Goal: Information Seeking & Learning: Find specific page/section

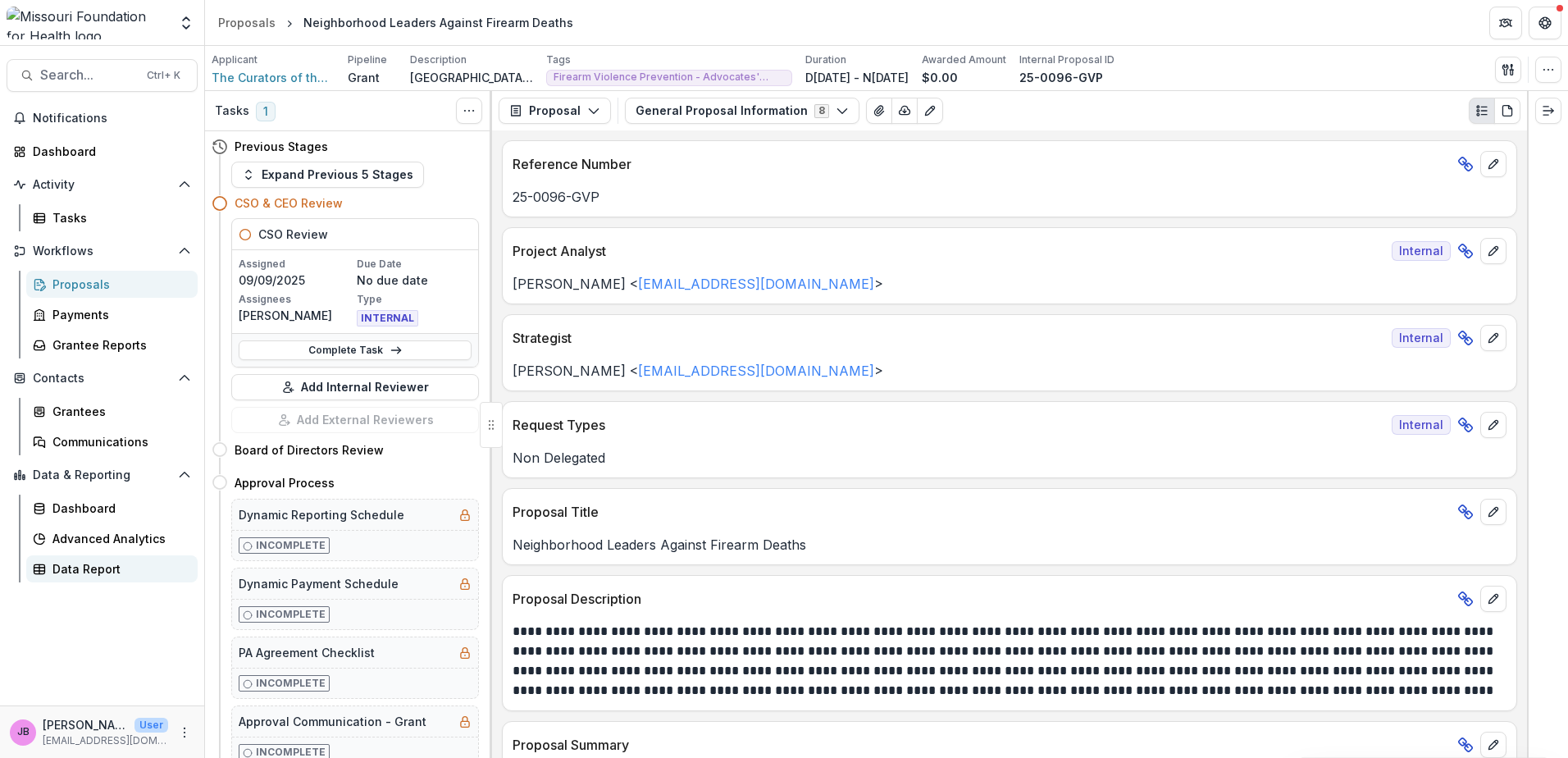
click at [90, 564] on div "Data Report" at bounding box center [117, 568] width 132 height 17
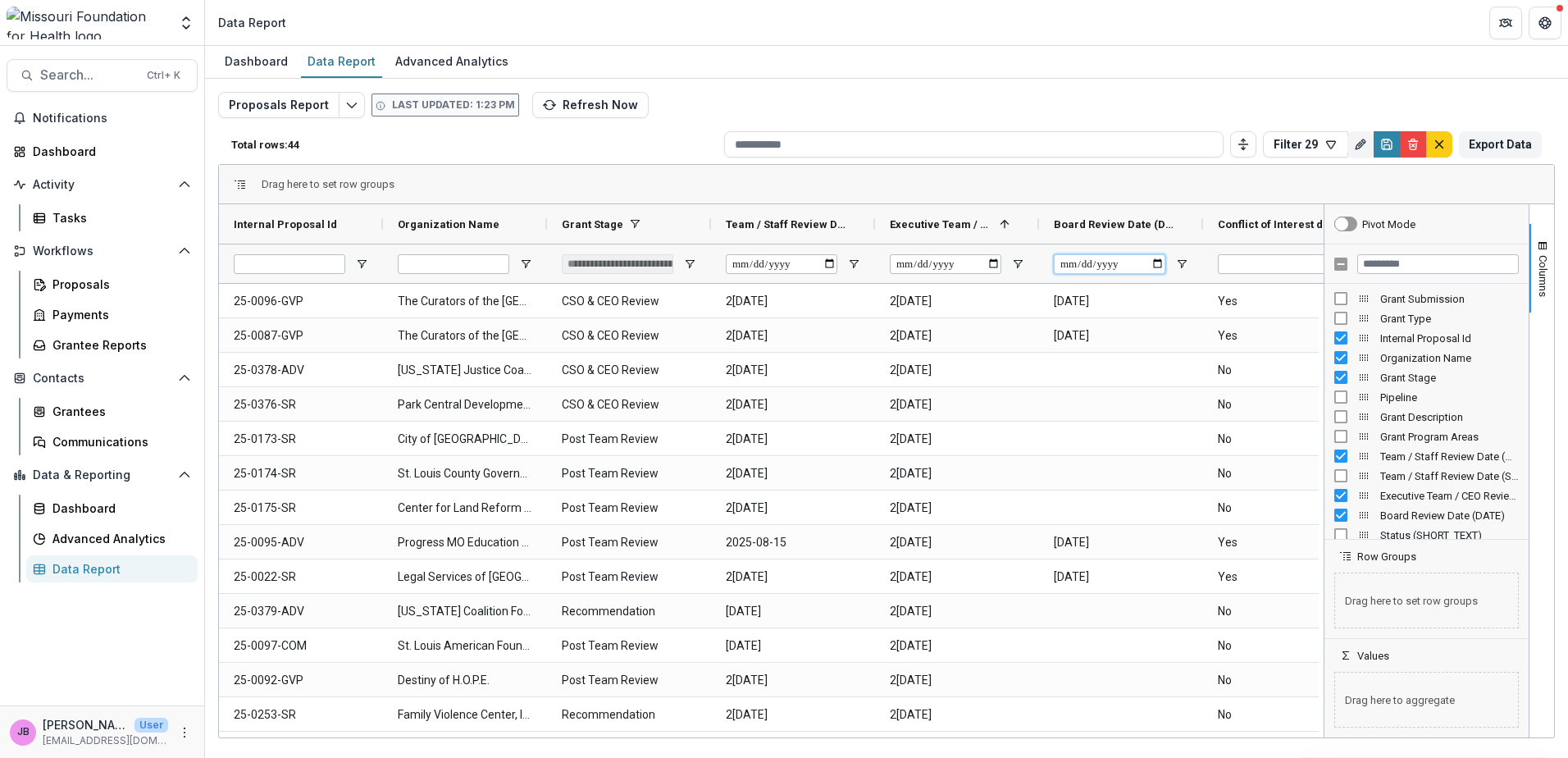
click at [1162, 259] on input "Board Review Date (DATE) Filter Input" at bounding box center [1110, 264] width 111 height 19
type input "**********"
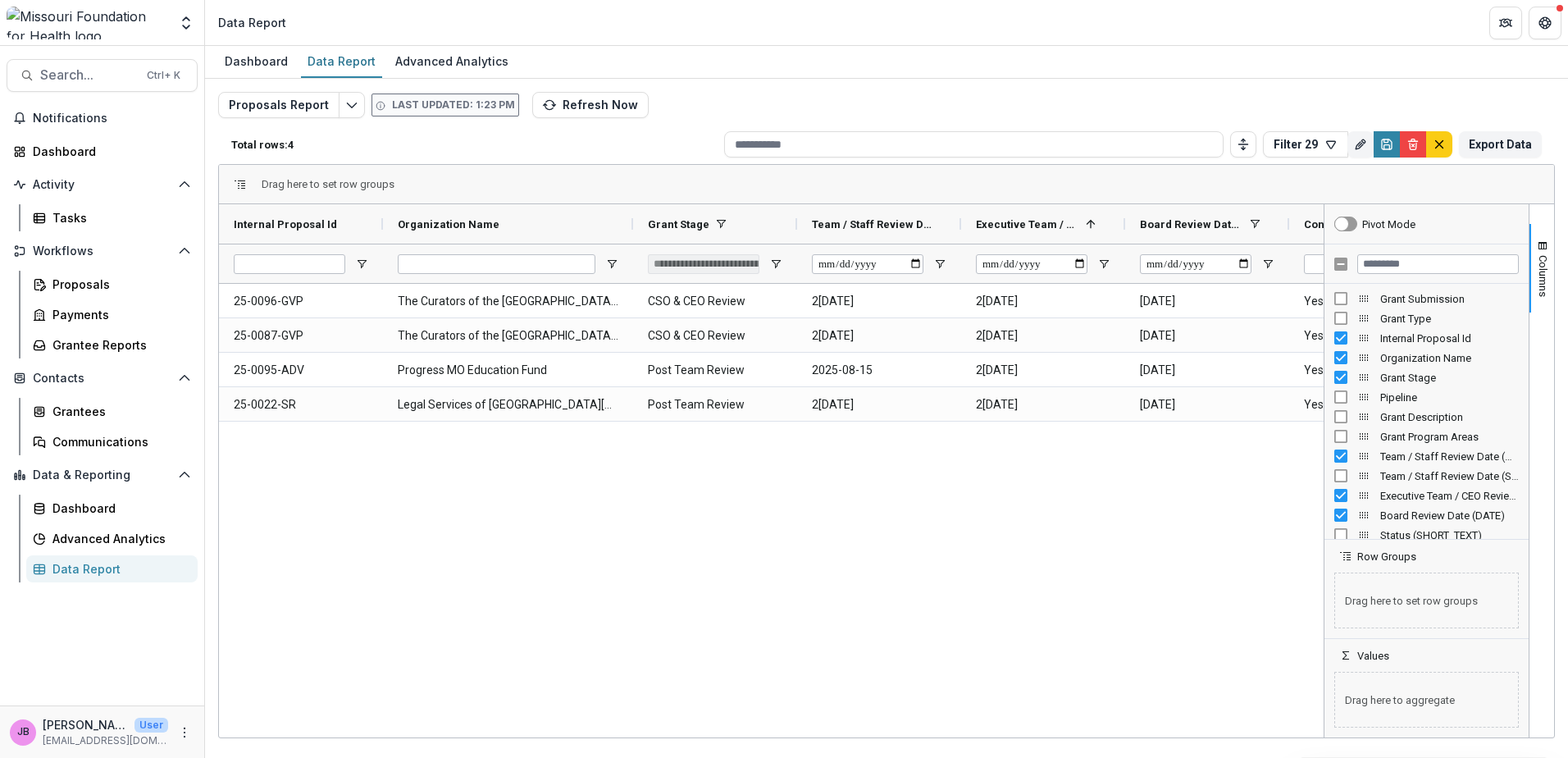
drag, startPoint x: 548, startPoint y: 219, endPoint x: 631, endPoint y: 269, distance: 96.9
click at [631, 269] on div "Internal Proposal Id Organization Name Grant Stage" at bounding box center [1492, 243] width 2546 height 79
drag, startPoint x: 668, startPoint y: 739, endPoint x: 702, endPoint y: 739, distance: 34.0
click at [702, 739] on div "Dashboard Data Report Advanced Analytics Proposals Report Last updated: 1:23 PM…" at bounding box center [886, 402] width 1363 height 712
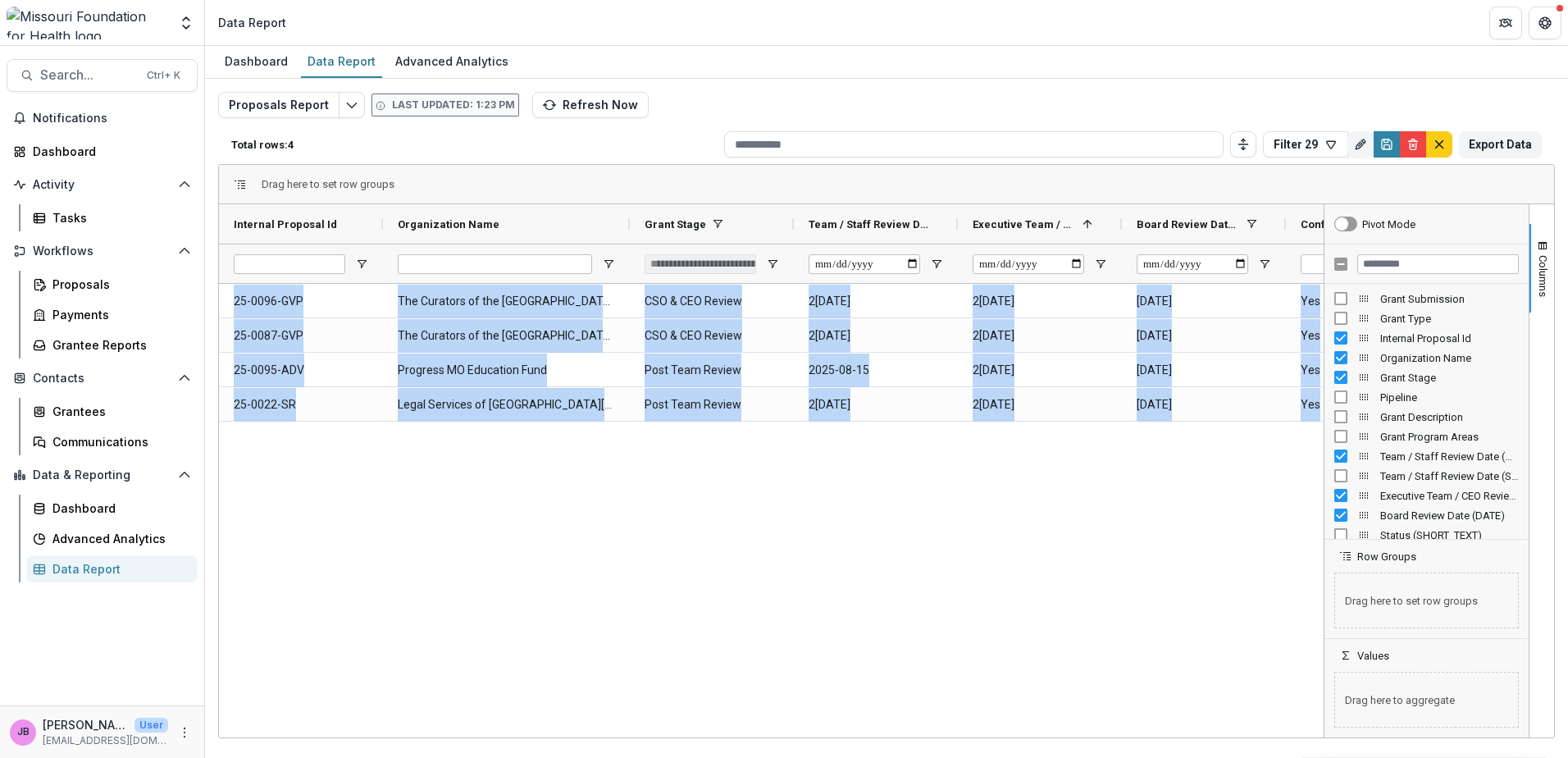
drag, startPoint x: 663, startPoint y: 730, endPoint x: 731, endPoint y: 734, distance: 68.1
click at [731, 734] on div "Internal Proposal Id Organization Name Grant Stage" at bounding box center [771, 470] width 1104 height 533
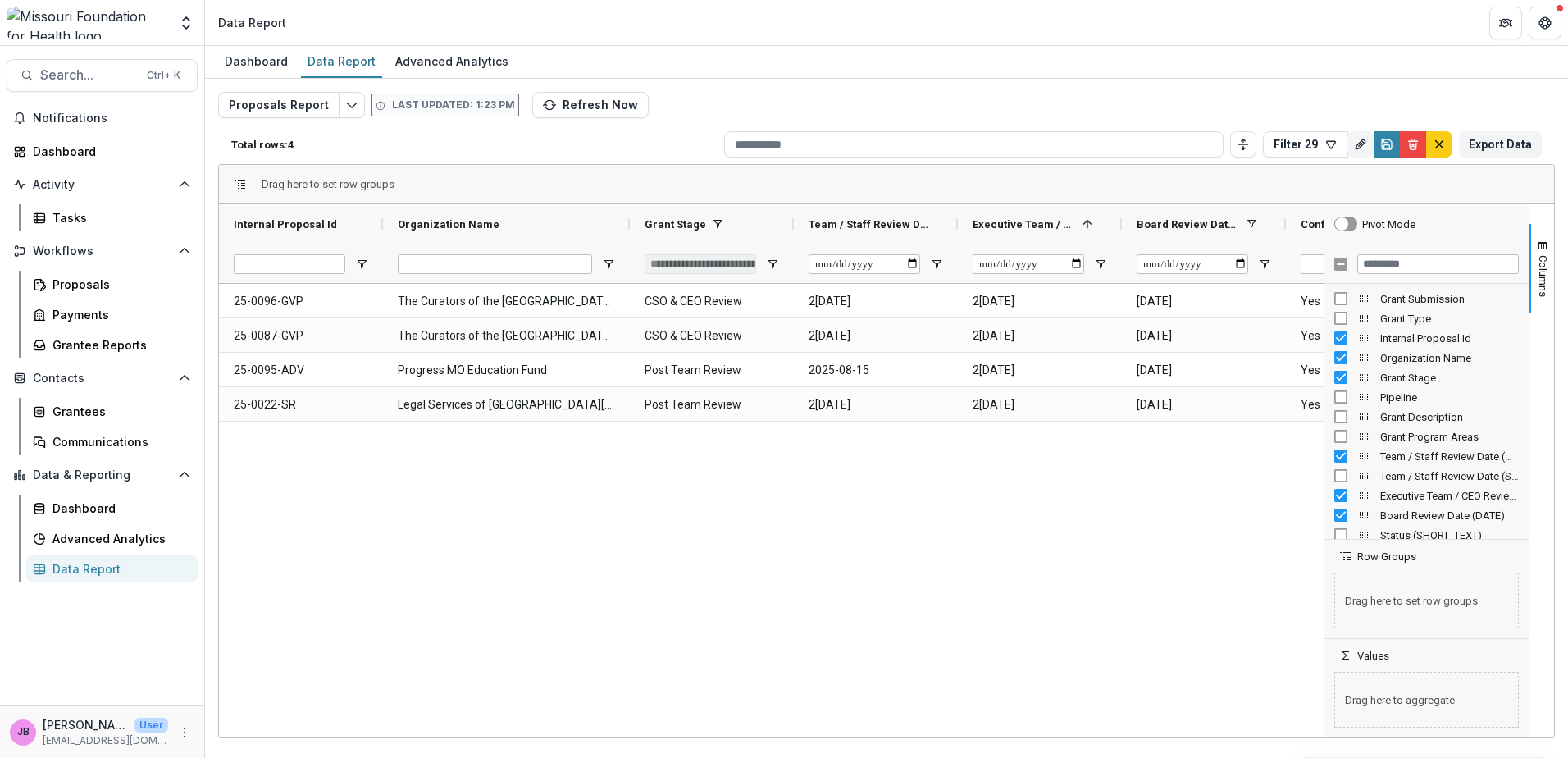
drag, startPoint x: 731, startPoint y: 734, endPoint x: 863, endPoint y: 528, distance: 244.7
click at [863, 528] on div "25-0096-GVP The Curators of the University of [US_STATE] CSO & CEO Review [DATE…" at bounding box center [771, 508] width 1104 height 449
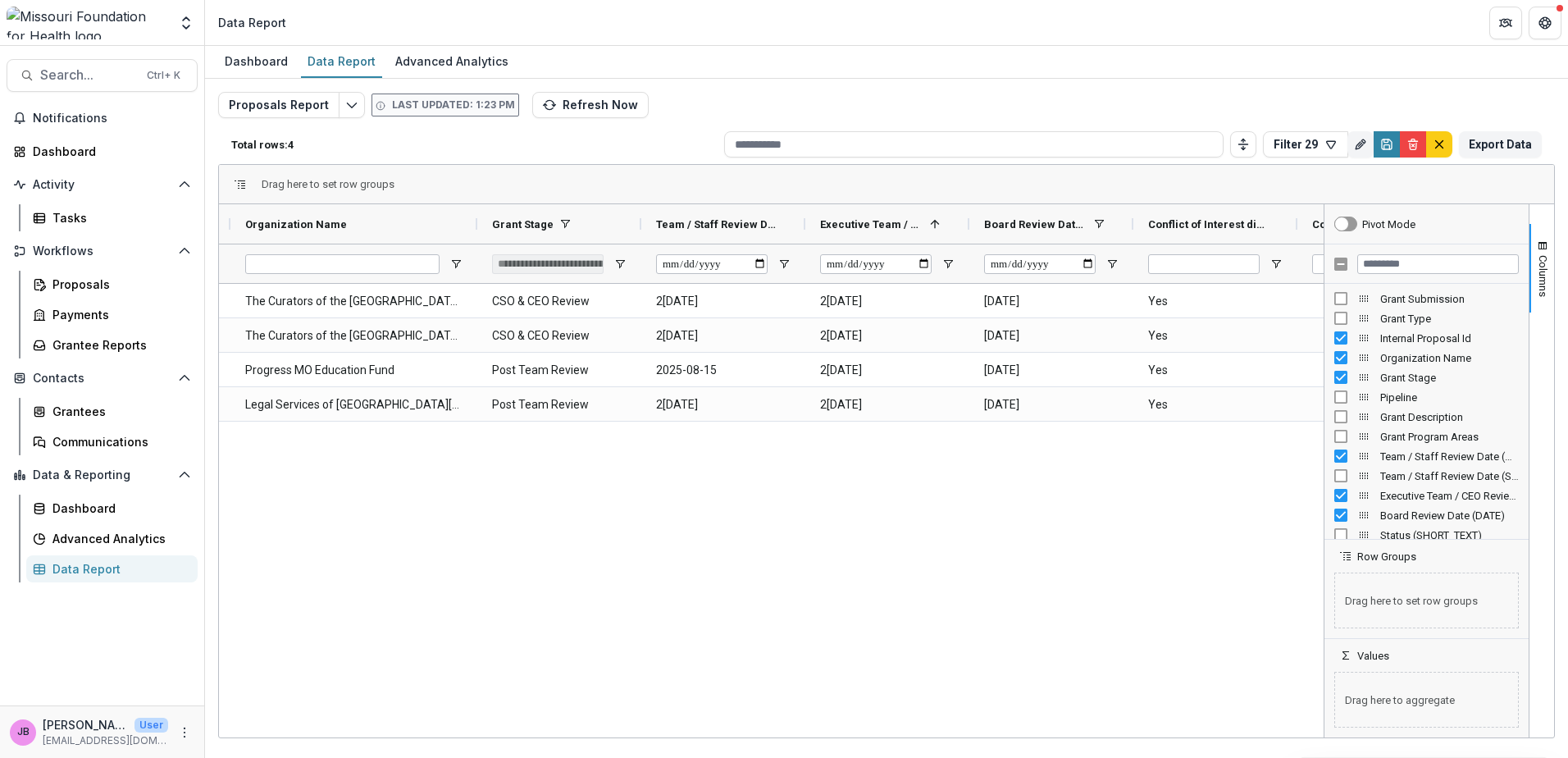
scroll to position [0, 174]
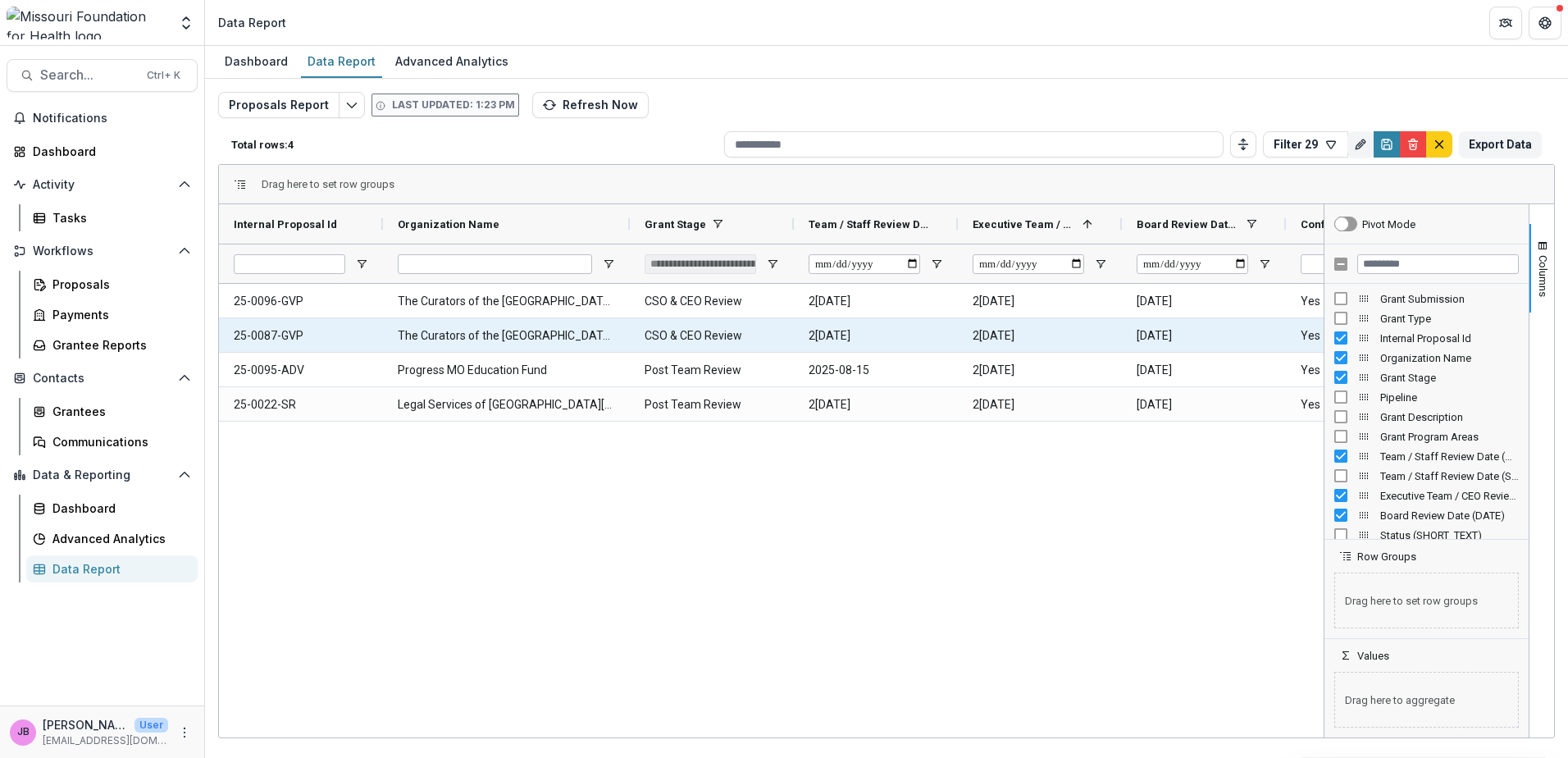
click at [455, 332] on Name-3119 "The Curators of the [GEOGRAPHIC_DATA][US_STATE]" at bounding box center [506, 336] width 217 height 34
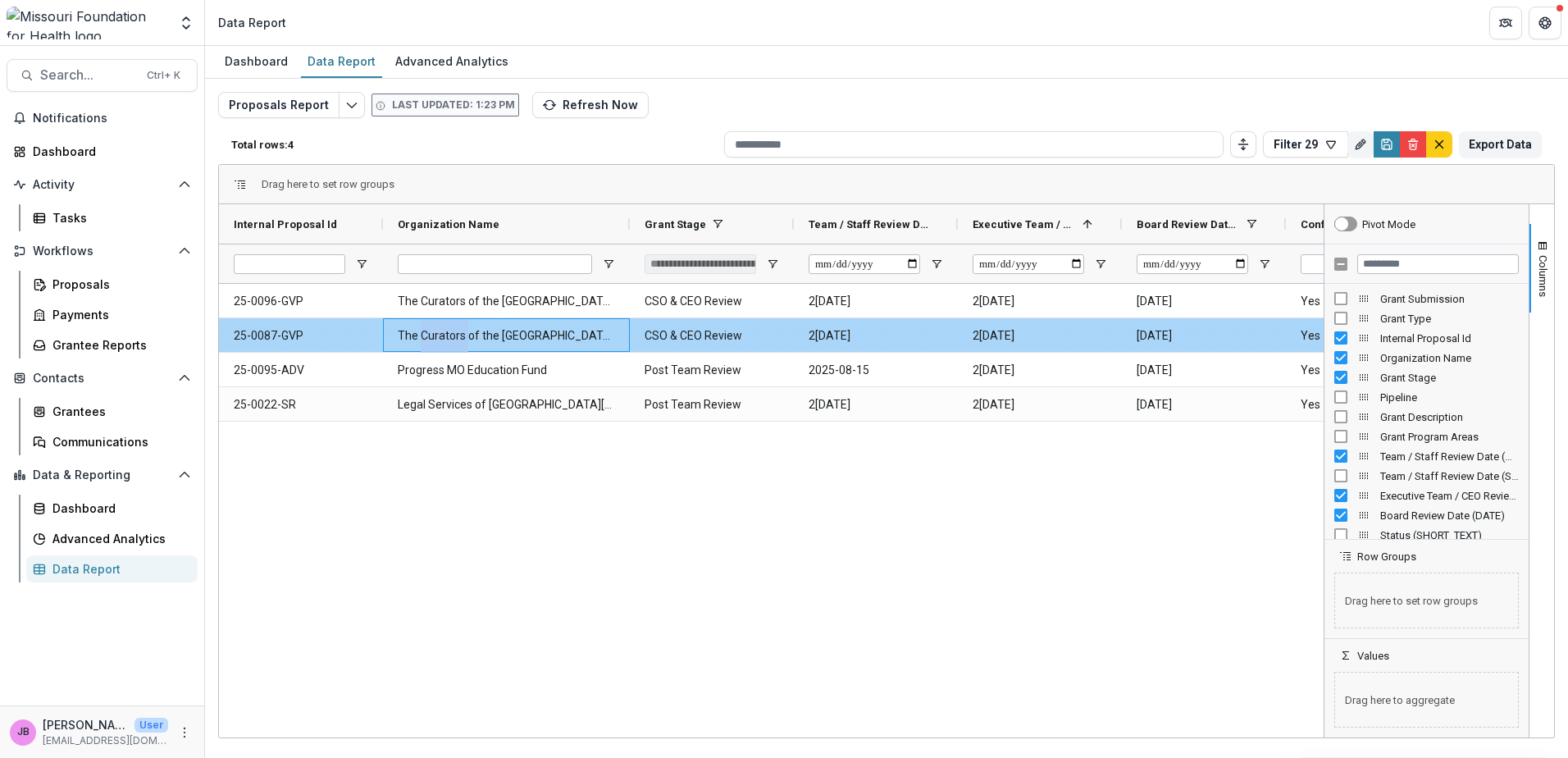
click at [455, 332] on Name-3119 "The Curators of the [GEOGRAPHIC_DATA][US_STATE]" at bounding box center [506, 336] width 217 height 34
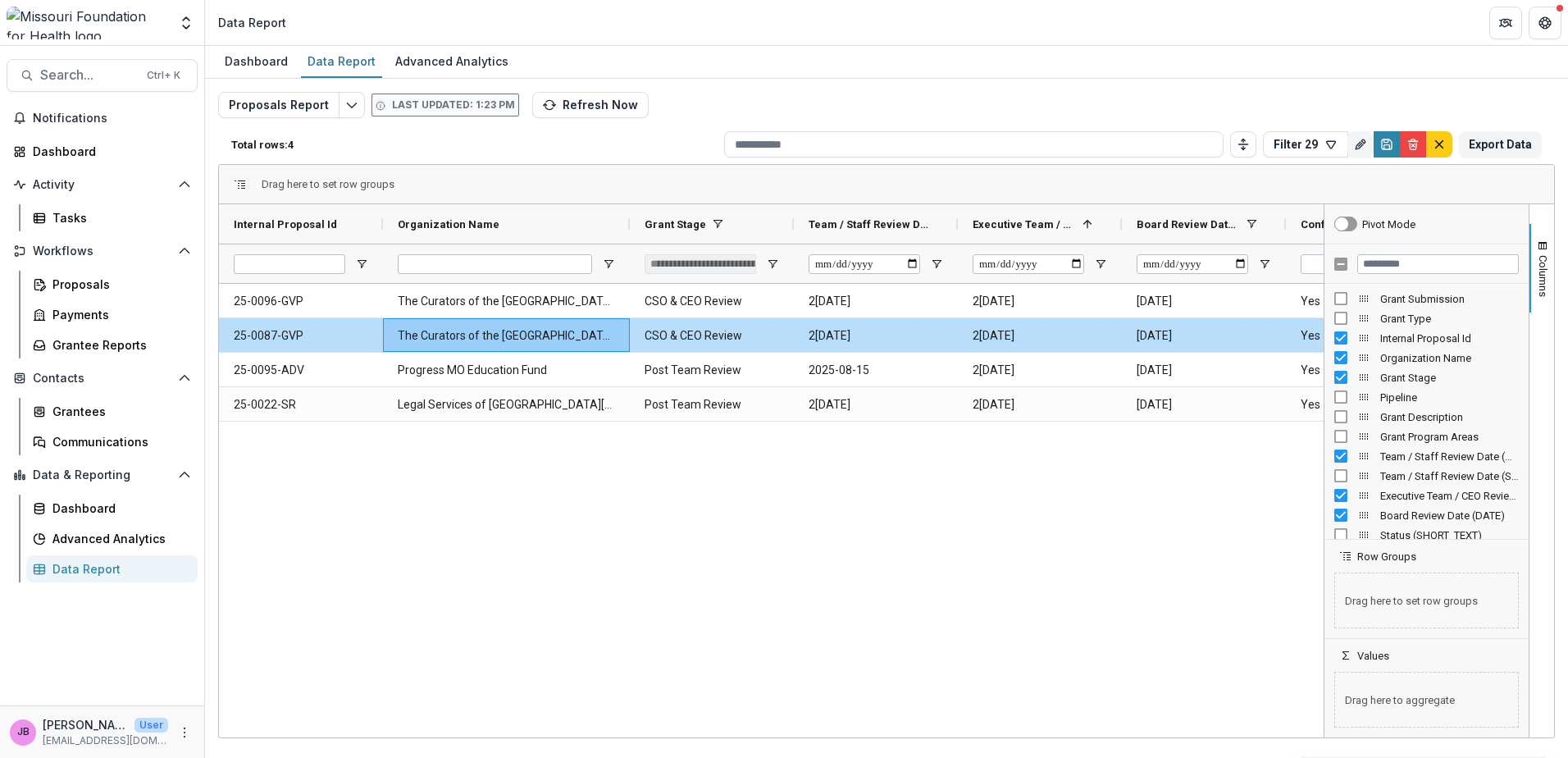
drag, startPoint x: 455, startPoint y: 332, endPoint x: 532, endPoint y: 527, distance: 209.7
click at [534, 531] on div "25-0096-GVP The Curators of the University of [US_STATE] CSO & CEO Review [DATE…" at bounding box center [771, 508] width 1104 height 449
click at [73, 74] on span "Search..." at bounding box center [88, 75] width 97 height 16
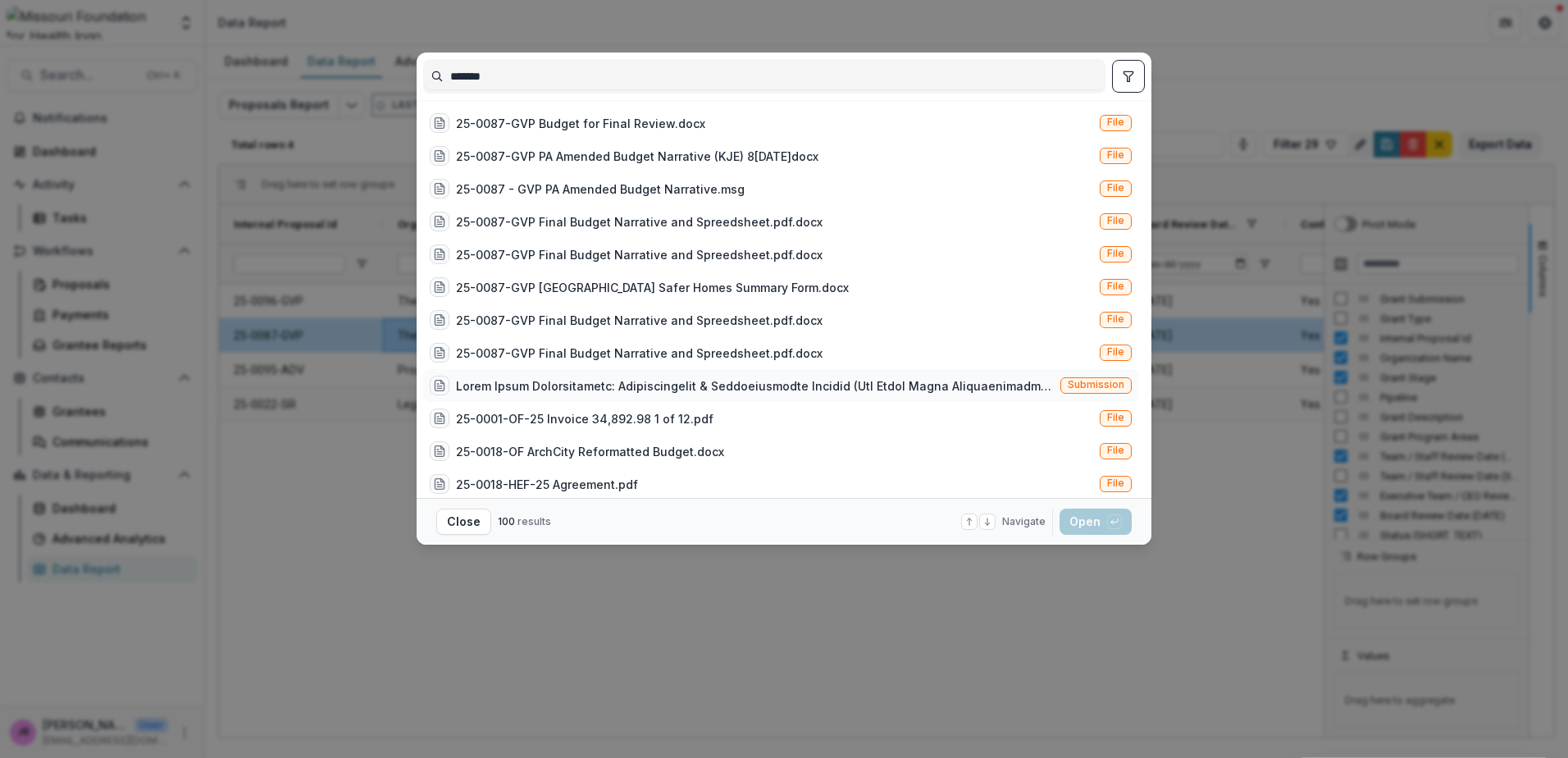
type input "*******"
click at [685, 381] on div at bounding box center [754, 385] width 598 height 17
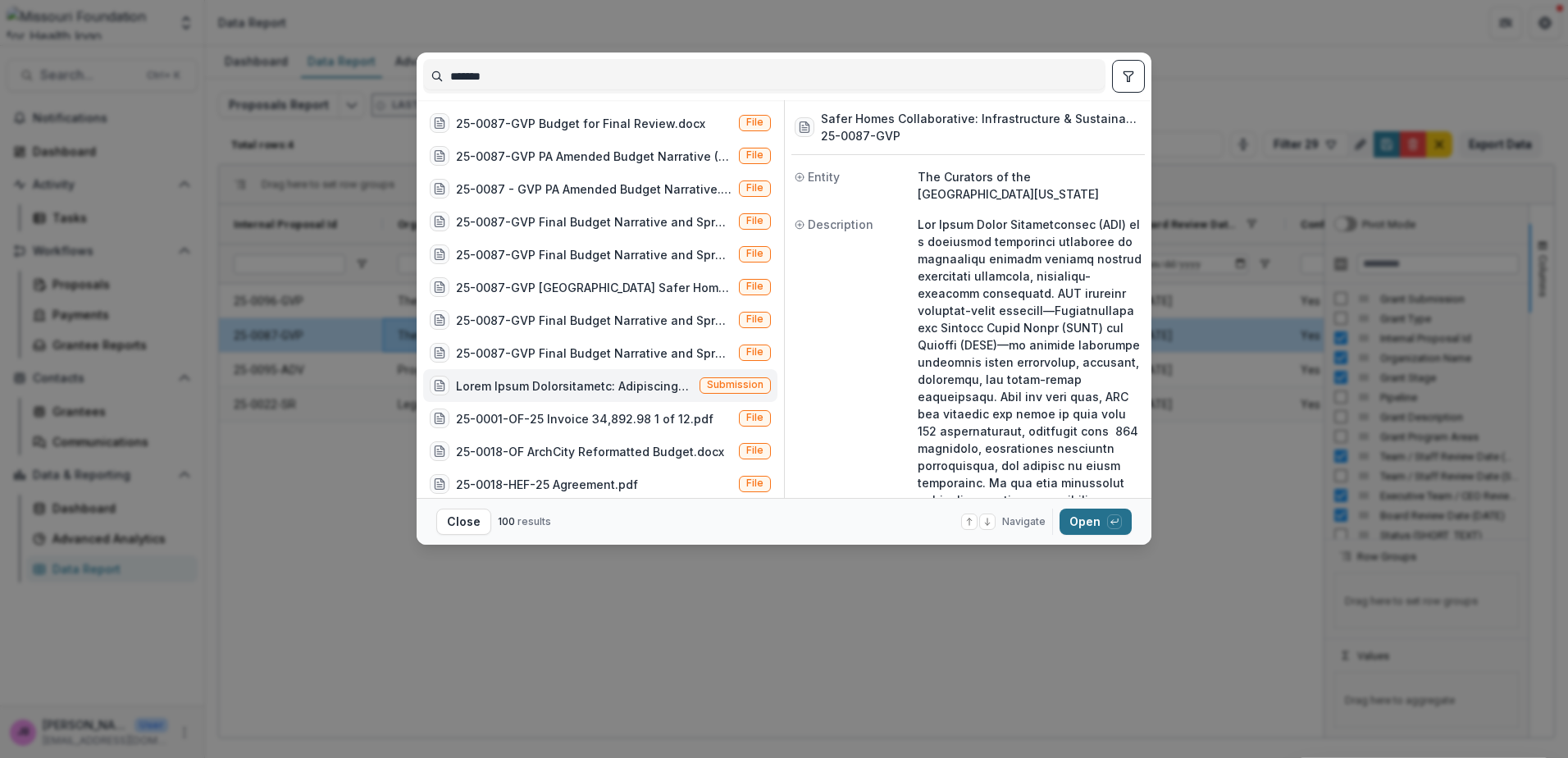
click at [1088, 519] on button "Open with enter key" at bounding box center [1095, 521] width 72 height 27
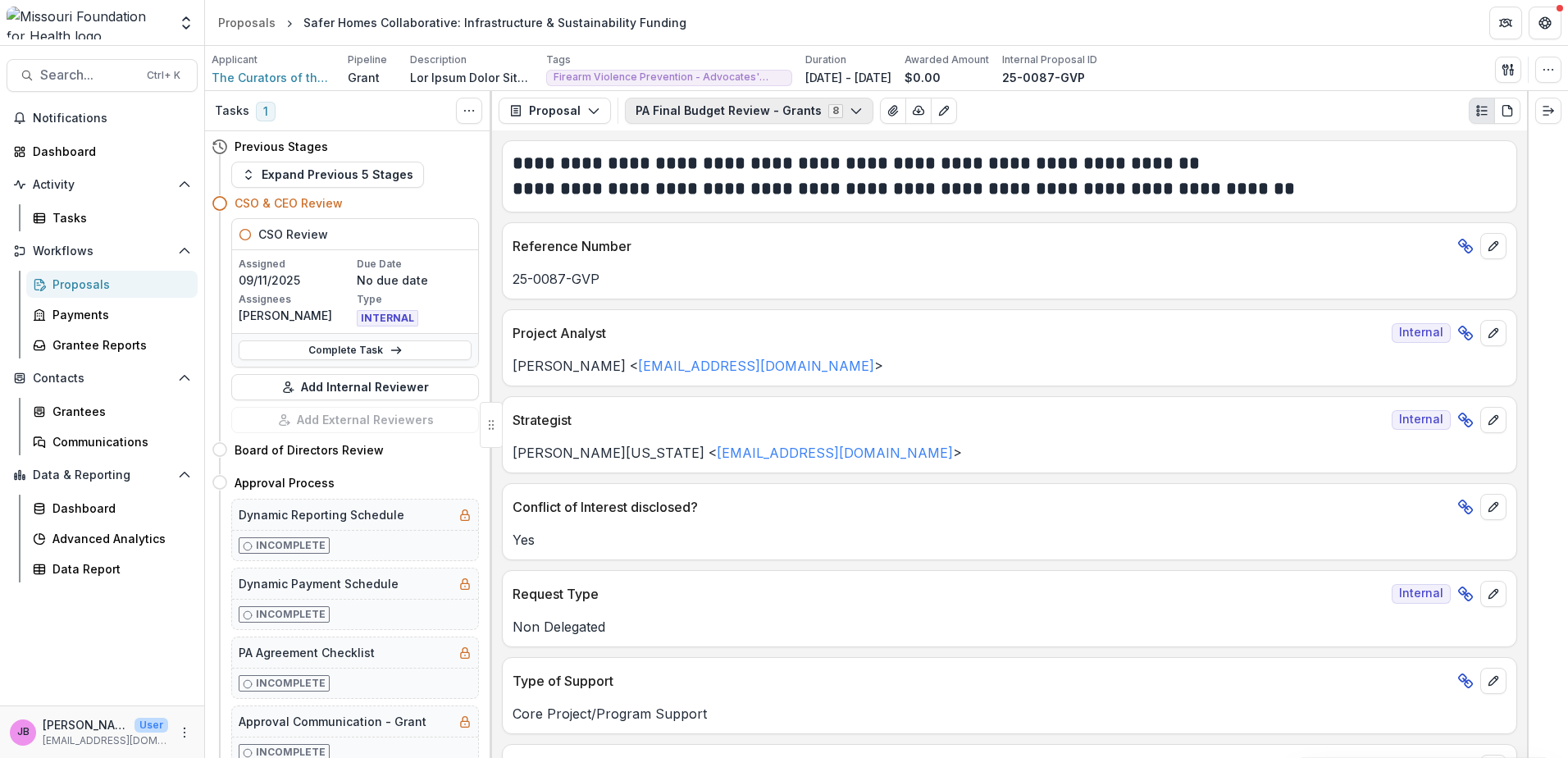
click at [850, 112] on icon "button" at bounding box center [856, 110] width 13 height 13
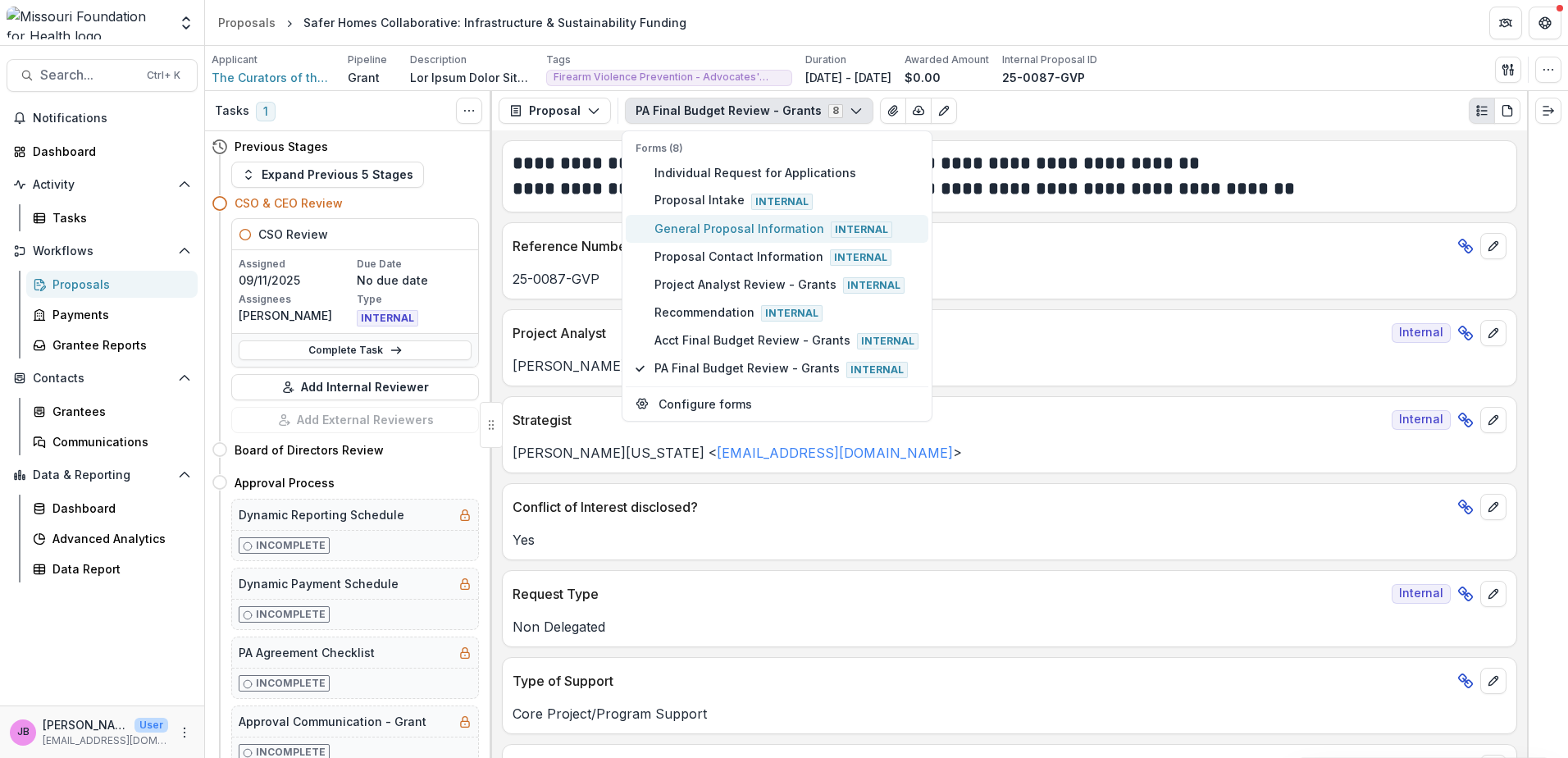
click at [780, 231] on span "General Proposal Information Internal" at bounding box center [786, 229] width 264 height 18
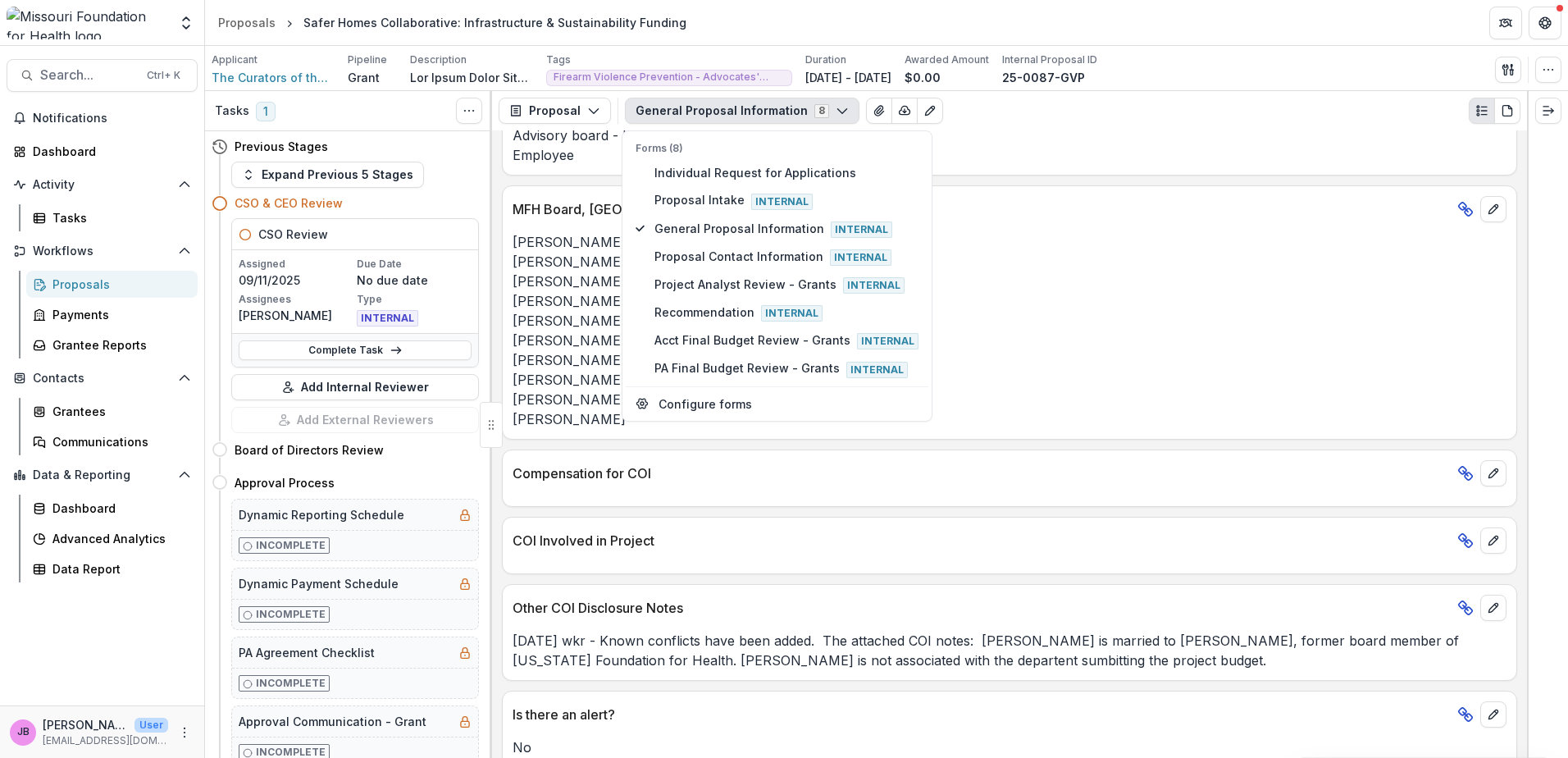
scroll to position [3362, 0]
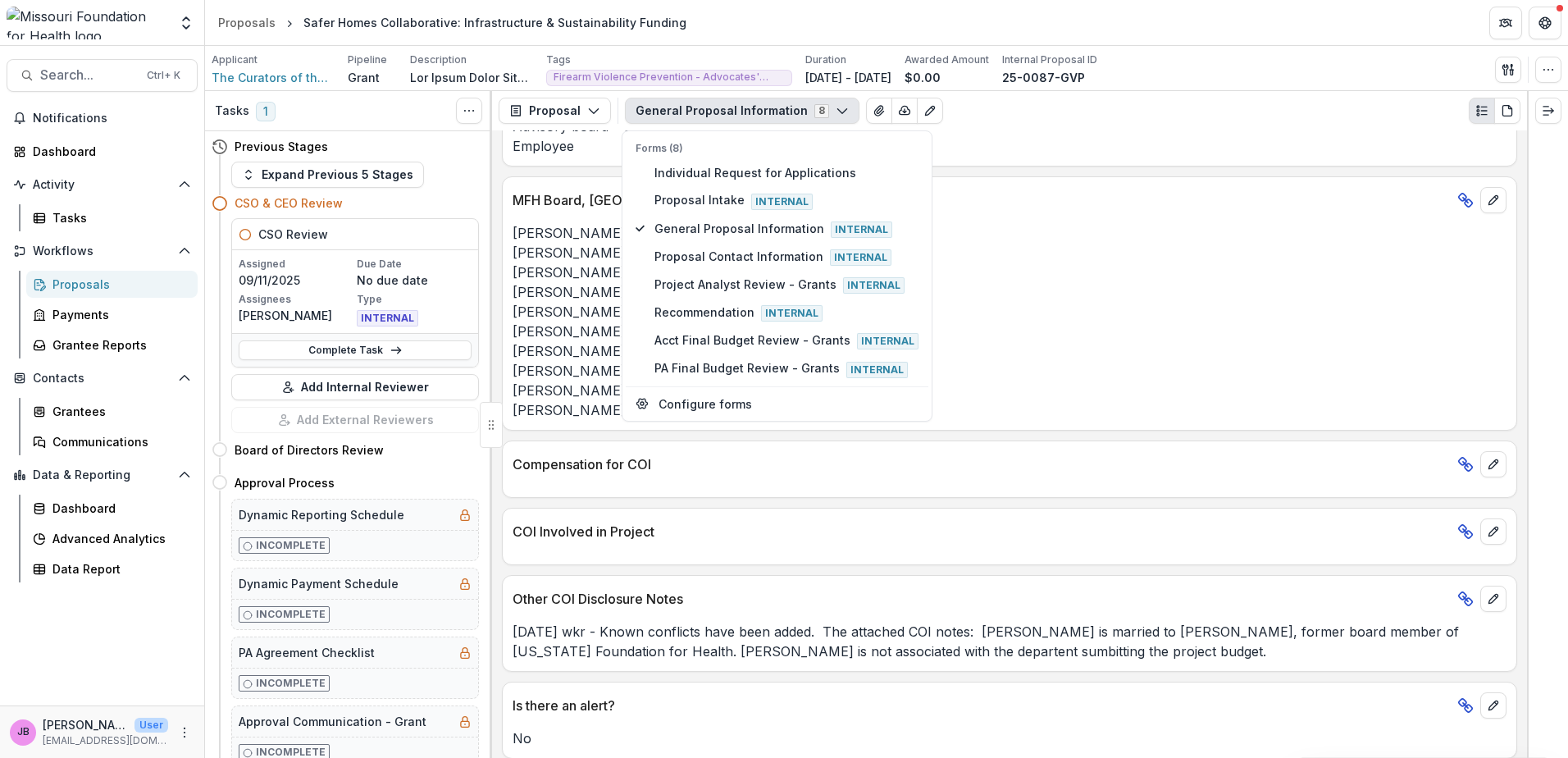
click at [840, 472] on p "Compensation for COI" at bounding box center [981, 464] width 938 height 19
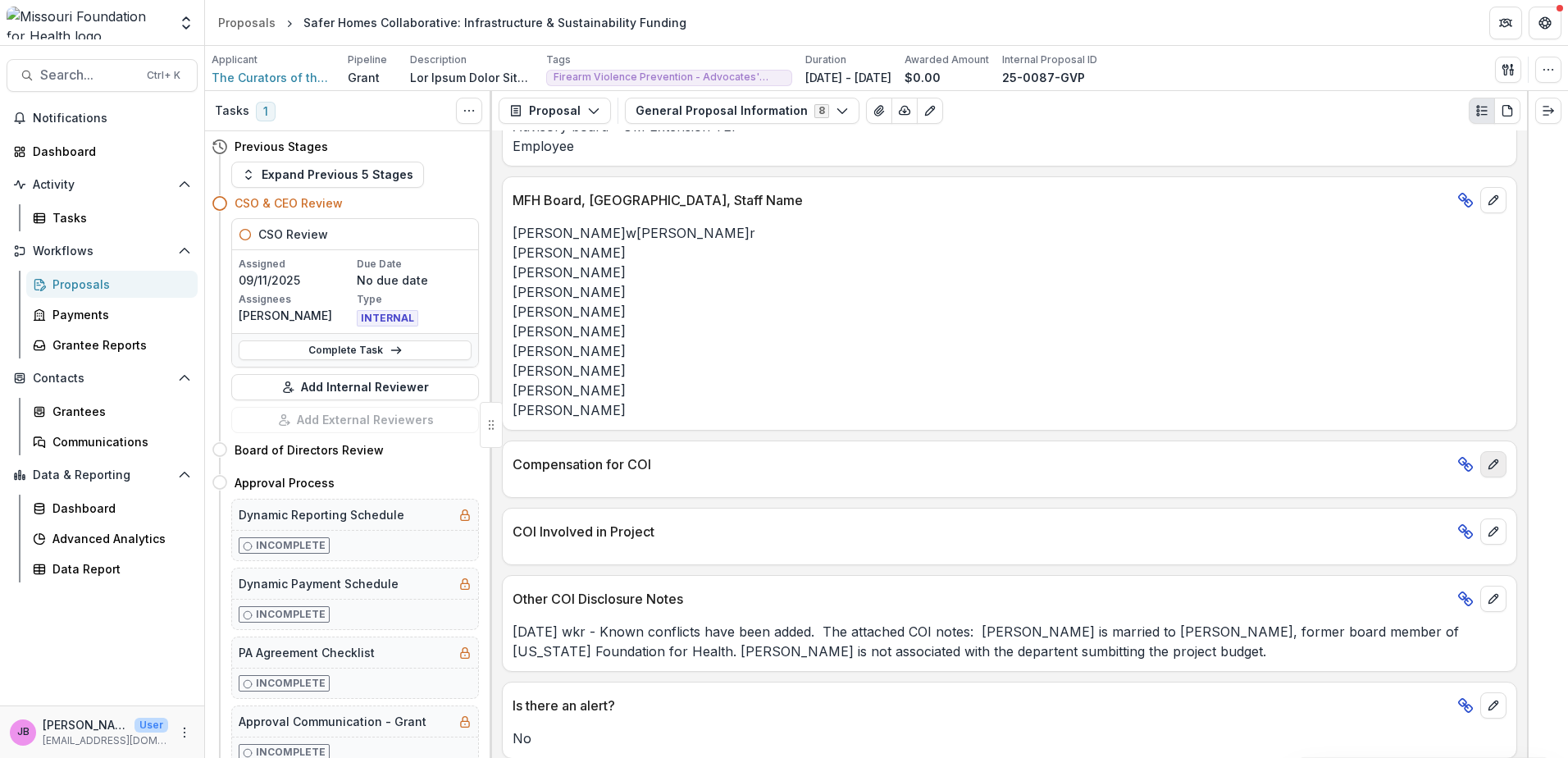
click at [1488, 474] on button "edit" at bounding box center [1493, 464] width 27 height 27
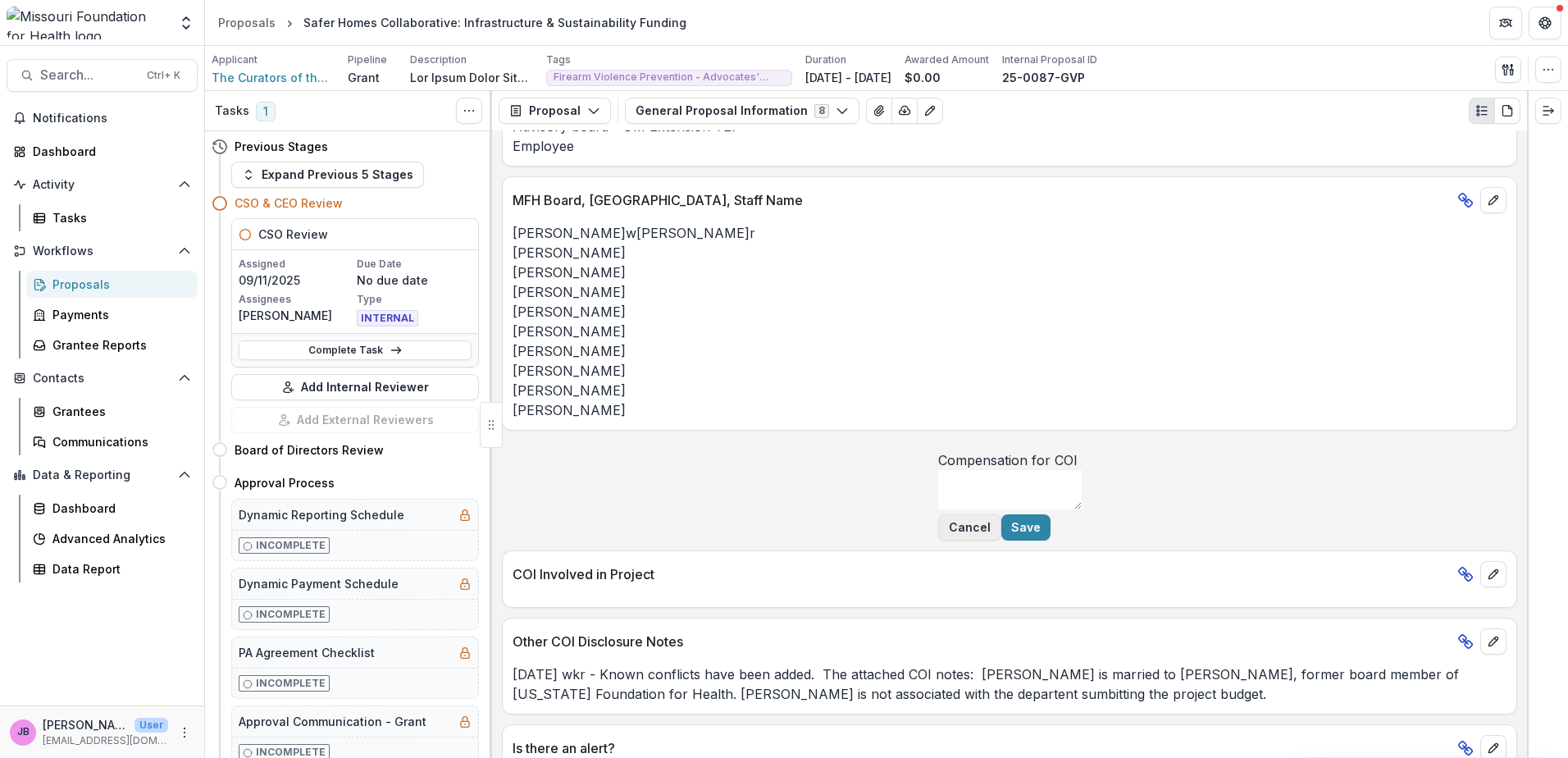
click at [1001, 541] on button "Cancel" at bounding box center [969, 527] width 63 height 27
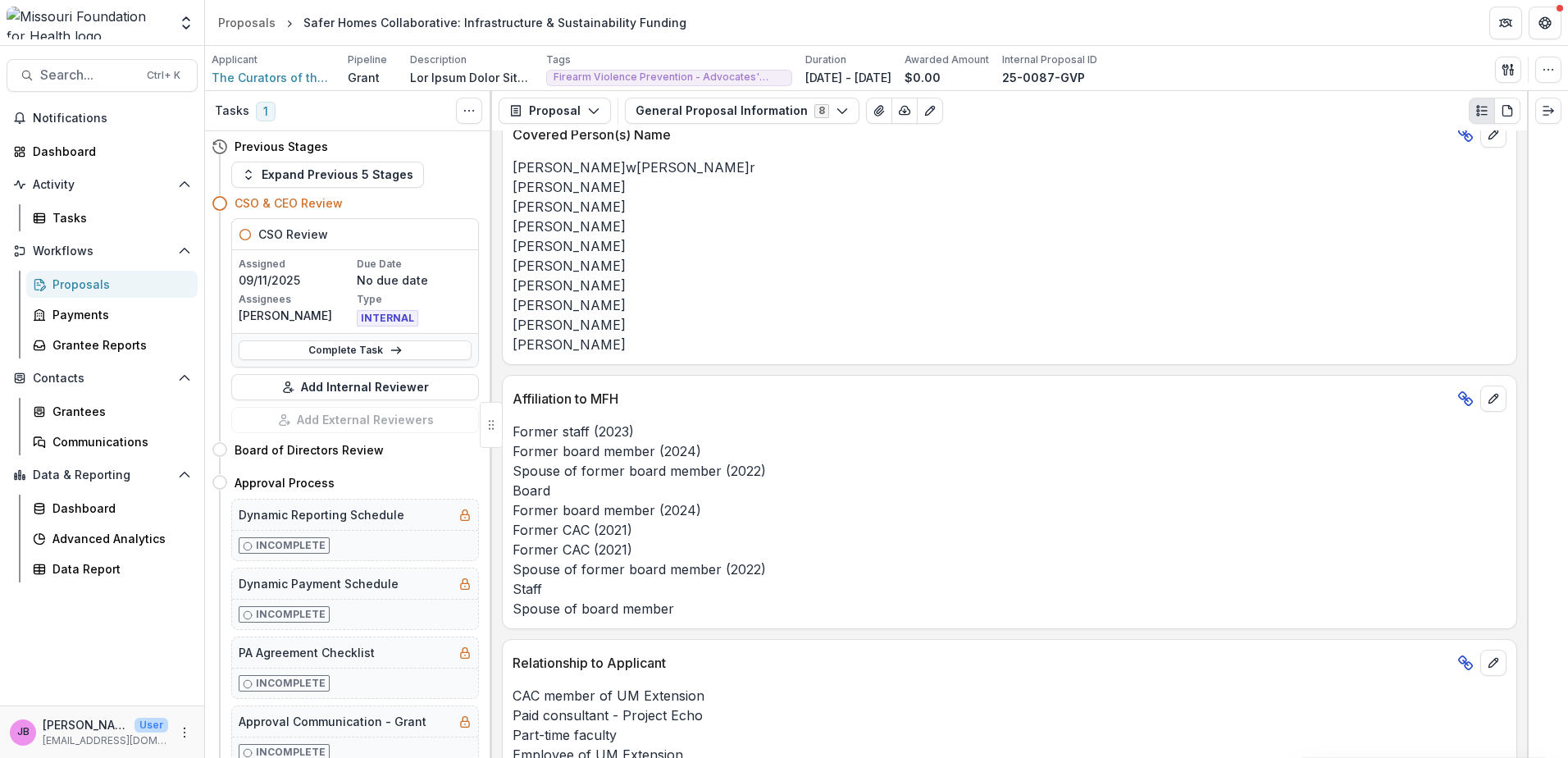
scroll to position [2800, 0]
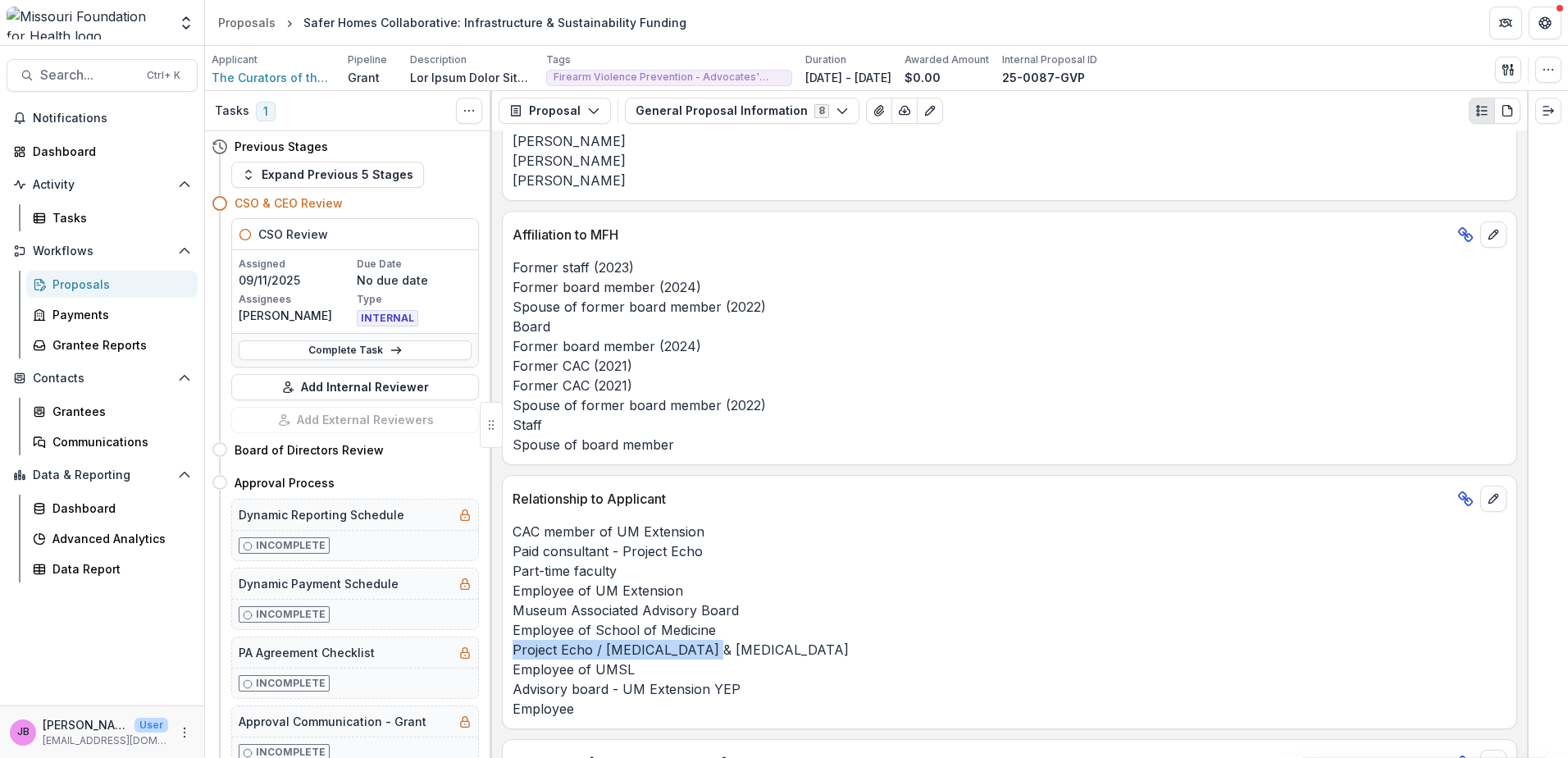
drag, startPoint x: 699, startPoint y: 652, endPoint x: 513, endPoint y: 655, distance: 186.0
click at [513, 655] on p "CAC member of UM Extension Paid consultant - Project Echo [DEMOGRAPHIC_DATA] fa…" at bounding box center [1009, 619] width 994 height 197
drag, startPoint x: 514, startPoint y: 655, endPoint x: 534, endPoint y: 649, distance: 20.9
copy p "Project Echo / [MEDICAL_DATA] & [MEDICAL_DATA]"
click at [729, 680] on p "CAC member of UM Extension Paid consultant - Project Echo [DEMOGRAPHIC_DATA] fa…" at bounding box center [1009, 619] width 994 height 197
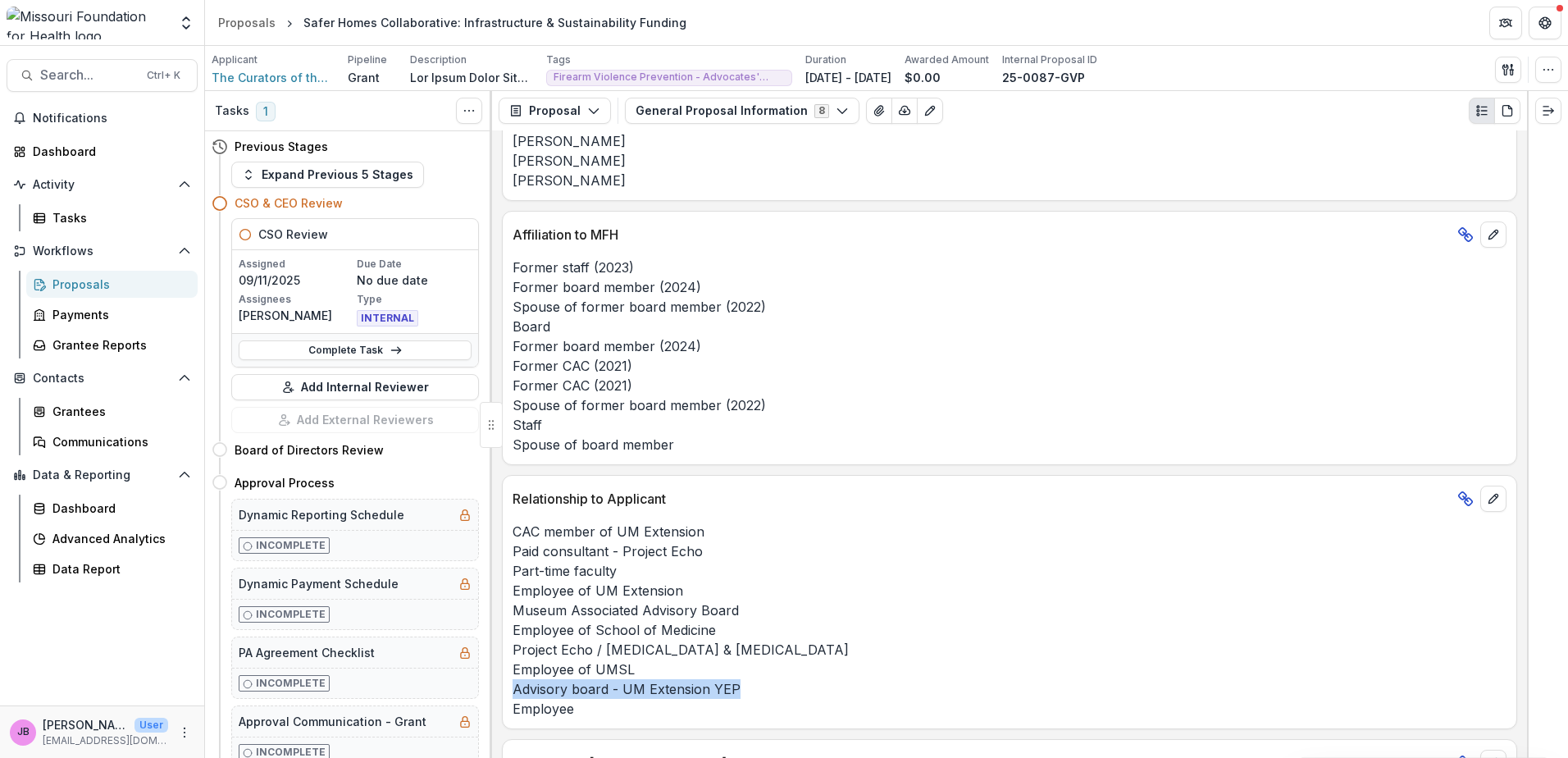
drag, startPoint x: 741, startPoint y: 686, endPoint x: 513, endPoint y: 691, distance: 228.1
click at [513, 691] on p "CAC member of UM Extension Paid consultant - Project Echo [DEMOGRAPHIC_DATA] fa…" at bounding box center [1009, 619] width 994 height 197
drag, startPoint x: 513, startPoint y: 691, endPoint x: 565, endPoint y: 691, distance: 52.0
copy p "Advisory board - UM Extension YEP"
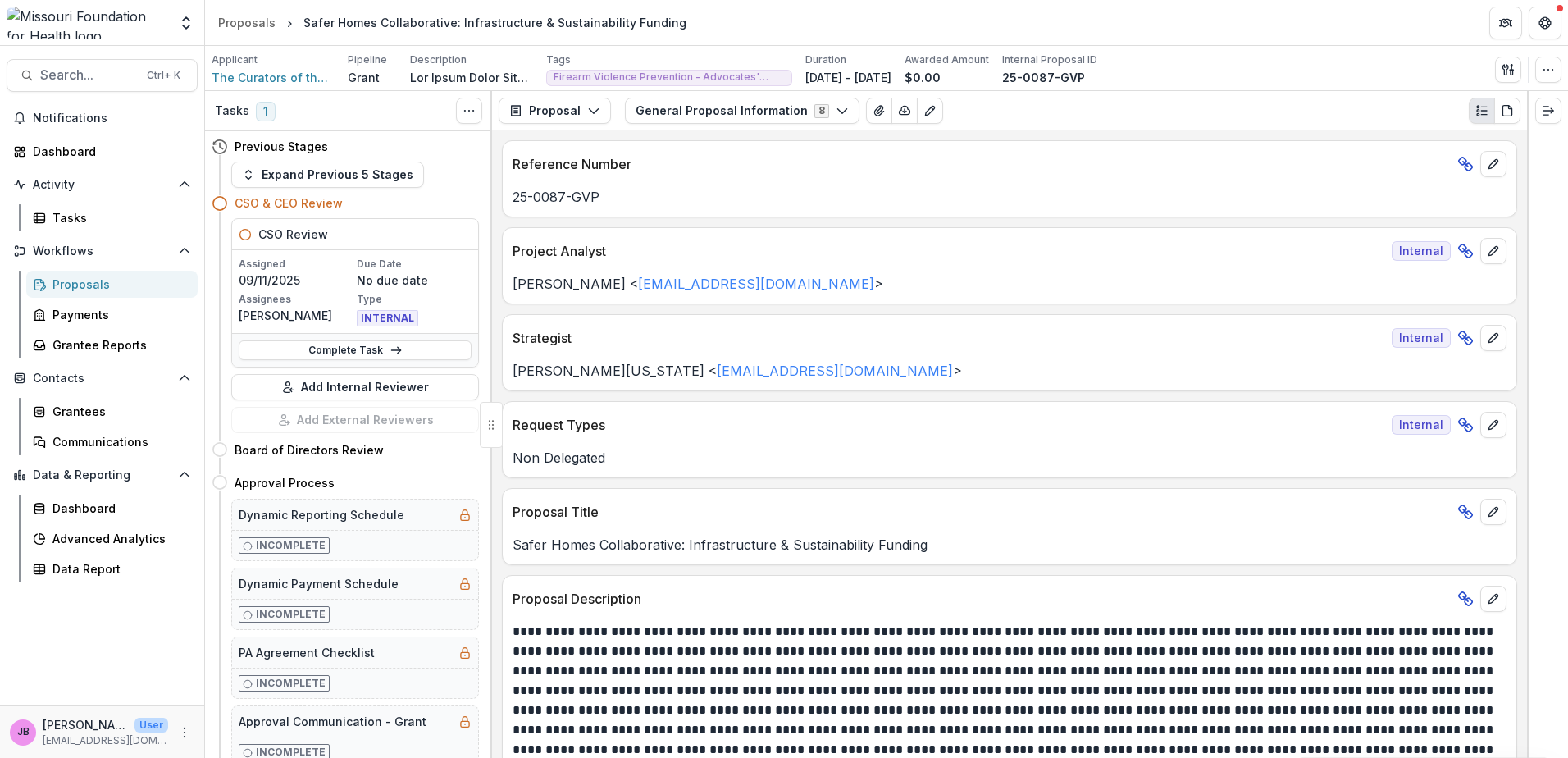
scroll to position [164, 0]
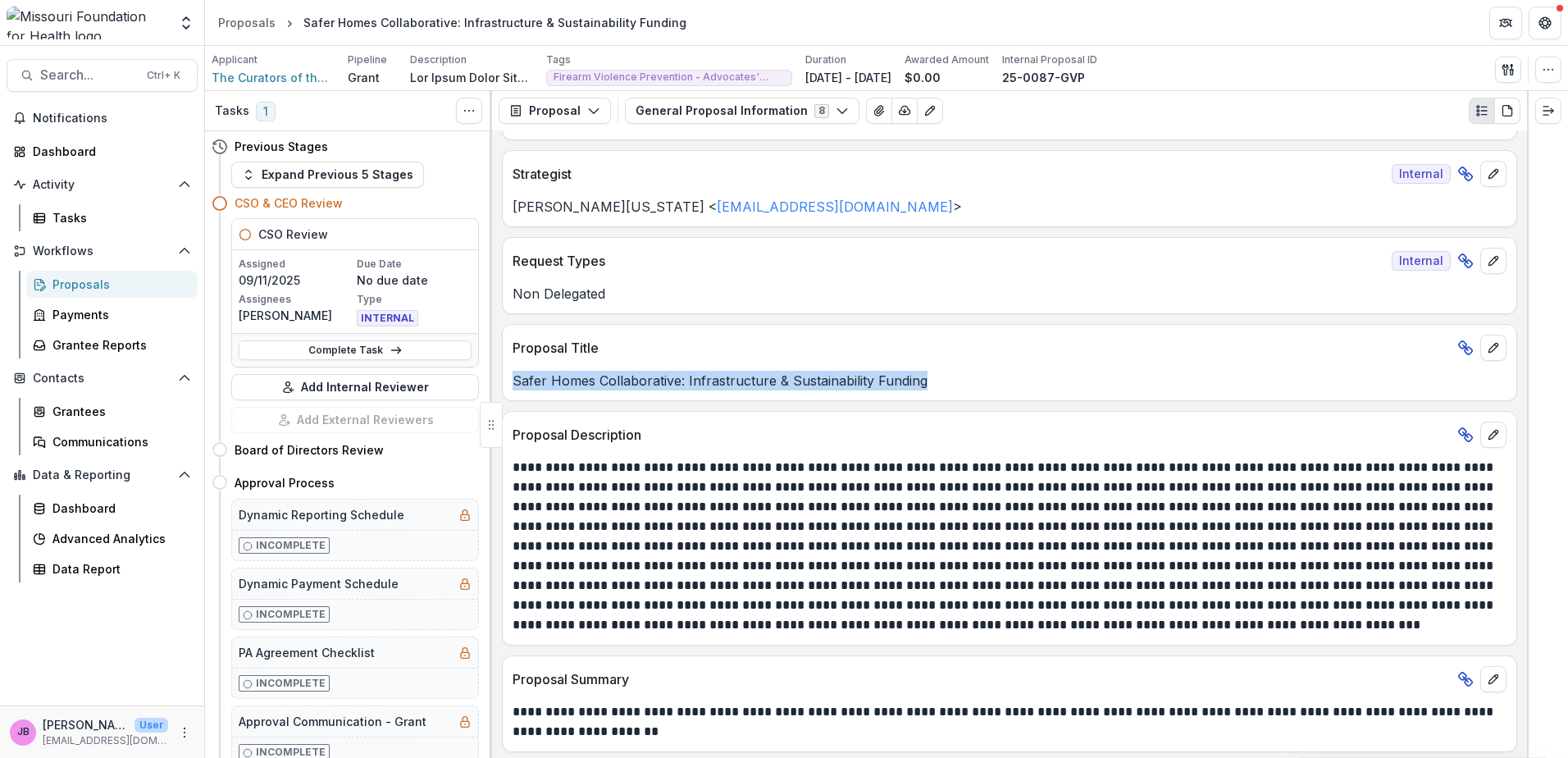
drag, startPoint x: 931, startPoint y: 382, endPoint x: 511, endPoint y: 393, distance: 420.1
click at [511, 393] on div "Proposal Title Safer Homes Collaborative: Infrastructure & Sustainability Fundi…" at bounding box center [1009, 362] width 1015 height 77
drag, startPoint x: 513, startPoint y: 392, endPoint x: 679, endPoint y: 376, distance: 166.8
click at [679, 376] on p "Safer Homes Collaborative: Infrastructure & Sustainability Funding" at bounding box center [1009, 381] width 994 height 19
drag, startPoint x: 940, startPoint y: 384, endPoint x: 510, endPoint y: 385, distance: 430.0
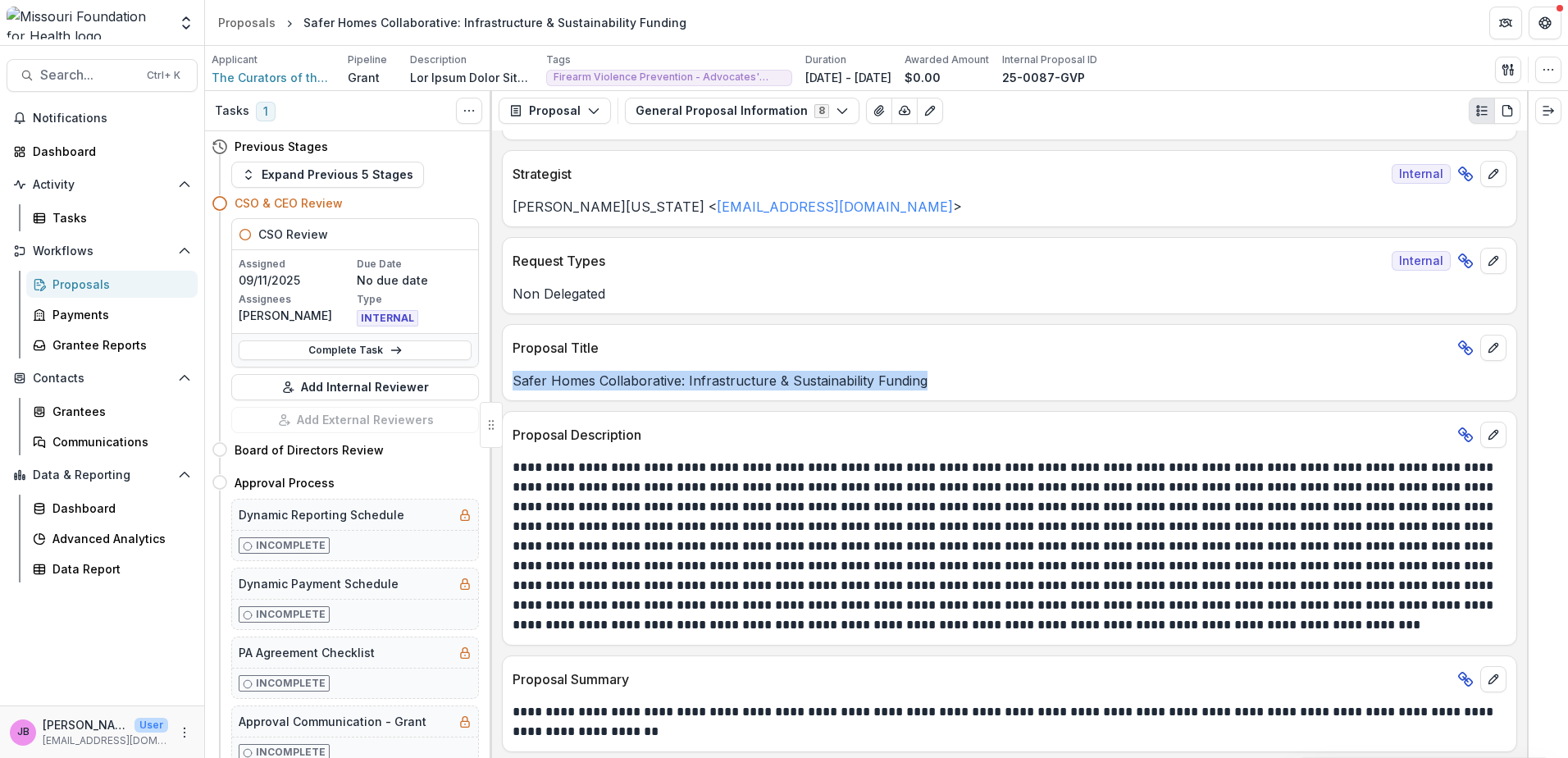
click at [510, 385] on div "Safer Homes Collaborative: Infrastructure & Sustainability Funding" at bounding box center [1009, 381] width 1013 height 19
drag, startPoint x: 510, startPoint y: 385, endPoint x: 542, endPoint y: 377, distance: 33.0
copy p "Safer Homes Collaborative: Infrastructure & Sustainability Funding"
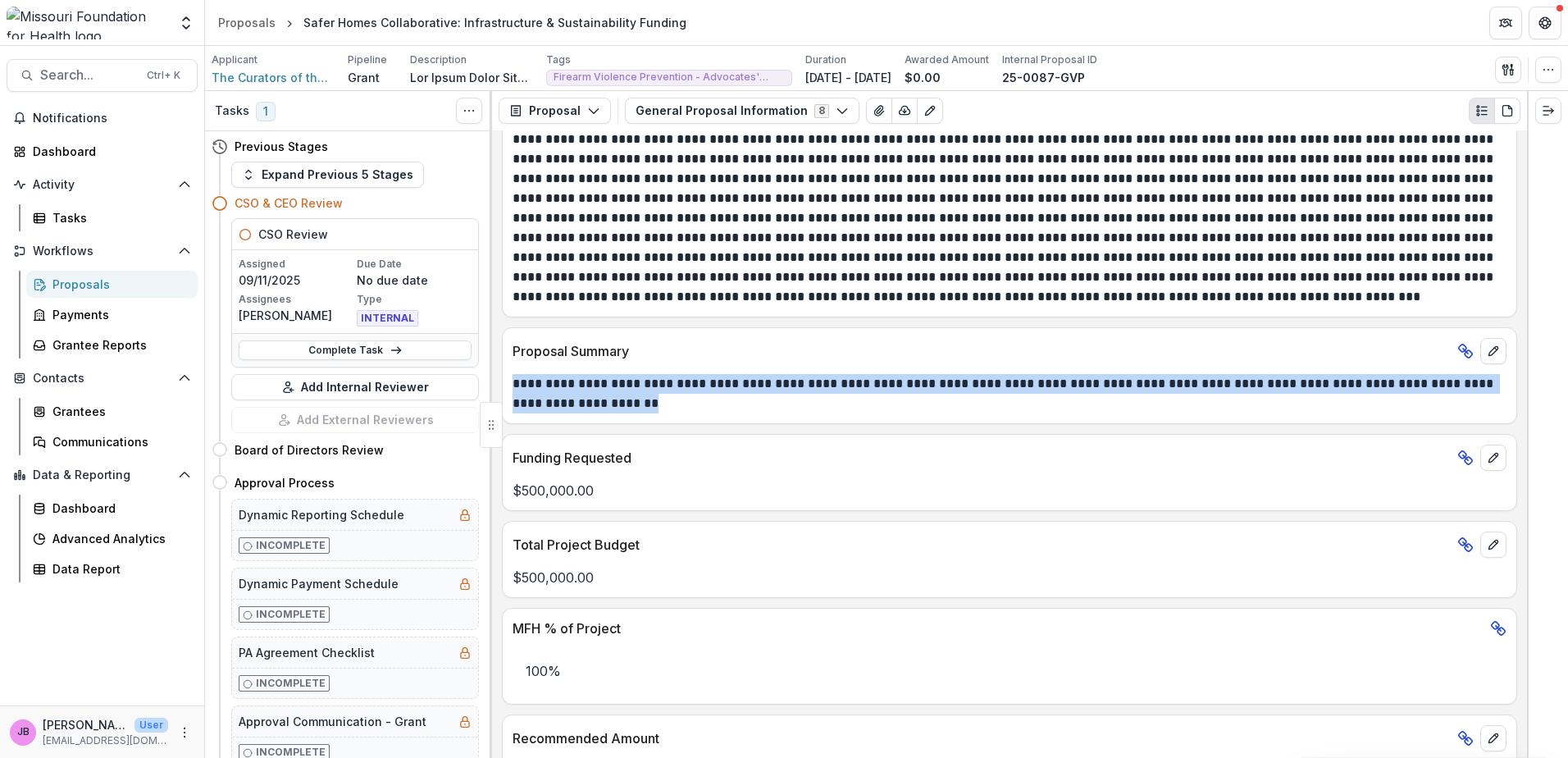
drag, startPoint x: 512, startPoint y: 383, endPoint x: 710, endPoint y: 400, distance: 198.7
click at [710, 400] on p "**********" at bounding box center [1006, 393] width 989 height 40
drag, startPoint x: 710, startPoint y: 400, endPoint x: 599, endPoint y: 398, distance: 111.0
copy p "**********"
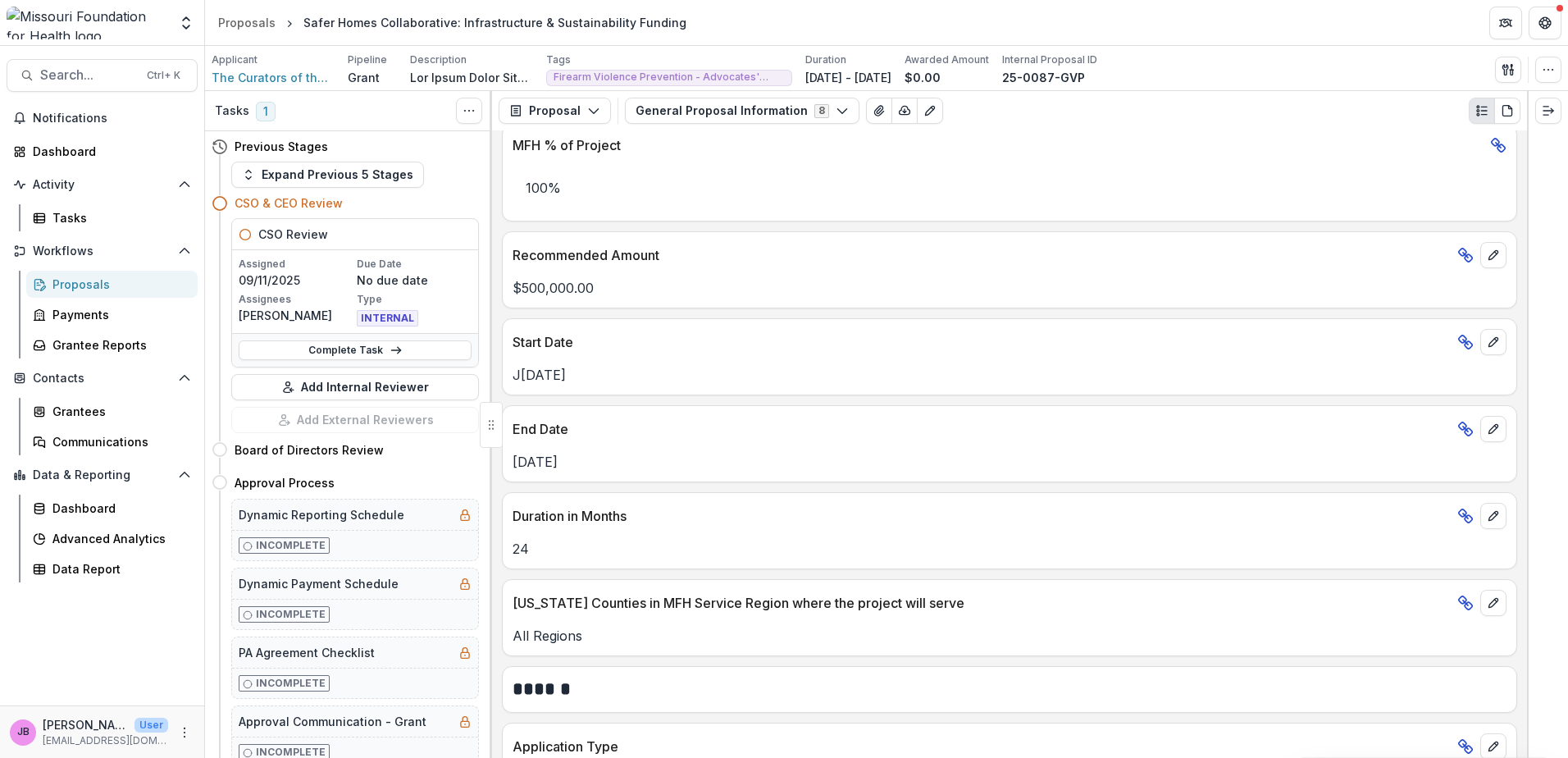
scroll to position [0, 0]
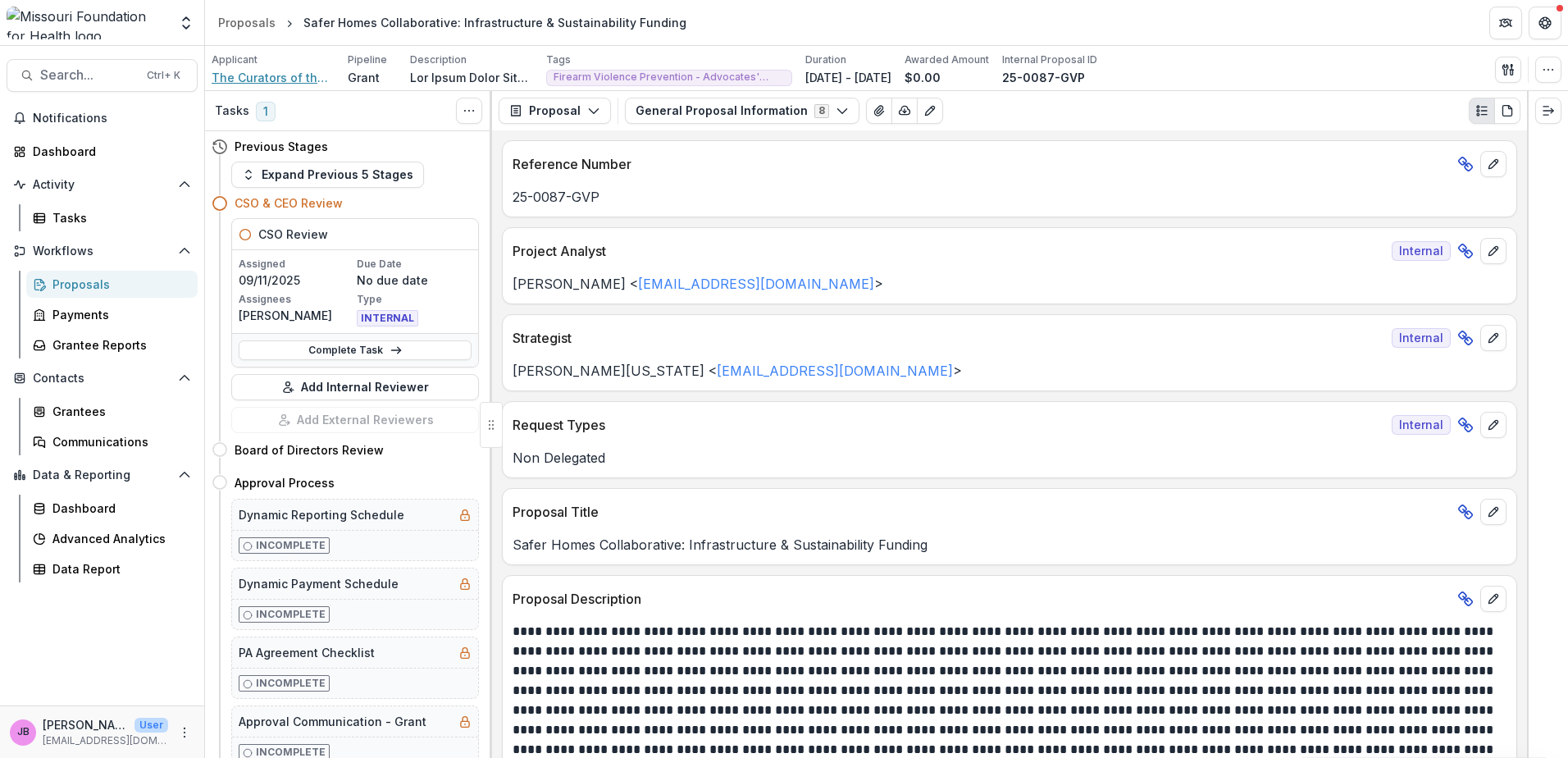
click at [292, 80] on span "The Curators of the [GEOGRAPHIC_DATA][US_STATE]" at bounding box center [272, 77] width 123 height 17
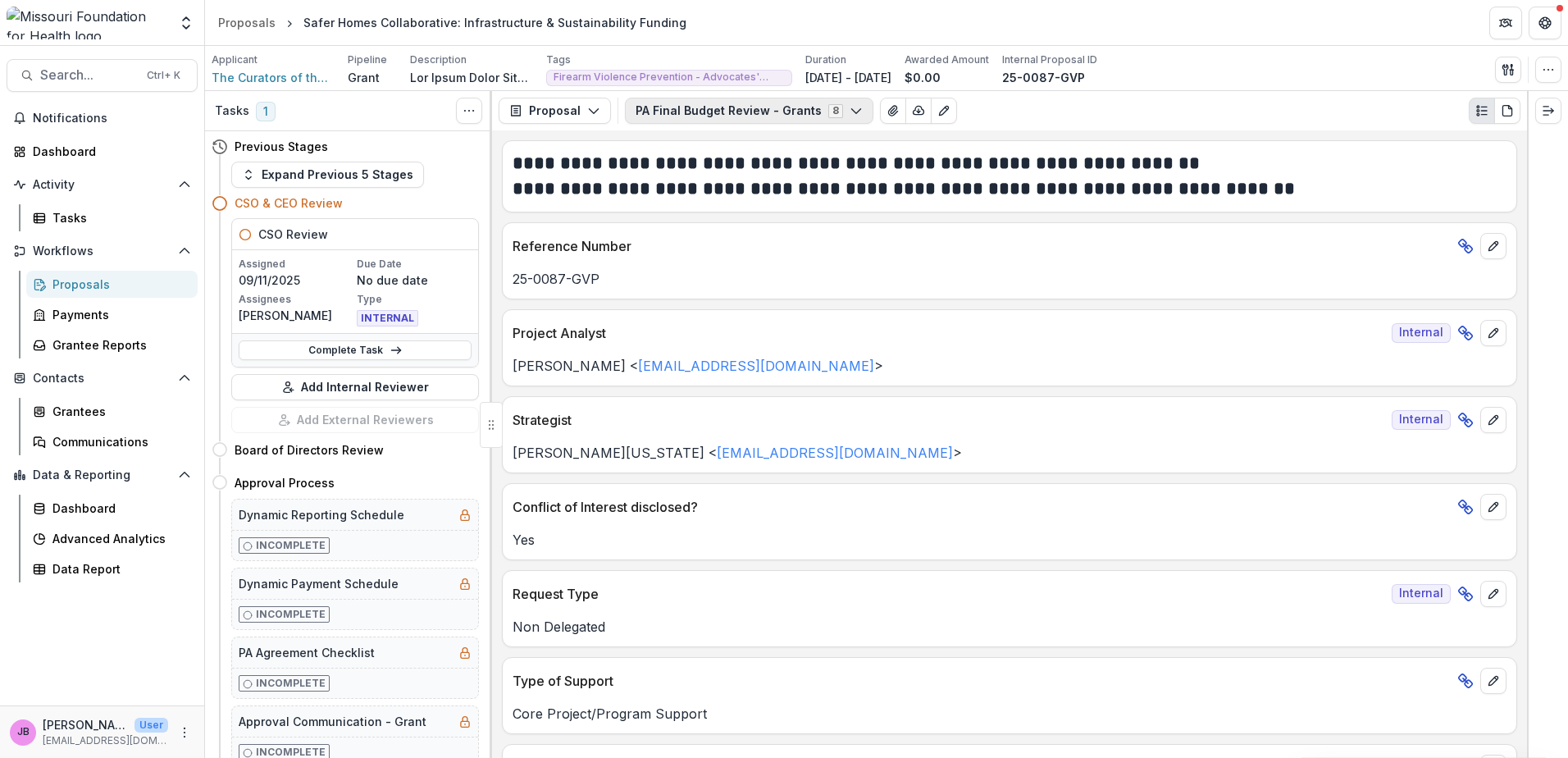
click at [850, 109] on icon "button" at bounding box center [856, 110] width 13 height 13
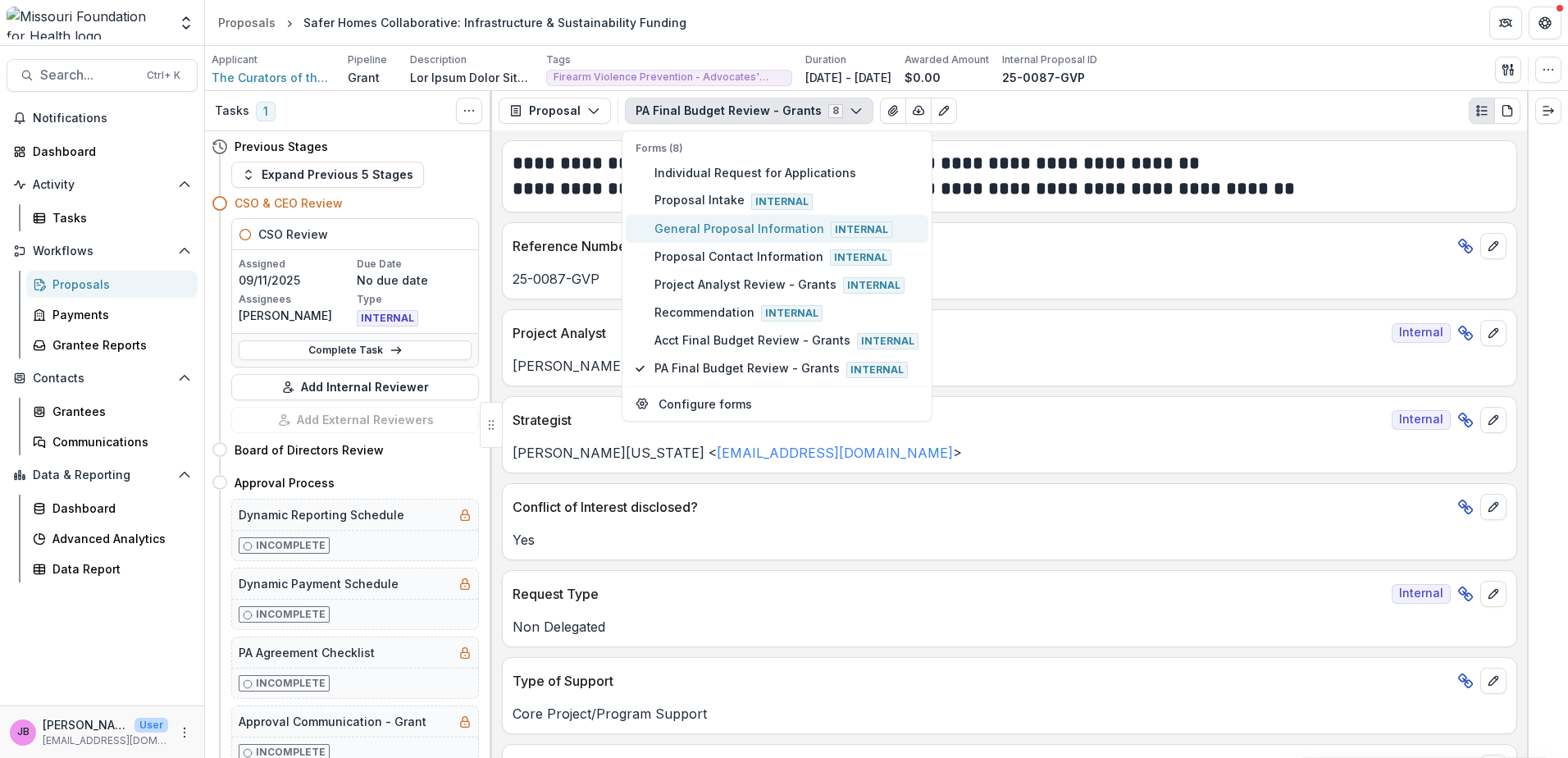
click at [757, 225] on span "General Proposal Information Internal" at bounding box center [786, 229] width 264 height 18
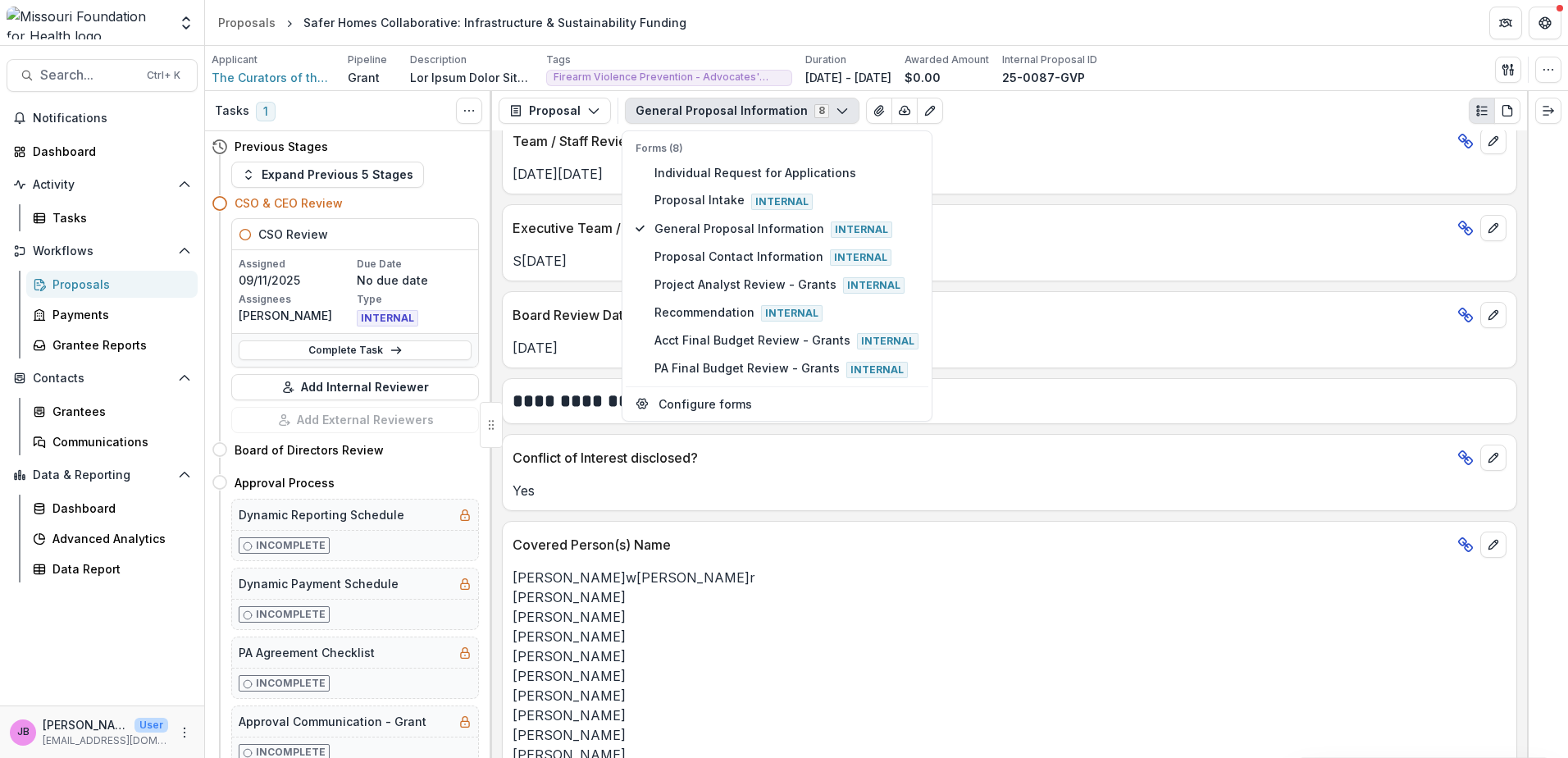
scroll to position [1980, 0]
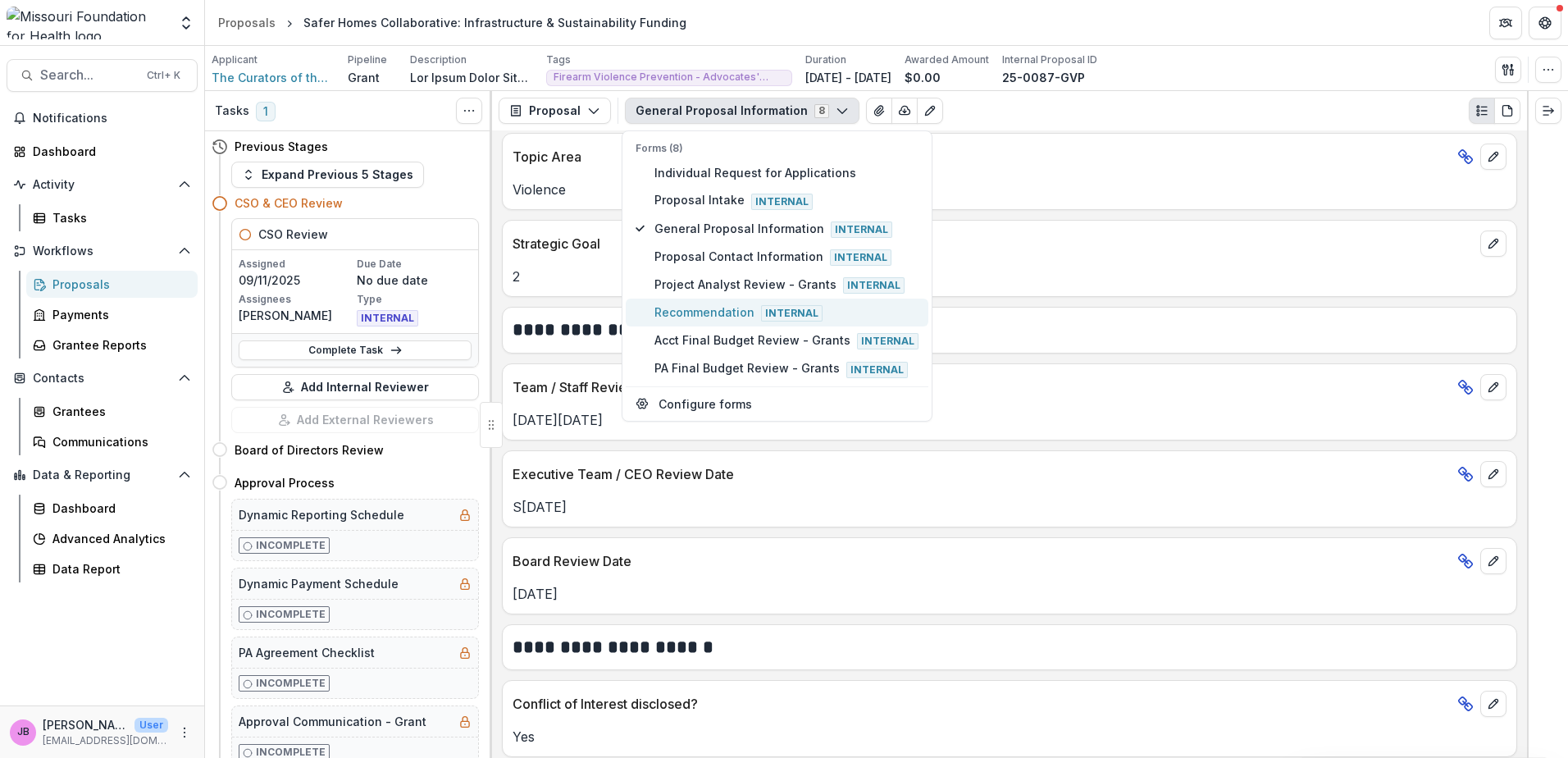
click at [701, 309] on span "Recommendation Internal" at bounding box center [786, 312] width 264 height 18
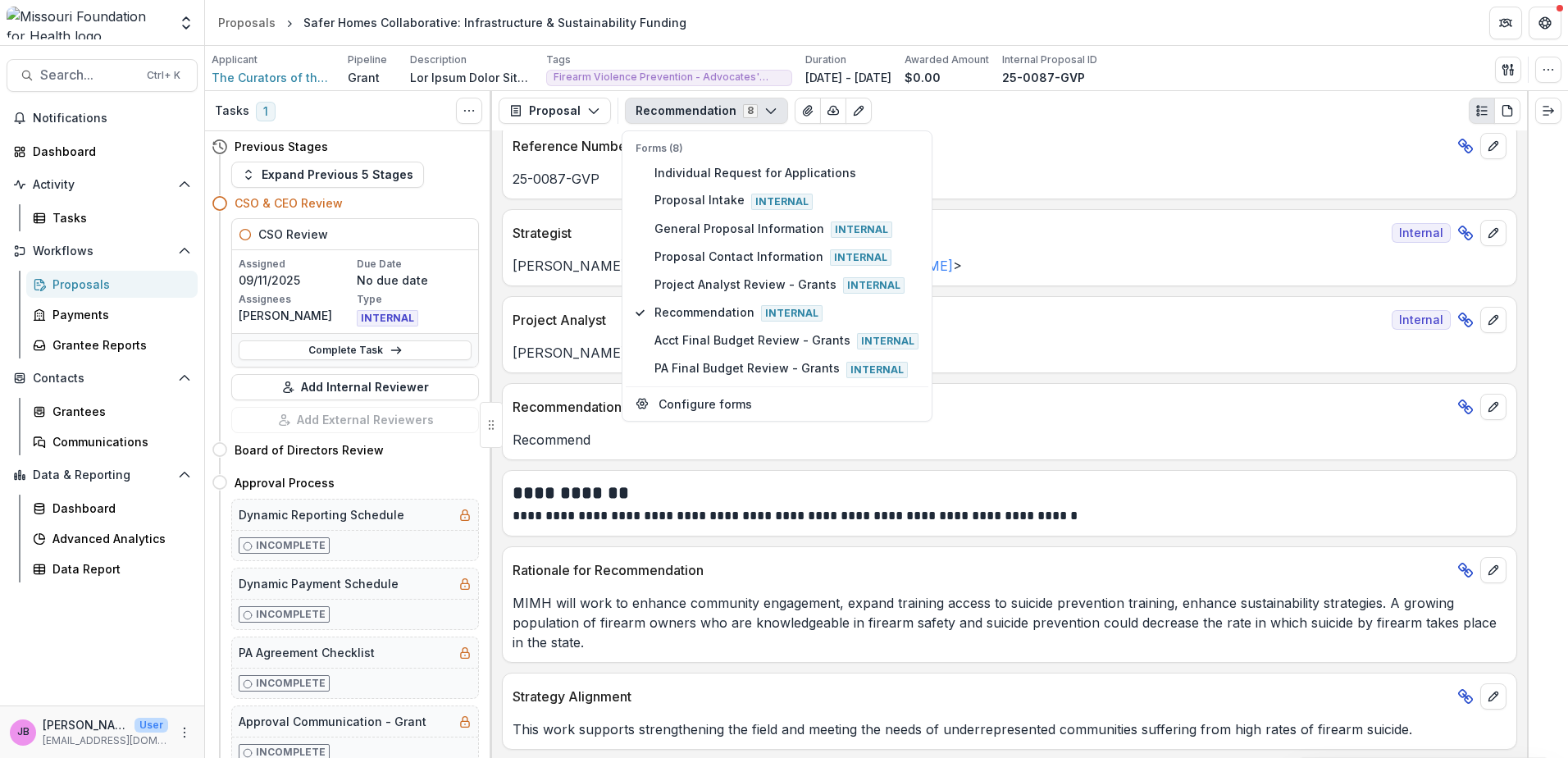
scroll to position [20, 0]
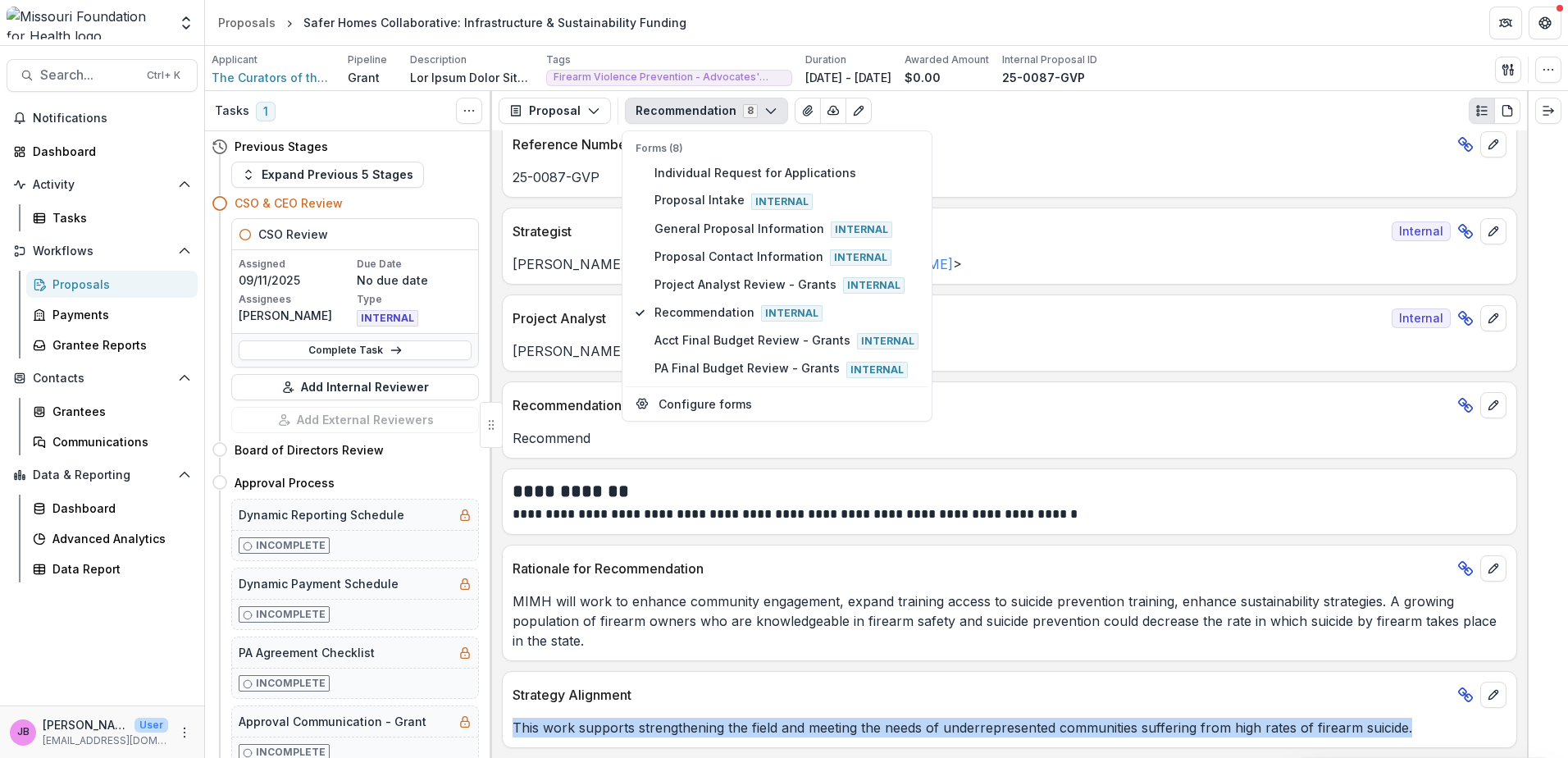
drag, startPoint x: 513, startPoint y: 725, endPoint x: 1430, endPoint y: 723, distance: 917.0
click at [1430, 723] on p "This work supports strengthening the field and meeting the needs of underrepres…" at bounding box center [1009, 727] width 994 height 19
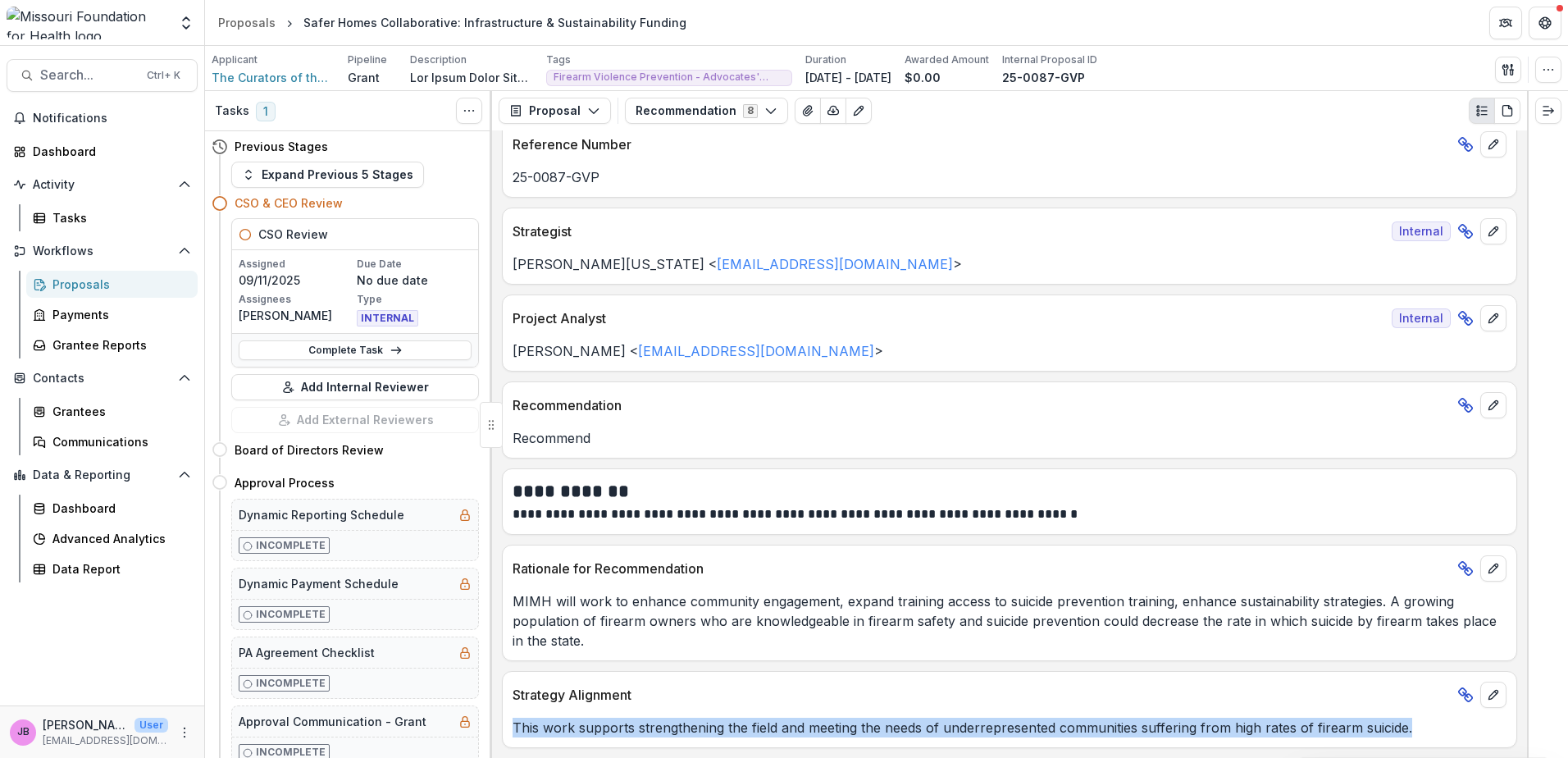
drag, startPoint x: 1430, startPoint y: 723, endPoint x: 1387, endPoint y: 725, distance: 43.0
copy p "This work supports strengthening the field and meeting the needs of underrepres…"
drag, startPoint x: 101, startPoint y: 557, endPoint x: 198, endPoint y: 567, distance: 97.5
click at [101, 557] on link "Data Report" at bounding box center [112, 568] width 171 height 27
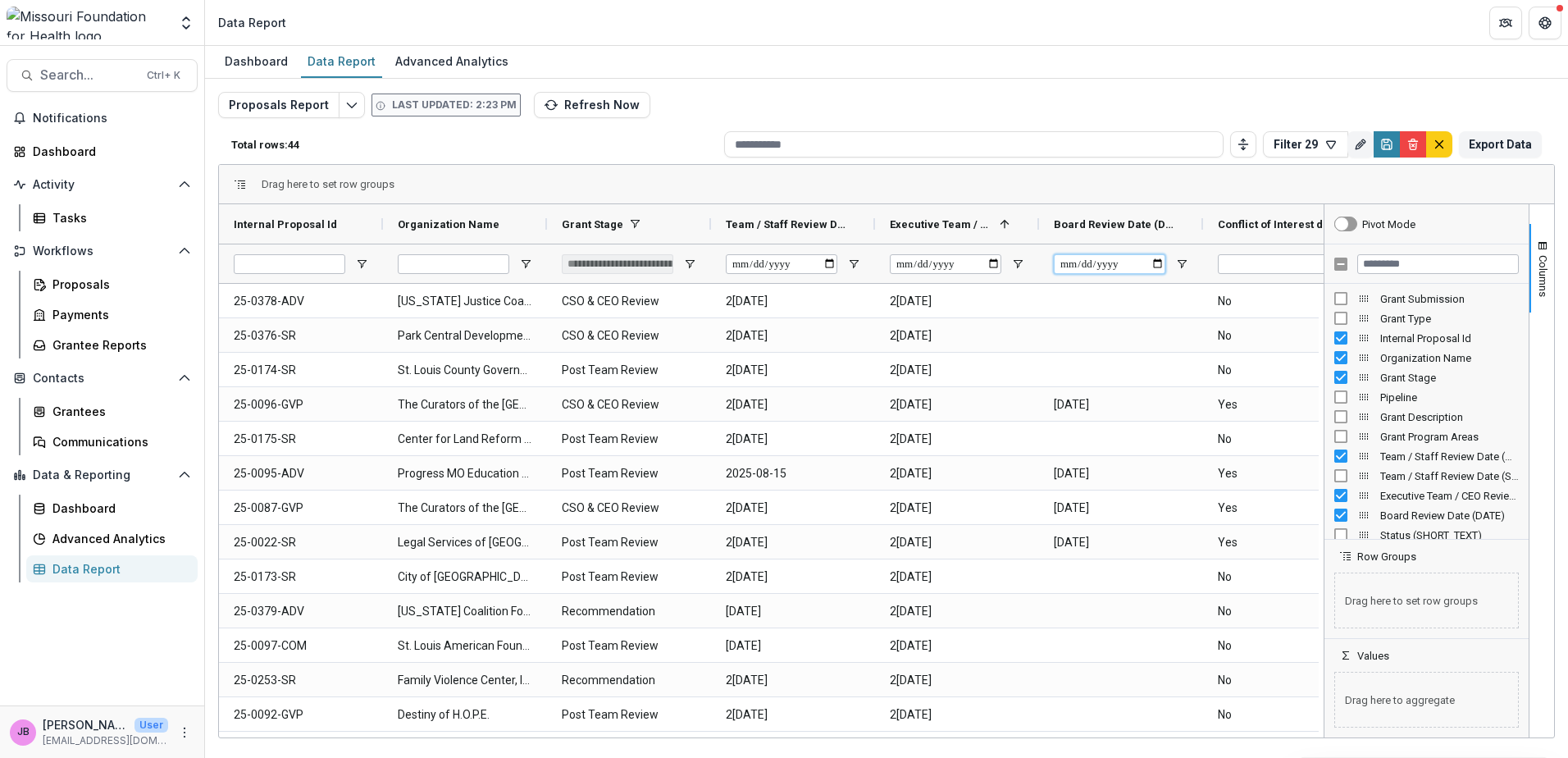
click at [1158, 259] on input "Board Review Date (DATE) Filter Input" at bounding box center [1110, 264] width 111 height 19
type input "**********"
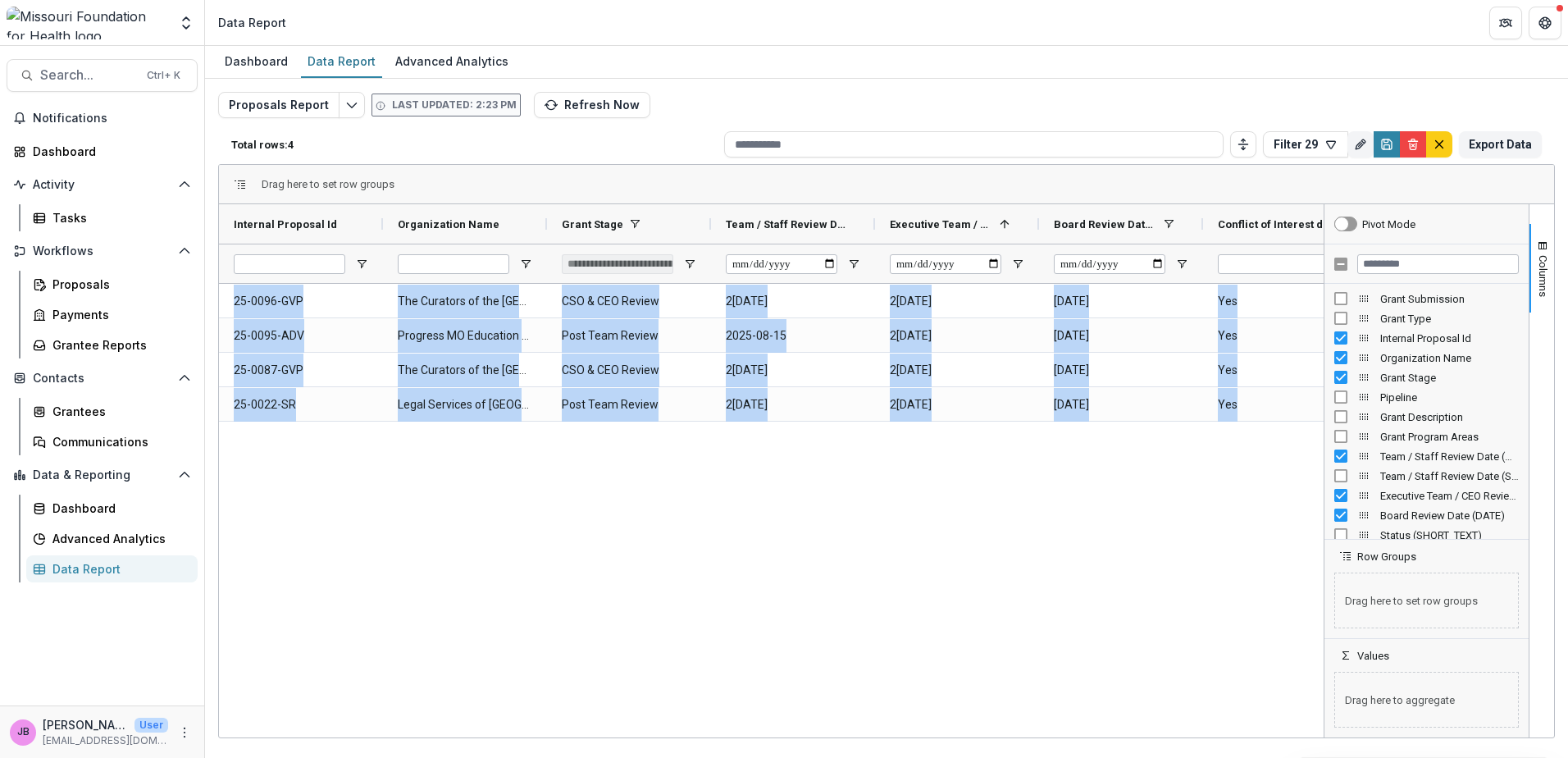
drag, startPoint x: 678, startPoint y: 731, endPoint x: 739, endPoint y: 734, distance: 61.1
click at [739, 734] on div "Internal Proposal Id Organization Name Grant Stage" at bounding box center [771, 470] width 1104 height 533
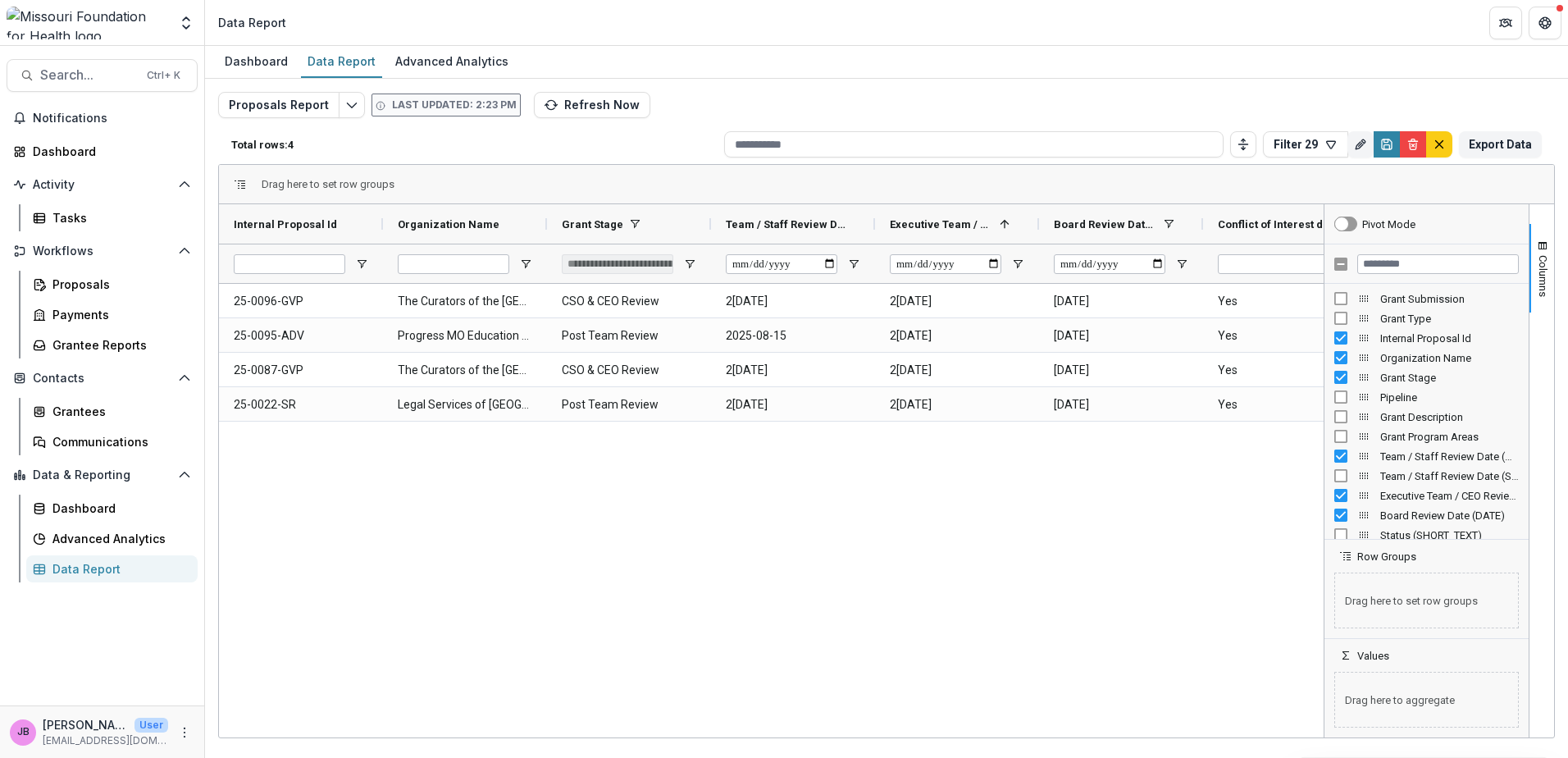
drag, startPoint x: 739, startPoint y: 734, endPoint x: 627, endPoint y: 600, distance: 174.6
click at [619, 581] on div "25-0096-GVP The Curators of the University of [US_STATE] CSO & CEO Review 2[DAT…" at bounding box center [771, 508] width 1104 height 449
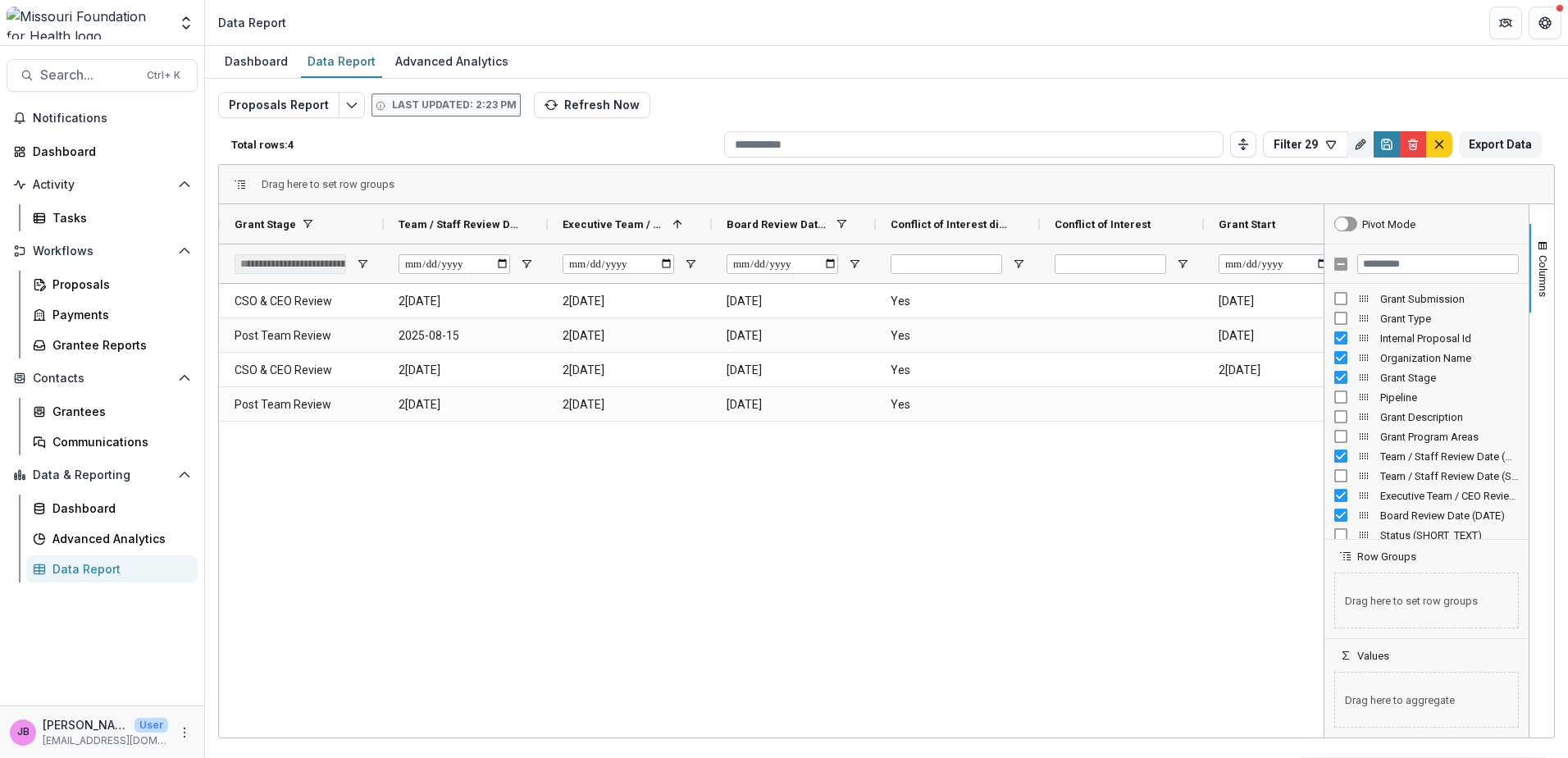
scroll to position [0, 411]
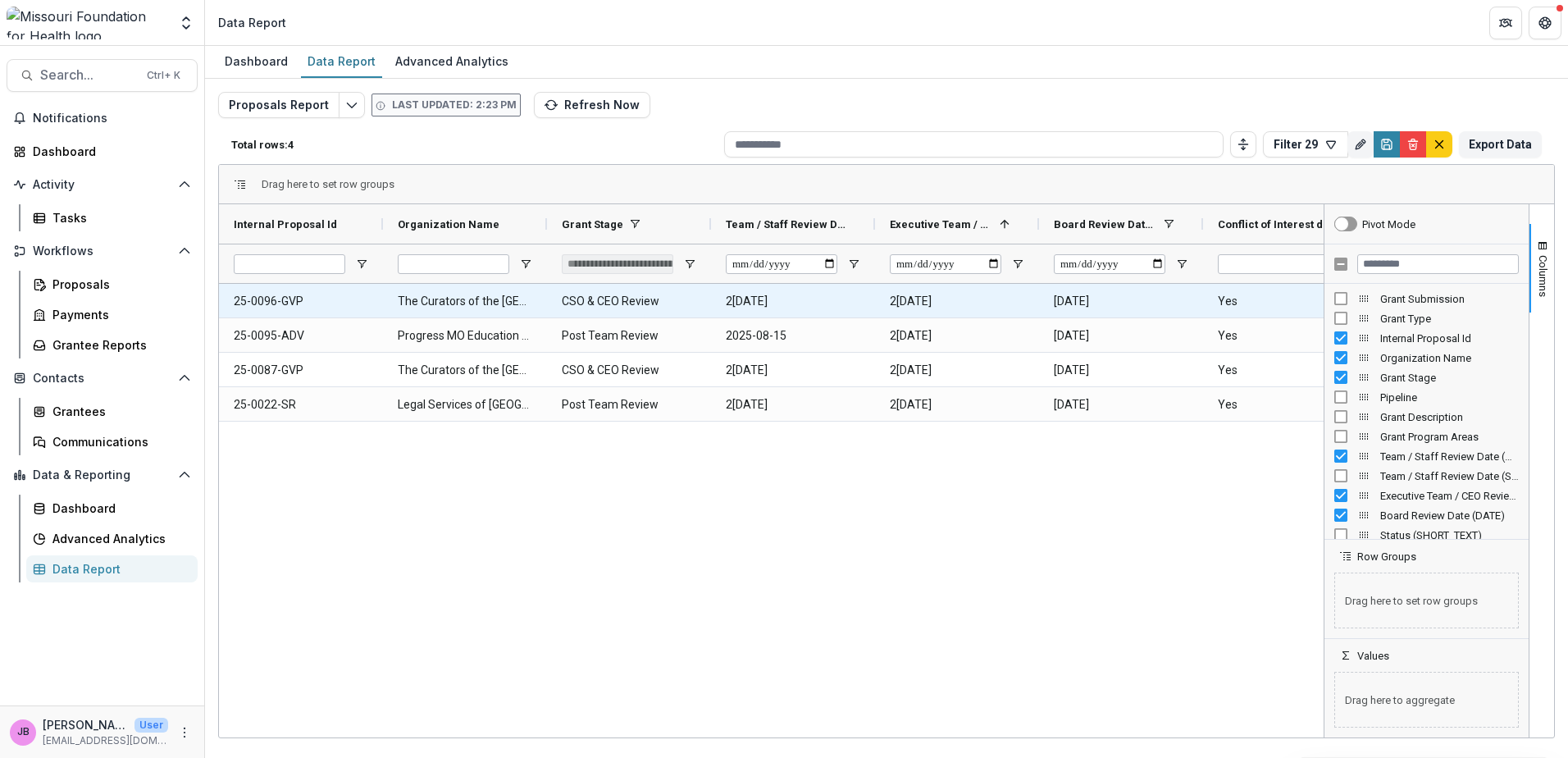
click at [491, 295] on Name-4284 "The Curators of the [GEOGRAPHIC_DATA][US_STATE]" at bounding box center [465, 301] width 134 height 34
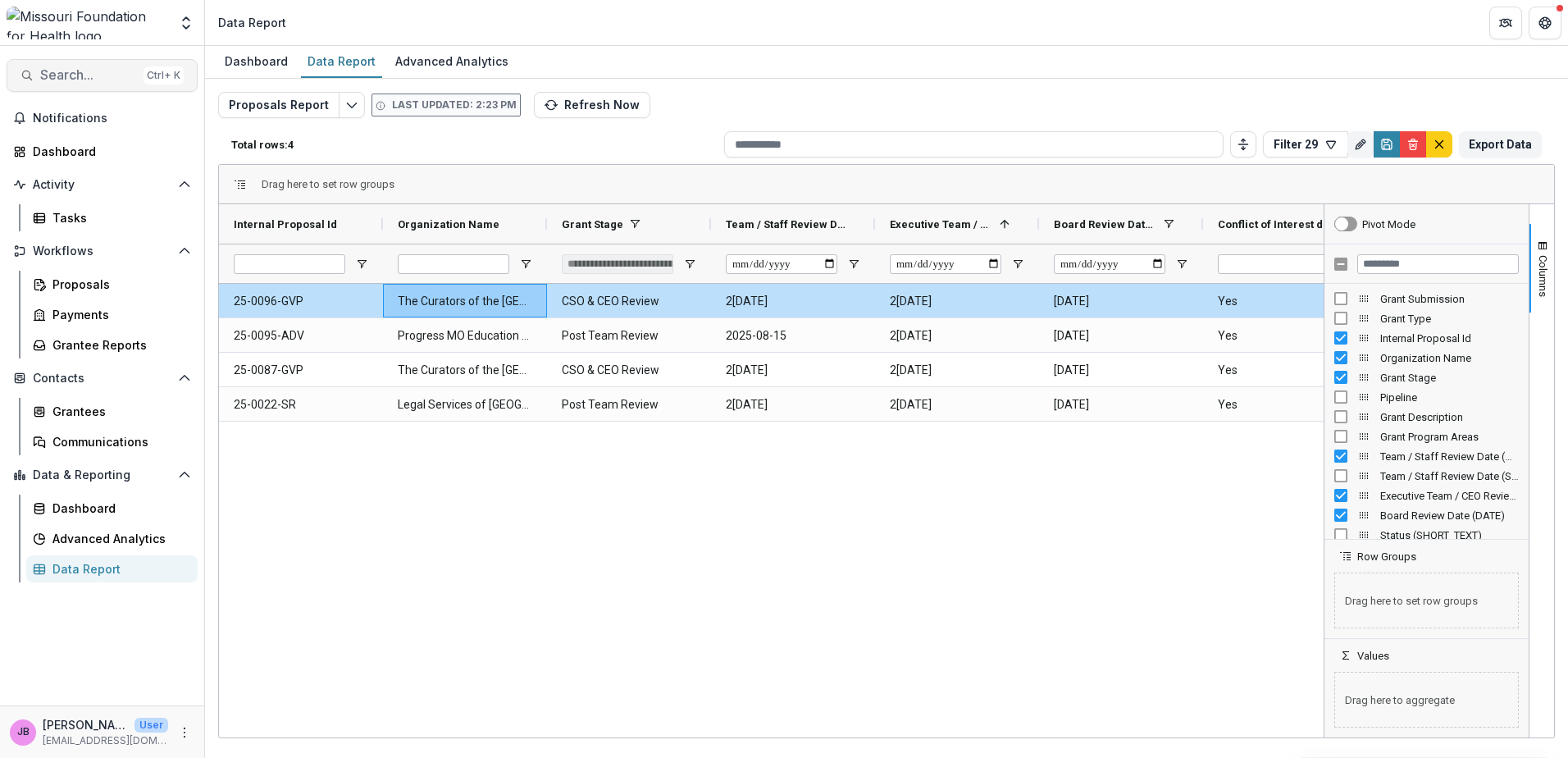
click at [97, 68] on span "Search..." at bounding box center [88, 75] width 97 height 16
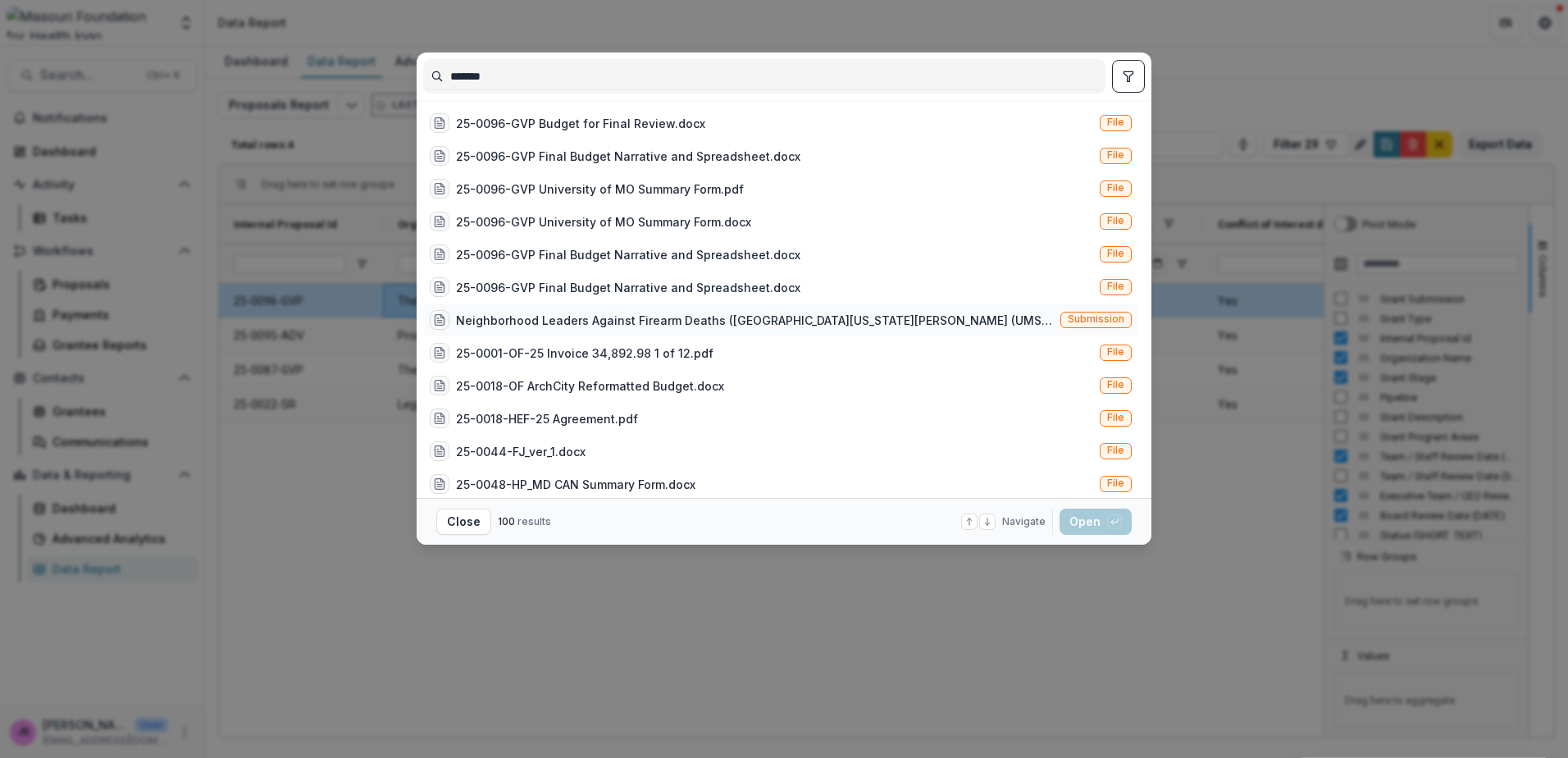
type input "*******"
click at [747, 321] on div "Neighborhood Leaders Against Firearm Deaths ([GEOGRAPHIC_DATA][US_STATE][PERSON…" at bounding box center [754, 320] width 598 height 17
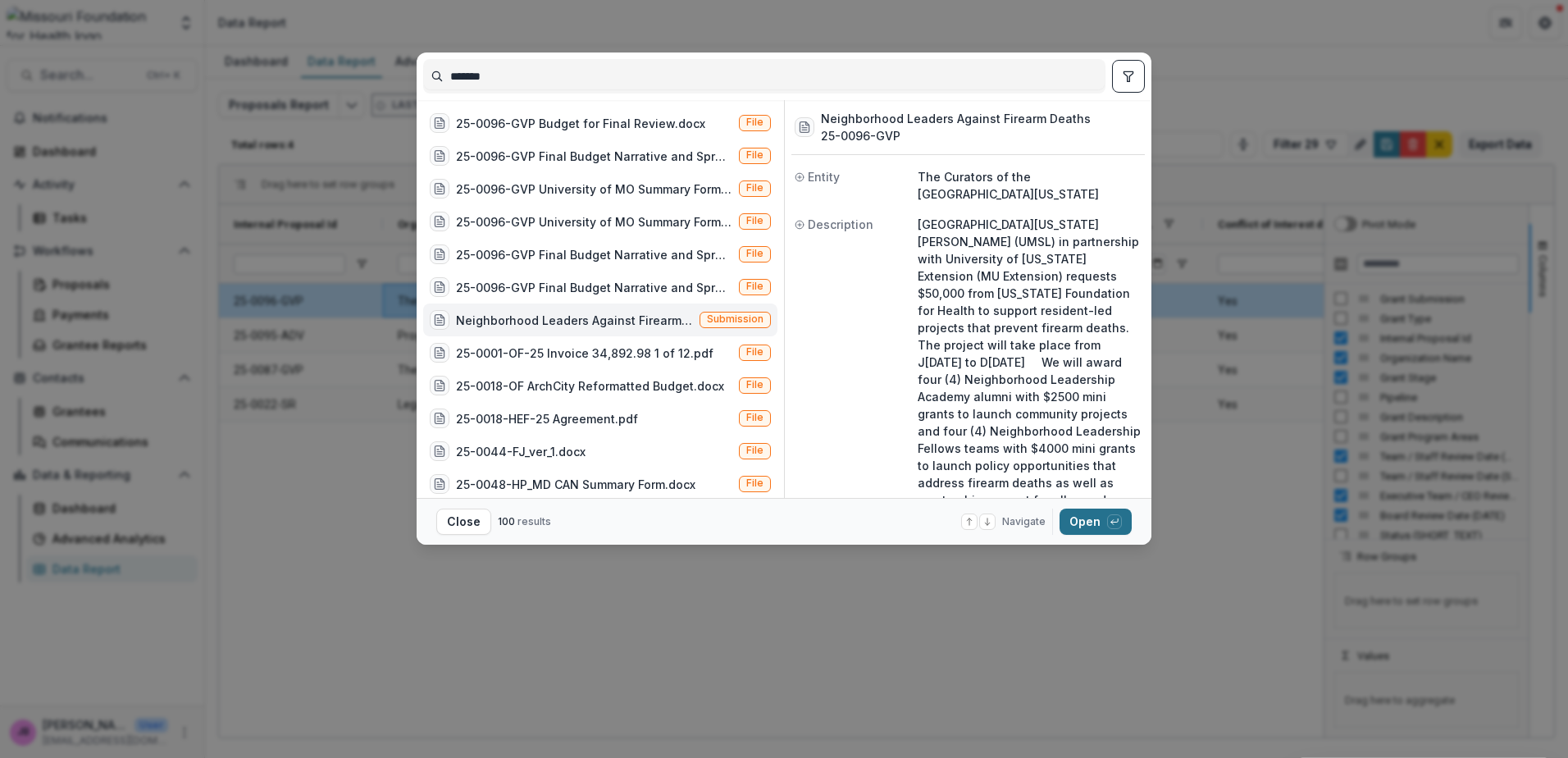
click at [1092, 520] on button "Open with enter key" at bounding box center [1095, 521] width 72 height 27
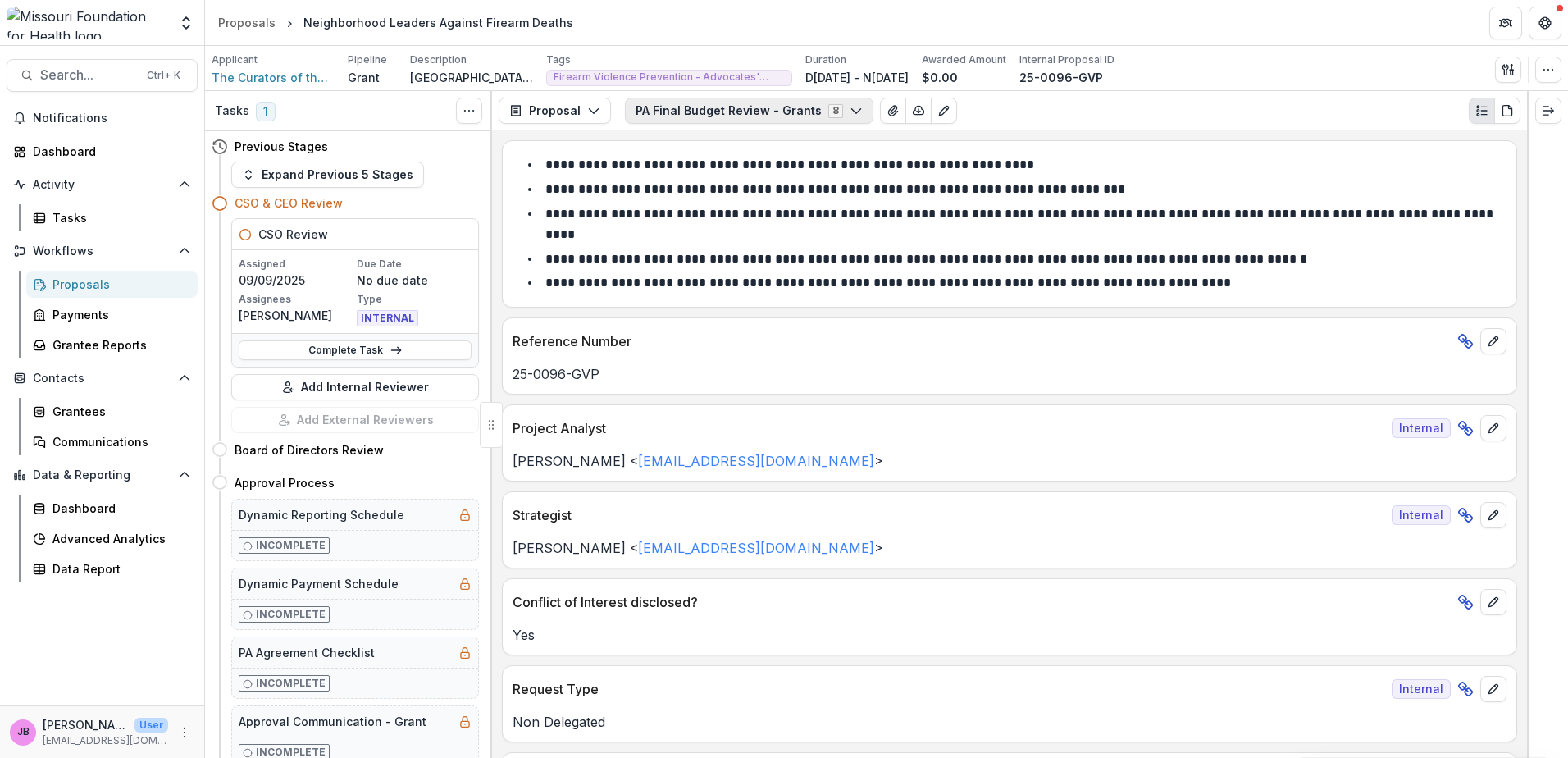
click at [850, 105] on icon "button" at bounding box center [856, 110] width 13 height 13
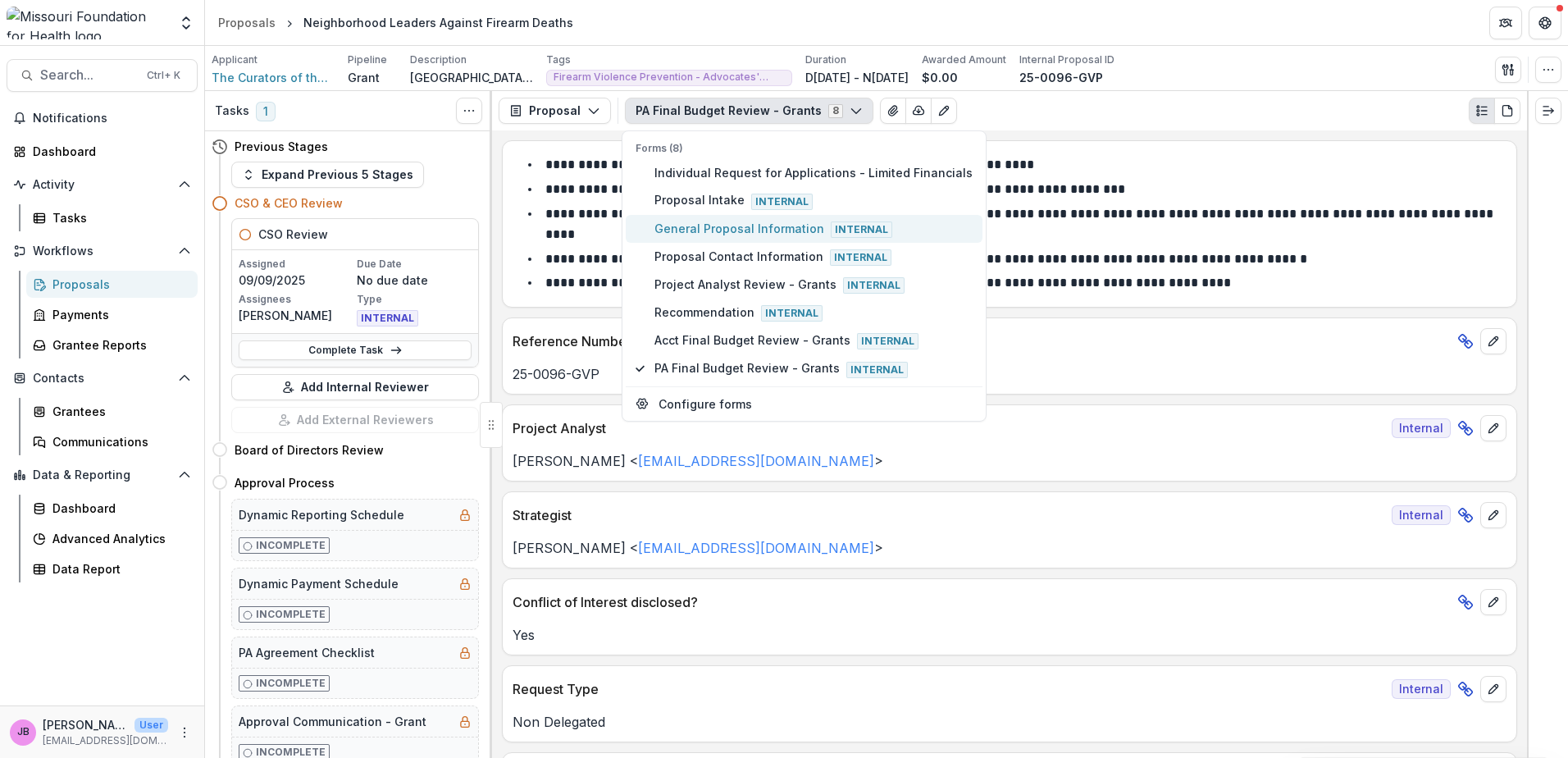
click at [730, 230] on span "General Proposal Information Internal" at bounding box center [814, 229] width 318 height 18
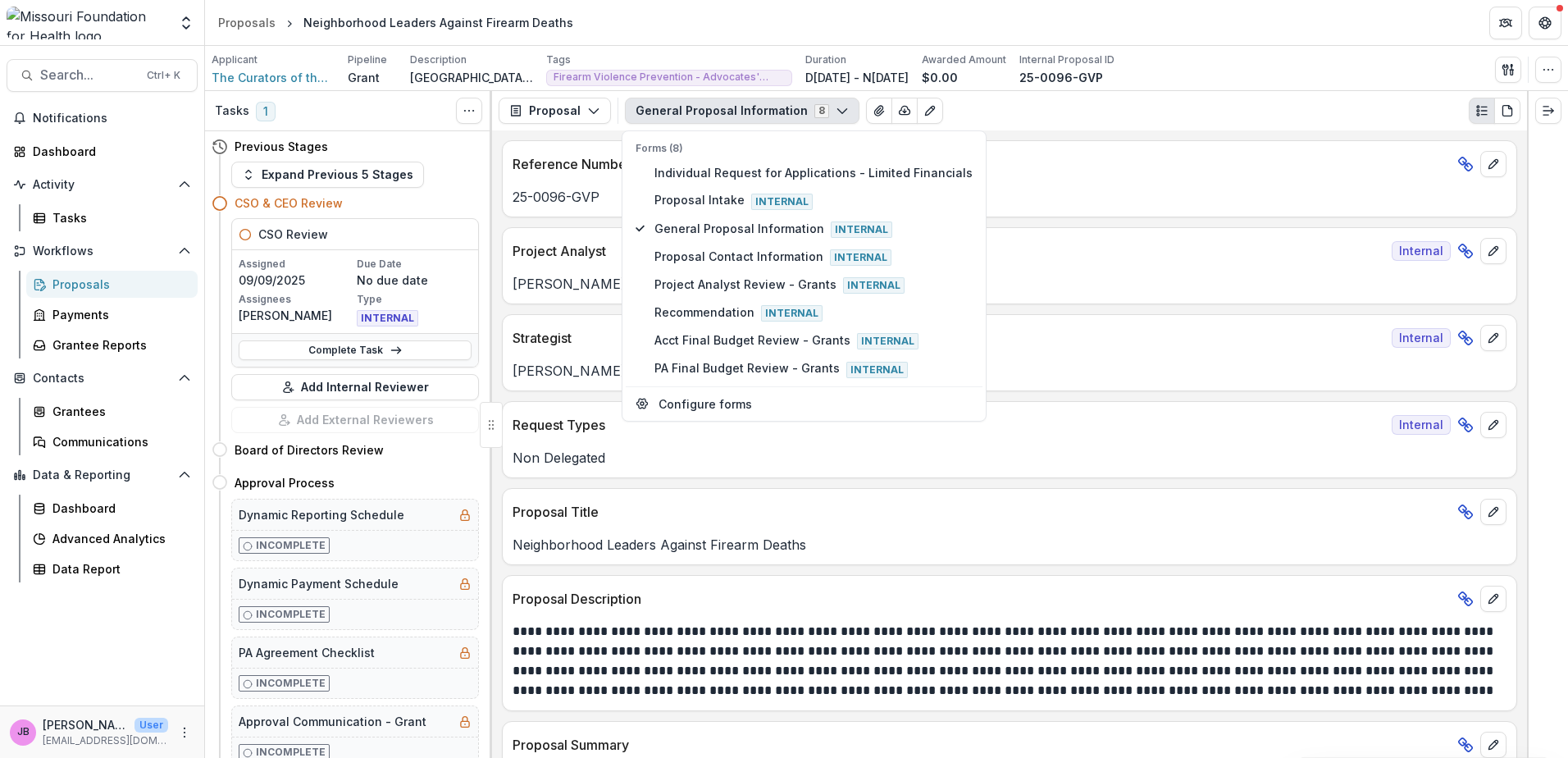
click at [1175, 403] on div "Request Types Internal" at bounding box center [1009, 420] width 1013 height 36
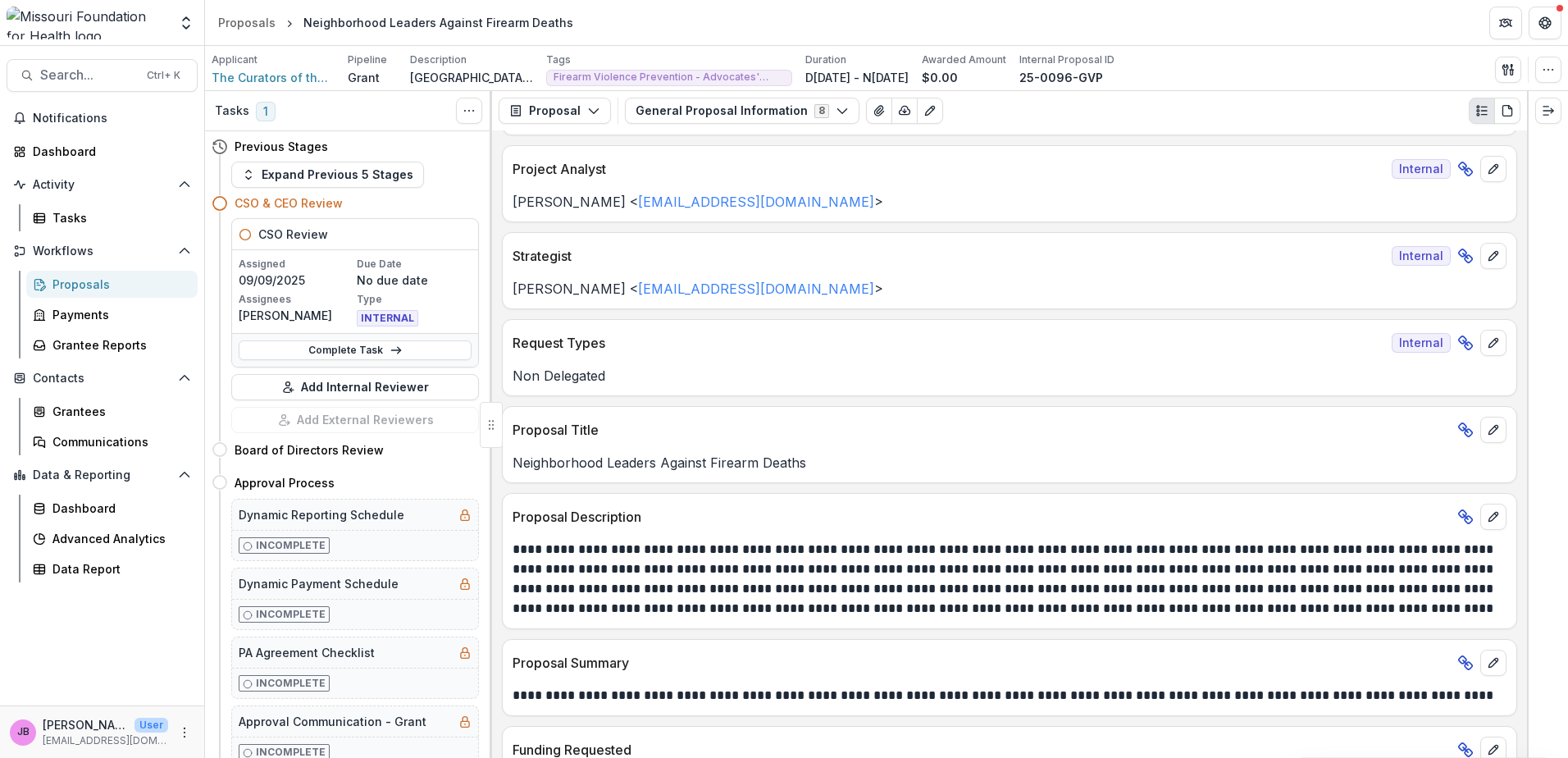
click at [821, 460] on p "Neighborhood Leaders Against Firearm Deaths" at bounding box center [1009, 462] width 994 height 19
drag, startPoint x: 809, startPoint y: 459, endPoint x: 512, endPoint y: 457, distance: 297.0
click at [512, 457] on p "Neighborhood Leaders Against Firearm Deaths" at bounding box center [1009, 462] width 994 height 19
drag, startPoint x: 512, startPoint y: 457, endPoint x: 555, endPoint y: 464, distance: 43.6
copy p "Neighborhood Leaders Against Firearm Deaths"
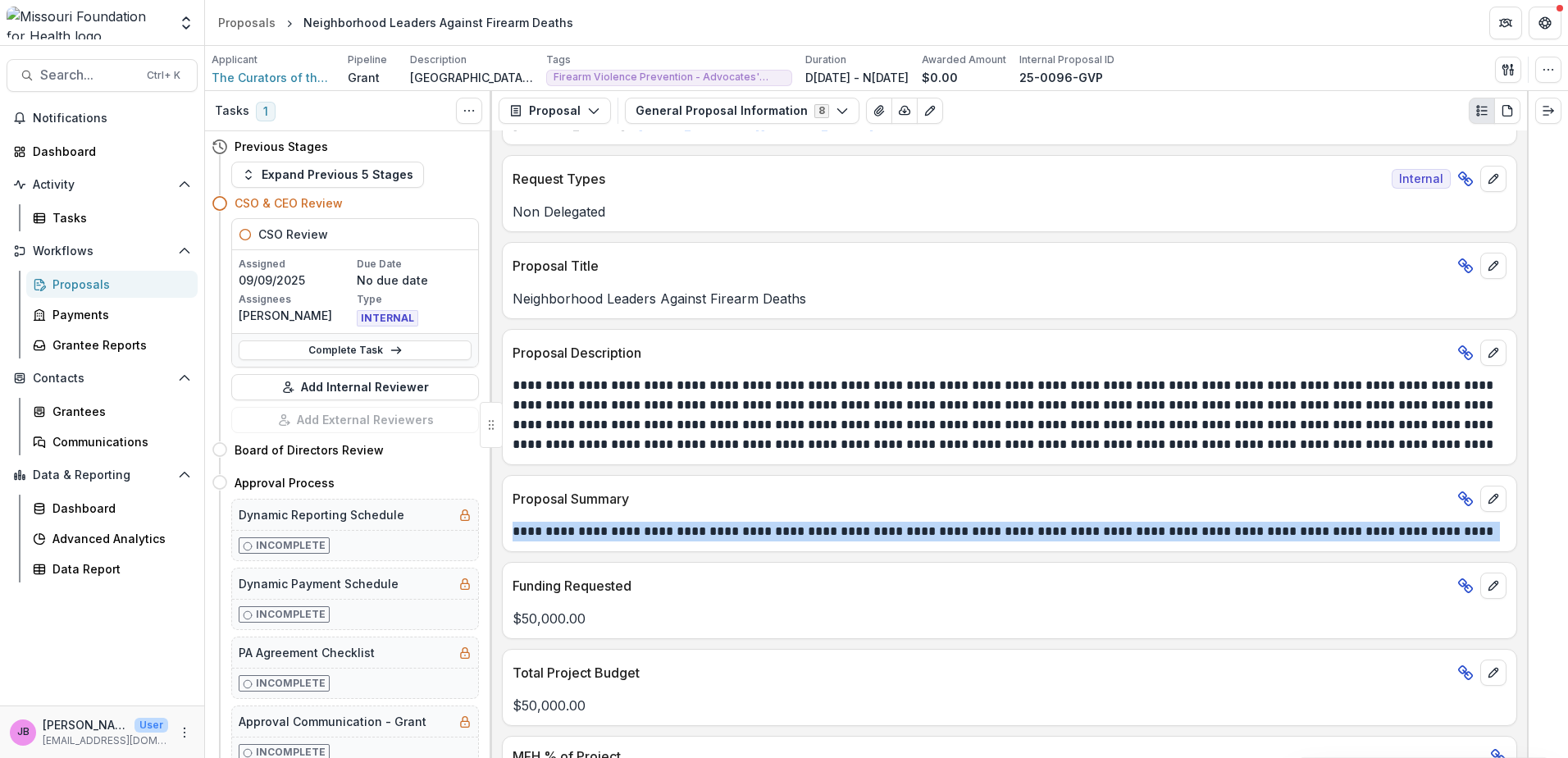
drag, startPoint x: 514, startPoint y: 534, endPoint x: 1500, endPoint y: 521, distance: 986.1
click at [1500, 521] on div "**********" at bounding box center [1009, 526] width 1013 height 29
drag, startPoint x: 1500, startPoint y: 521, endPoint x: 1406, endPoint y: 530, distance: 94.4
copy p "**********"
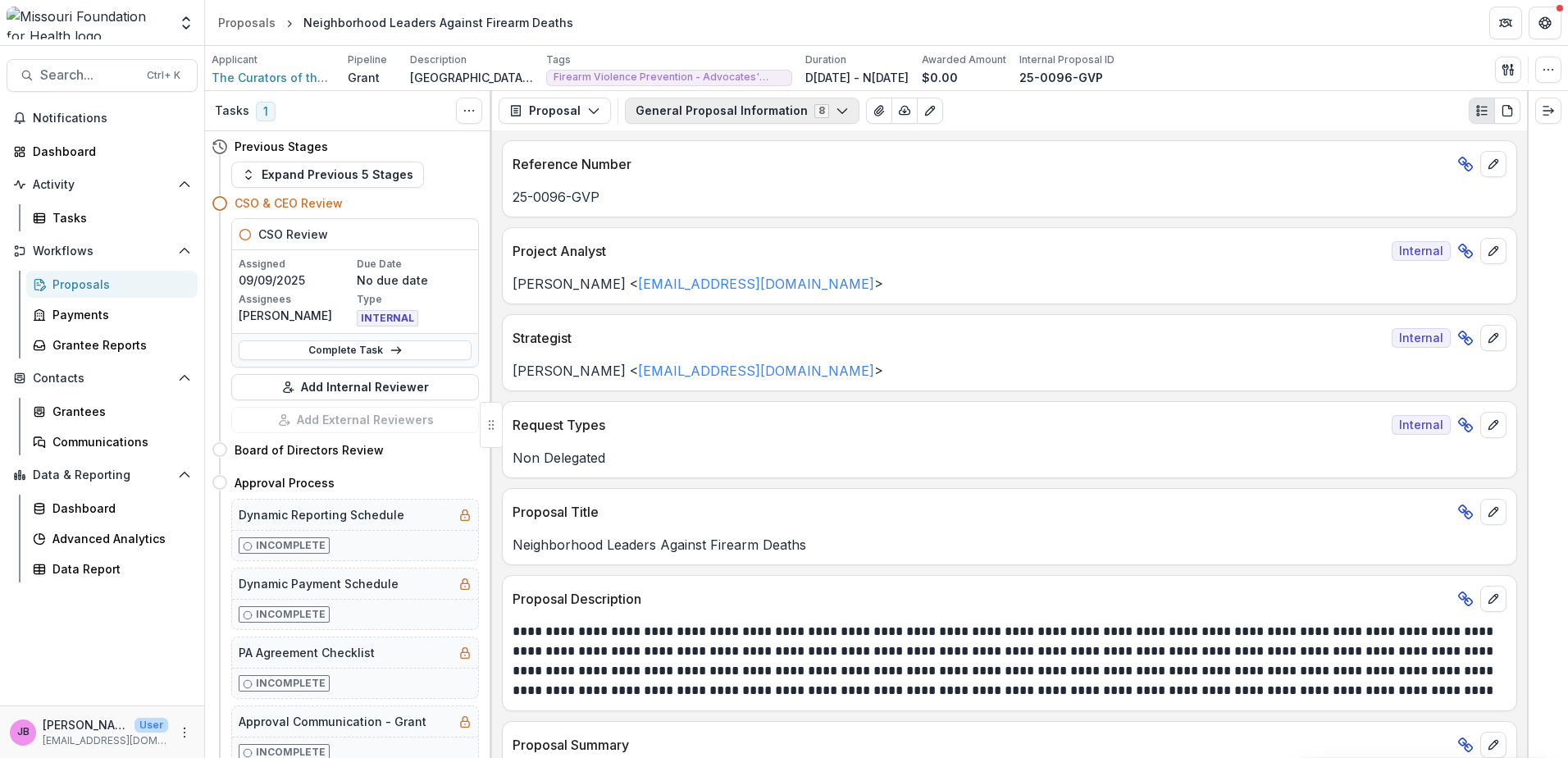
click at [836, 109] on icon "button" at bounding box center [842, 110] width 13 height 13
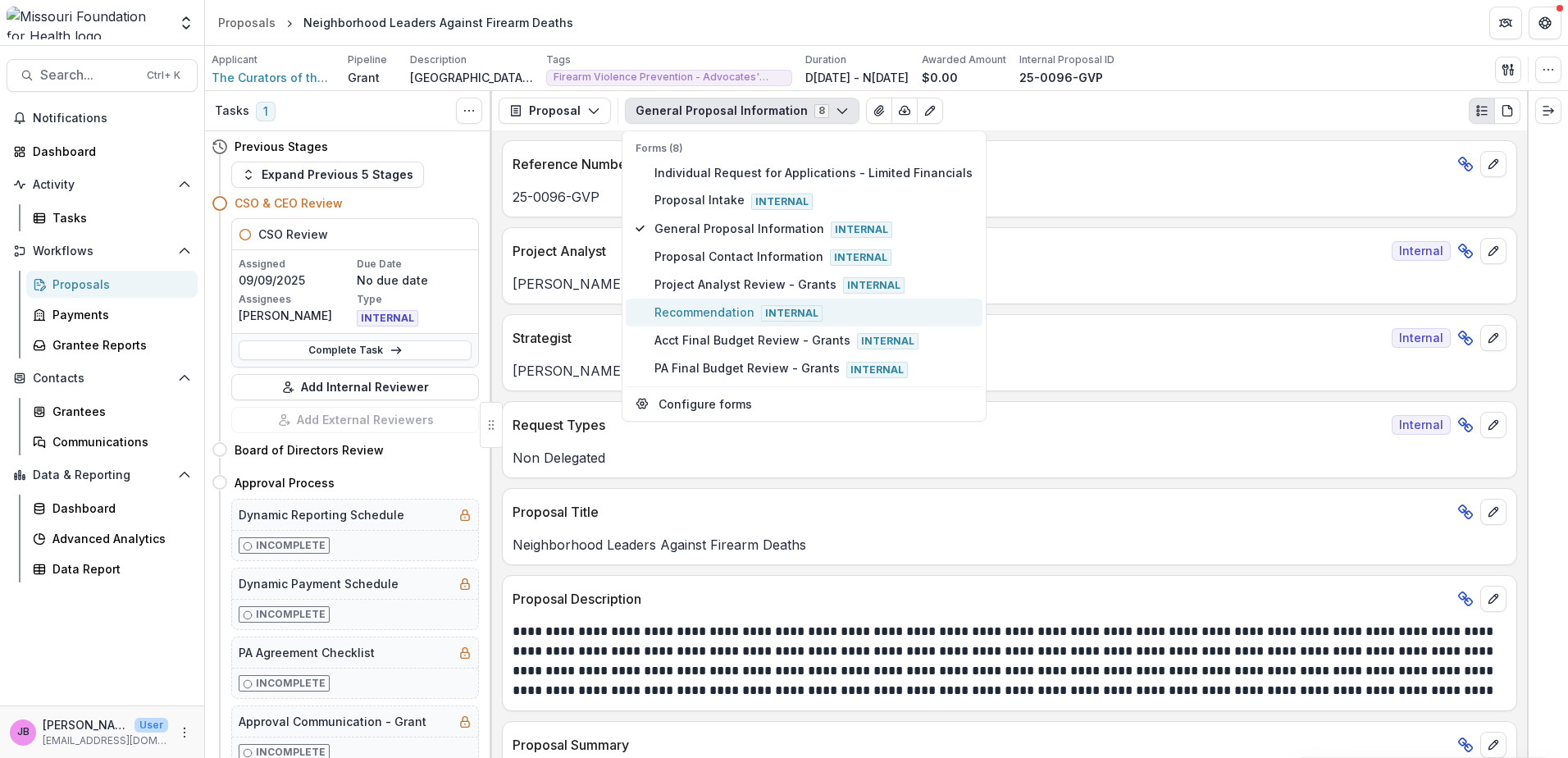
click at [714, 305] on span "Recommendation Internal" at bounding box center [814, 312] width 318 height 18
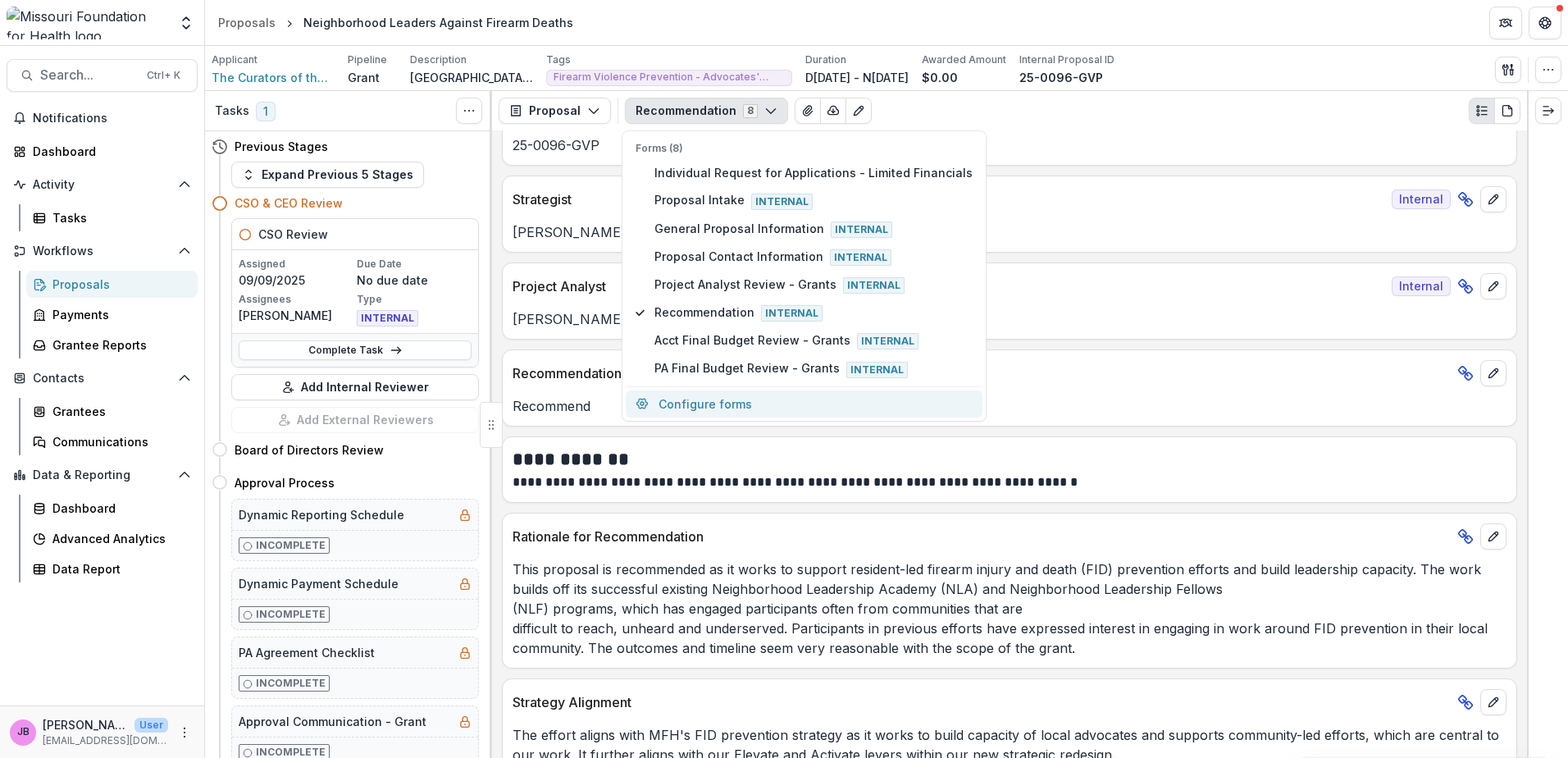
scroll to position [80, 0]
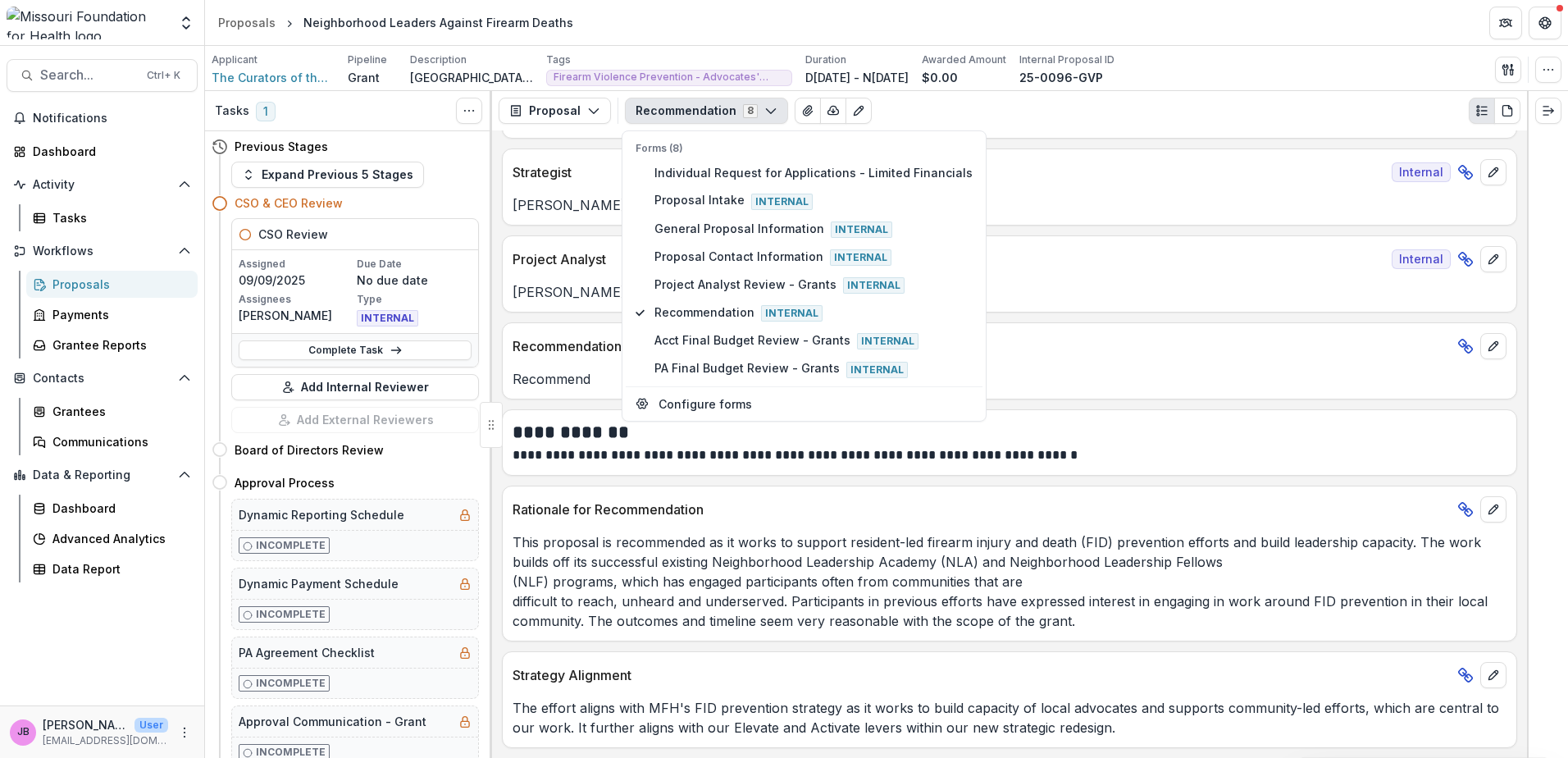
click at [1254, 266] on p "Project Analyst" at bounding box center [949, 259] width 873 height 19
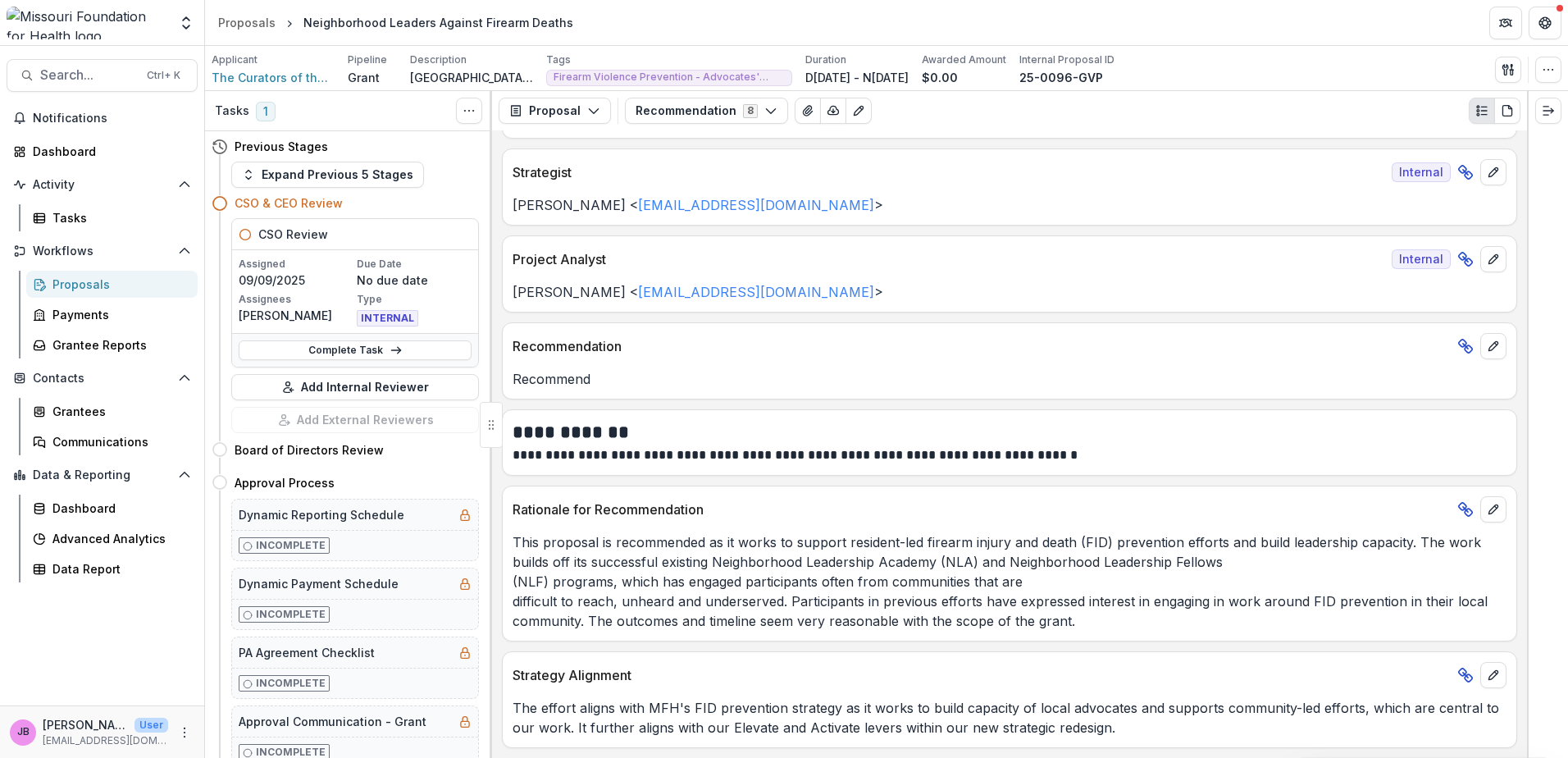
click at [512, 709] on p "The effort aligns with MFH's FID prevention strategy as it works to build capac…" at bounding box center [1009, 717] width 994 height 40
drag, startPoint x: 514, startPoint y: 701, endPoint x: 1299, endPoint y: 750, distance: 786.5
click at [1299, 750] on div "**********" at bounding box center [1009, 444] width 1034 height 627
copy p "The effort aligns with MFH's FID prevention strategy as it works to build capac…"
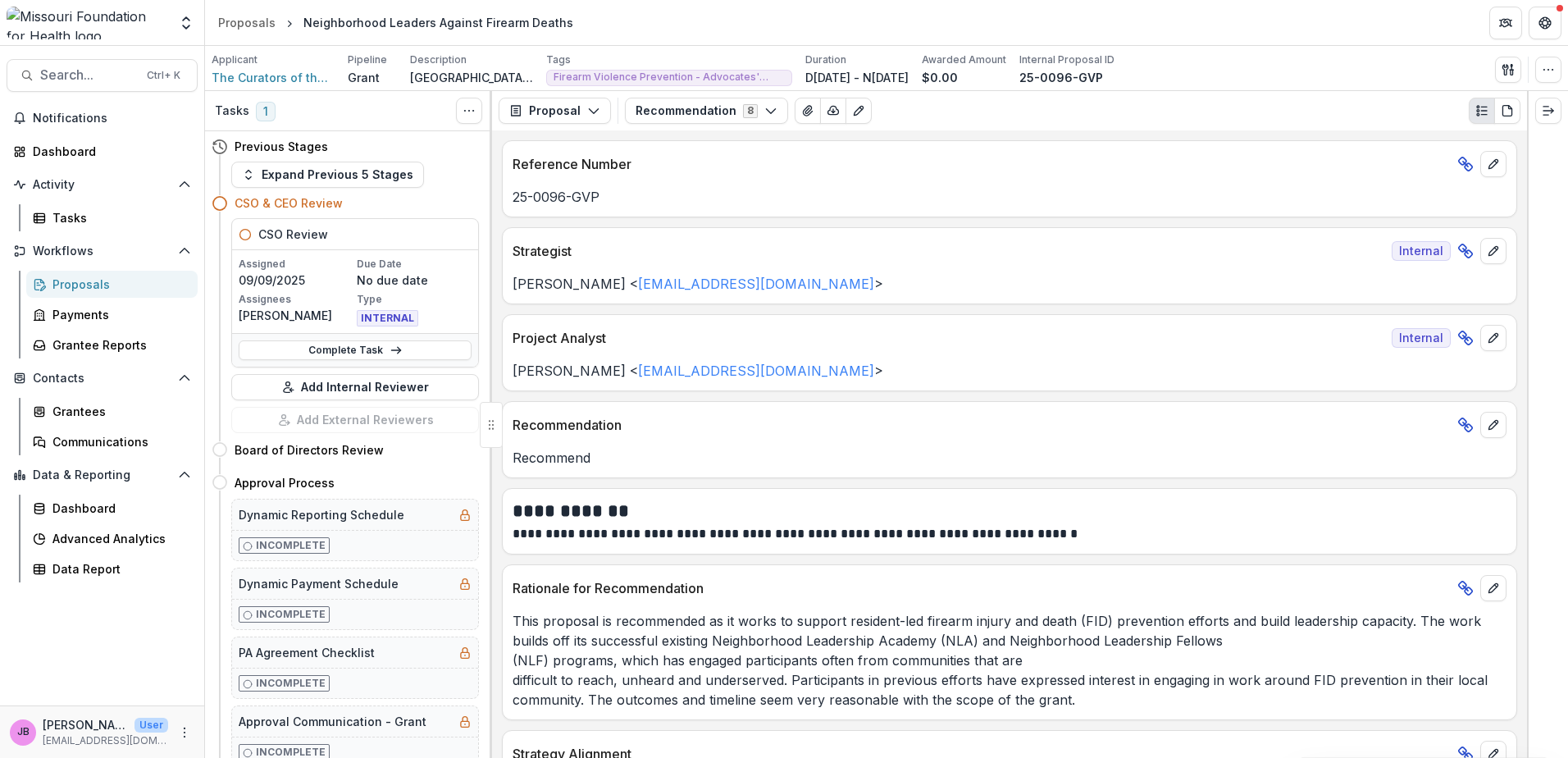
drag, startPoint x: 763, startPoint y: 110, endPoint x: 723, endPoint y: 154, distance: 59.5
click at [764, 110] on icon "button" at bounding box center [770, 110] width 13 height 13
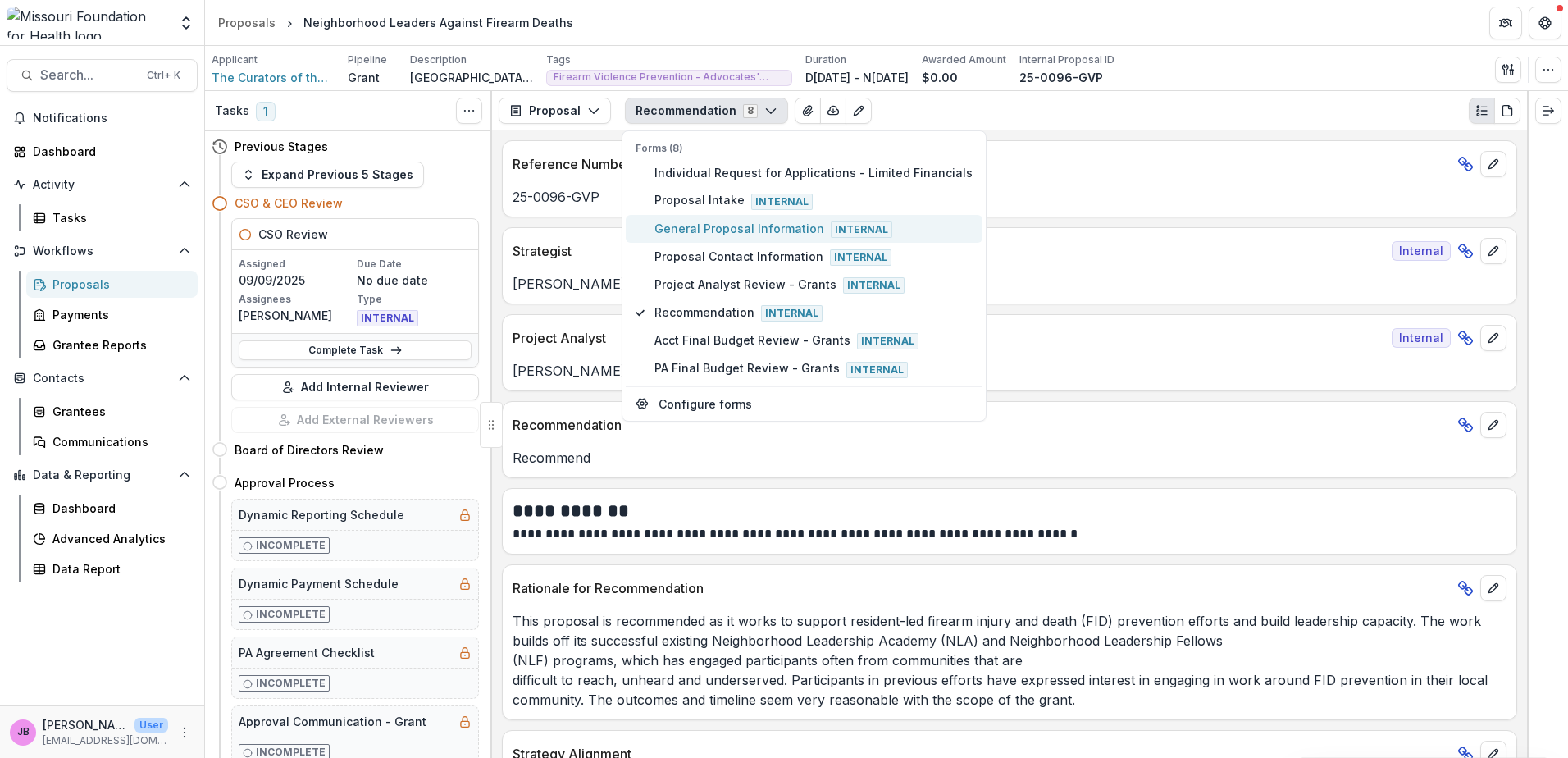
click at [722, 233] on span "General Proposal Information Internal" at bounding box center [814, 229] width 318 height 18
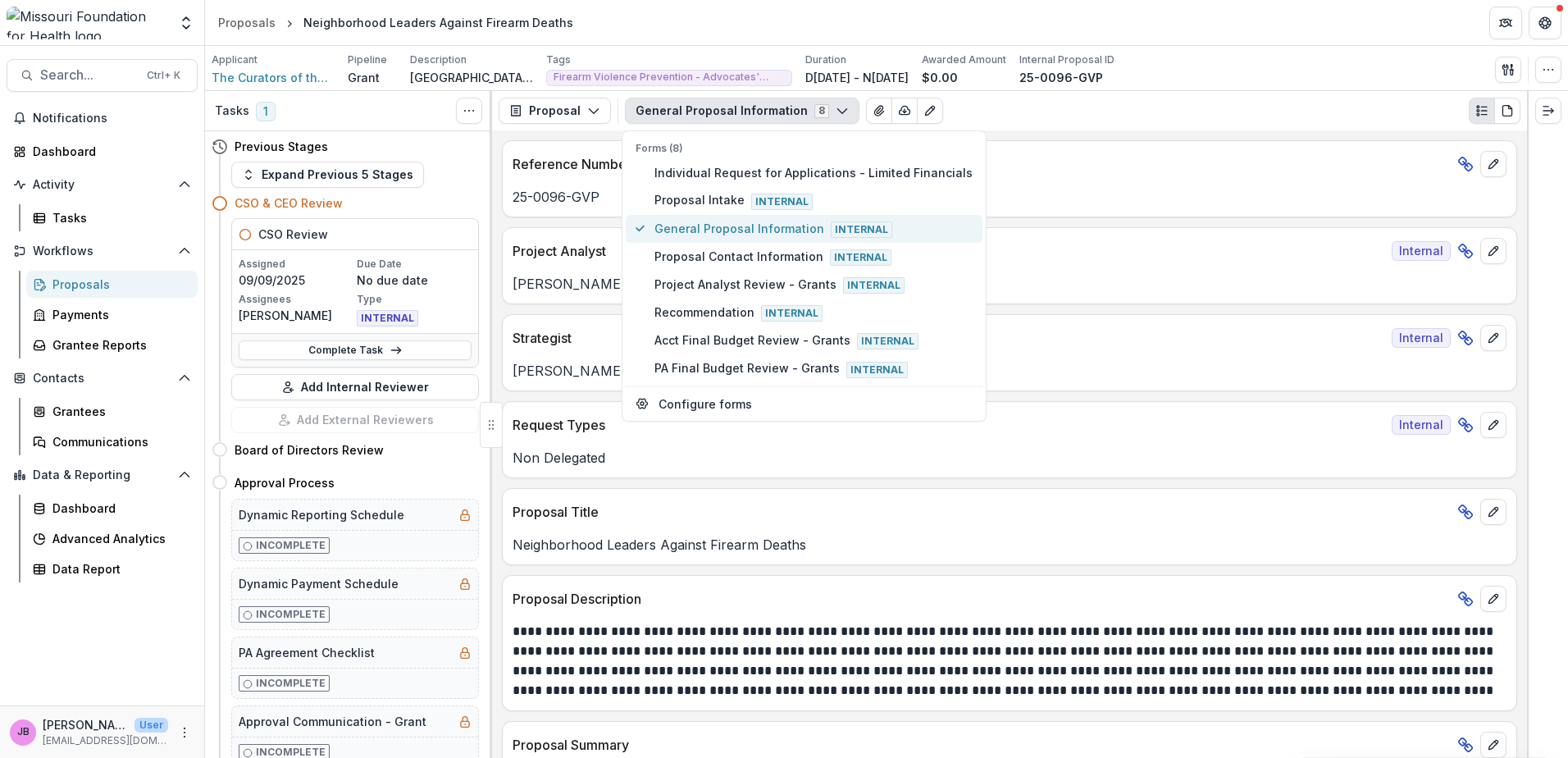
click at [739, 224] on span "General Proposal Information Internal" at bounding box center [814, 229] width 318 height 18
click at [1140, 358] on div "[PERSON_NAME] < [EMAIL_ADDRESS][DOMAIN_NAME] >" at bounding box center [1009, 365] width 1013 height 29
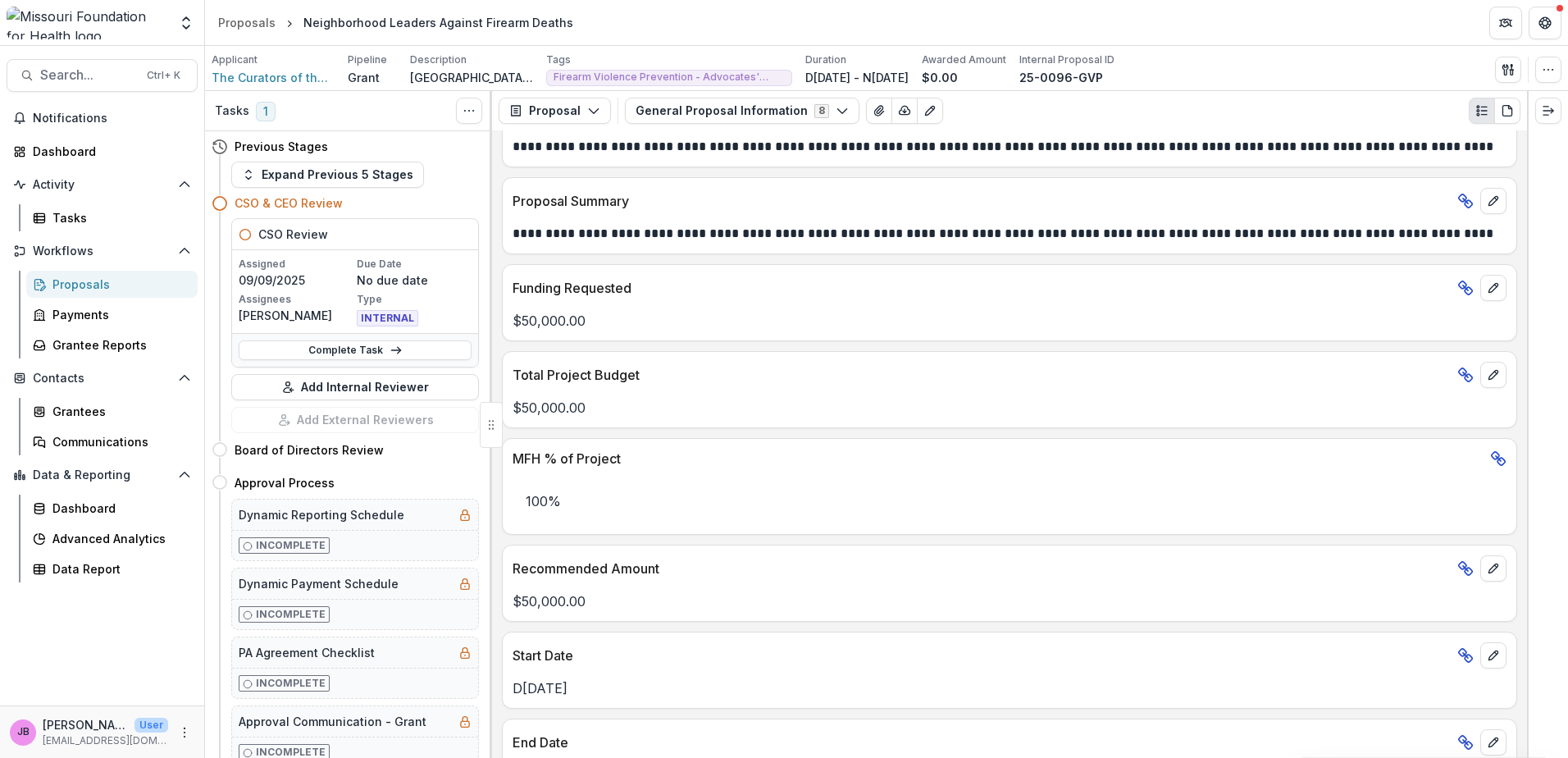
scroll to position [574, 0]
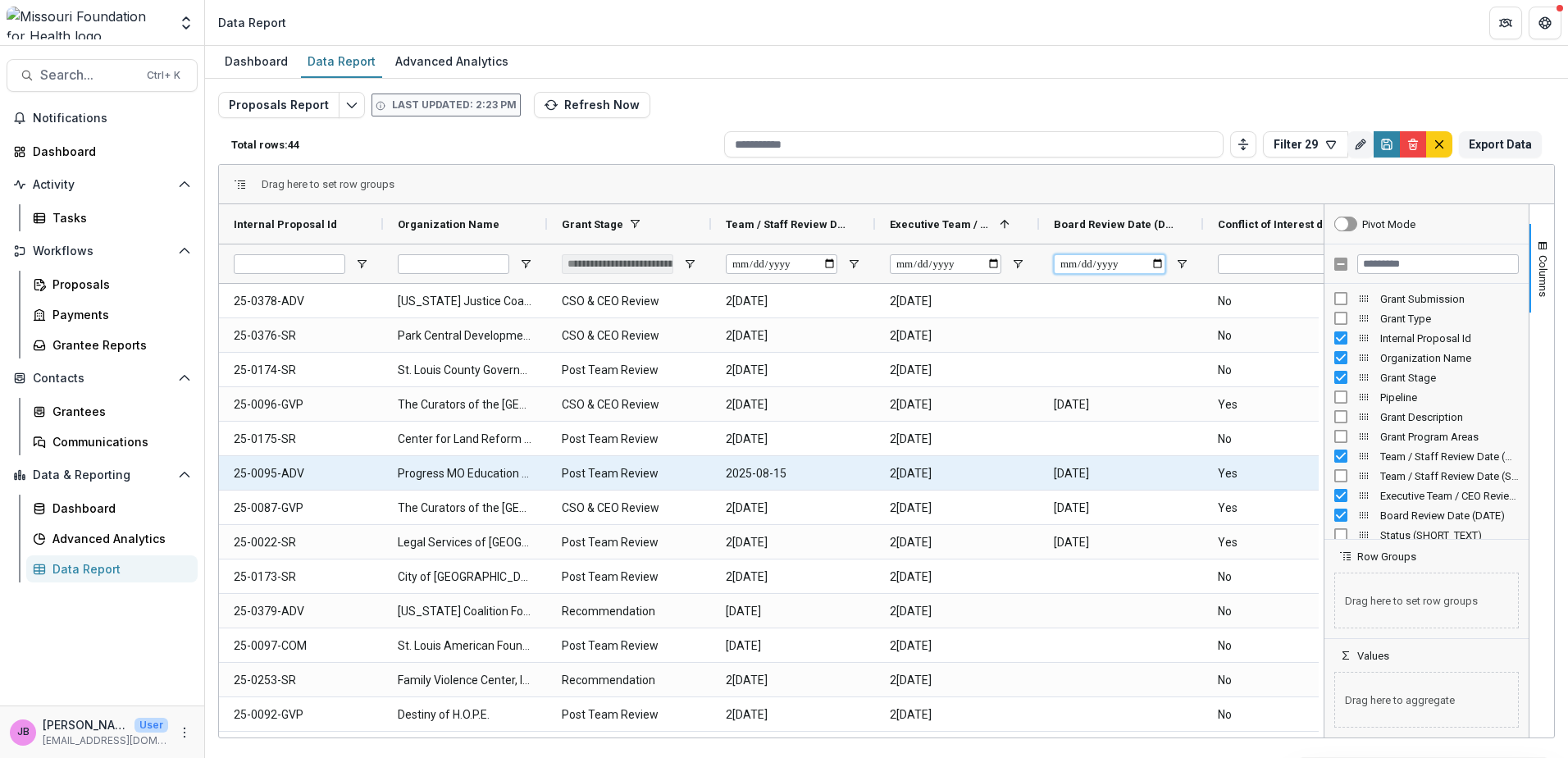
click at [1157, 264] on input "Board Review Date (DATE) Filter Input" at bounding box center [1110, 264] width 111 height 19
type input "**********"
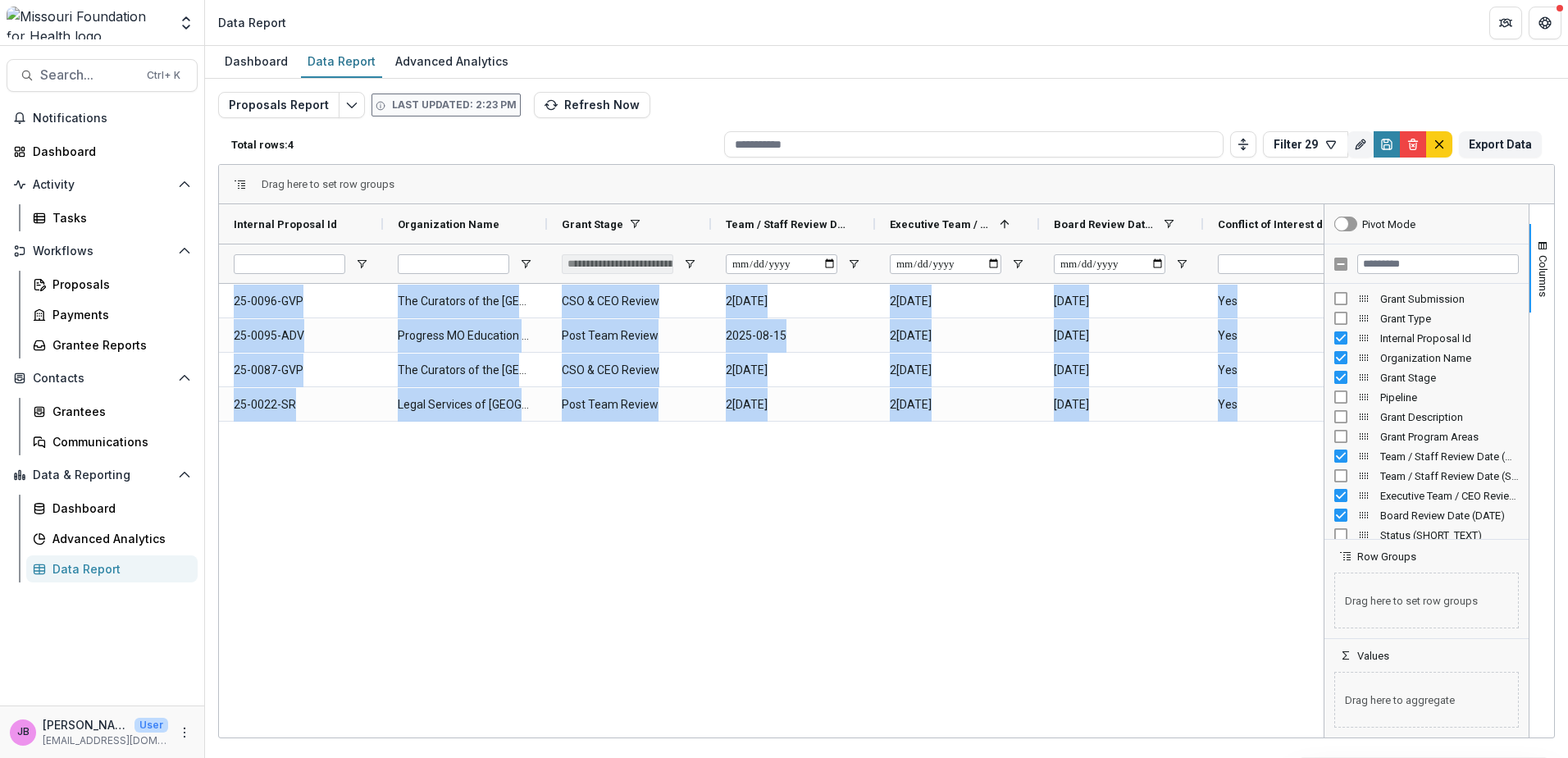
drag, startPoint x: 679, startPoint y: 731, endPoint x: 873, endPoint y: 743, distance: 194.4
click at [873, 743] on div "Dashboard Data Report Advanced Analytics Proposals Report Last updated: 2:23 PM…" at bounding box center [886, 402] width 1363 height 712
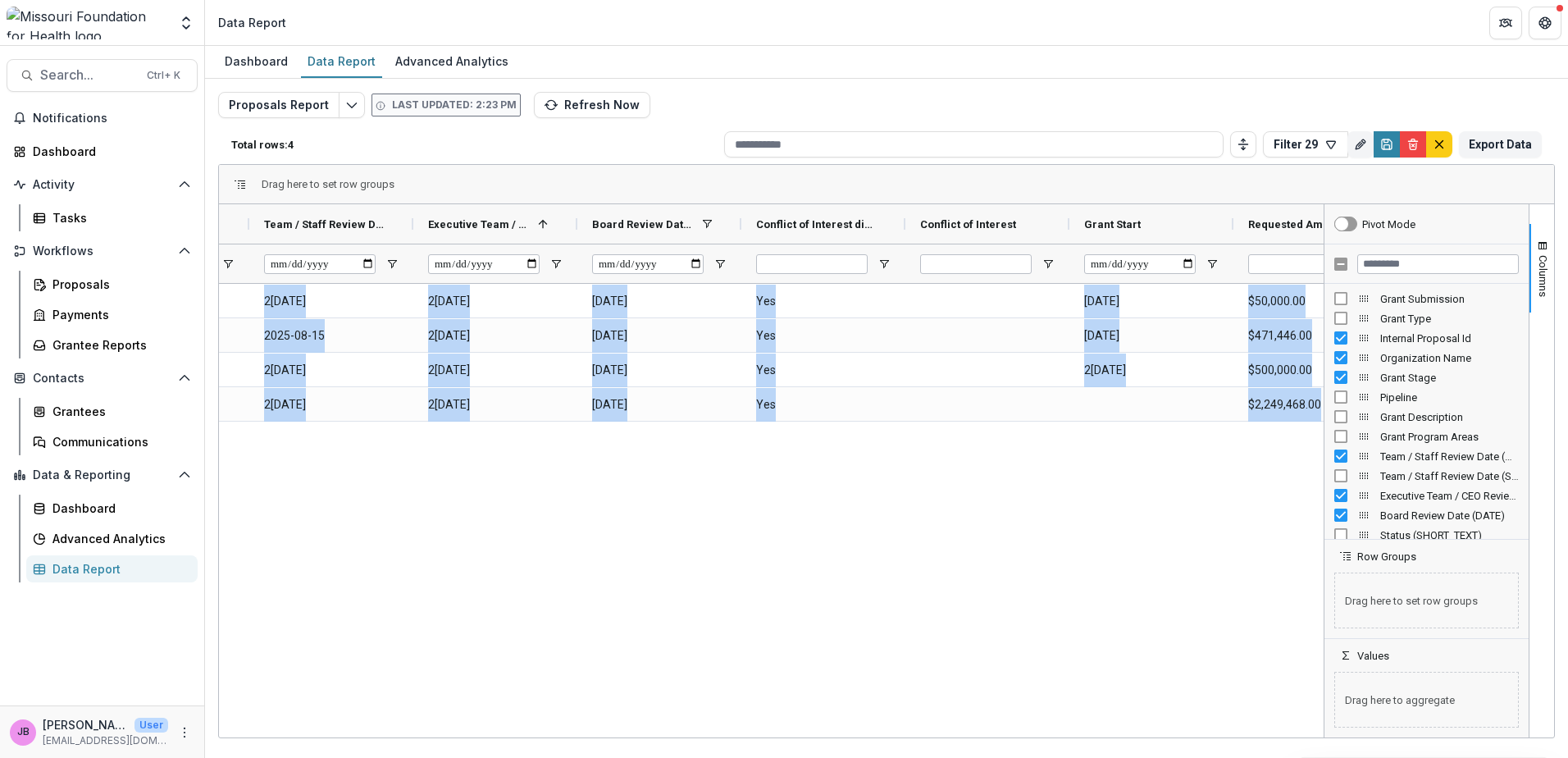
scroll to position [0, 473]
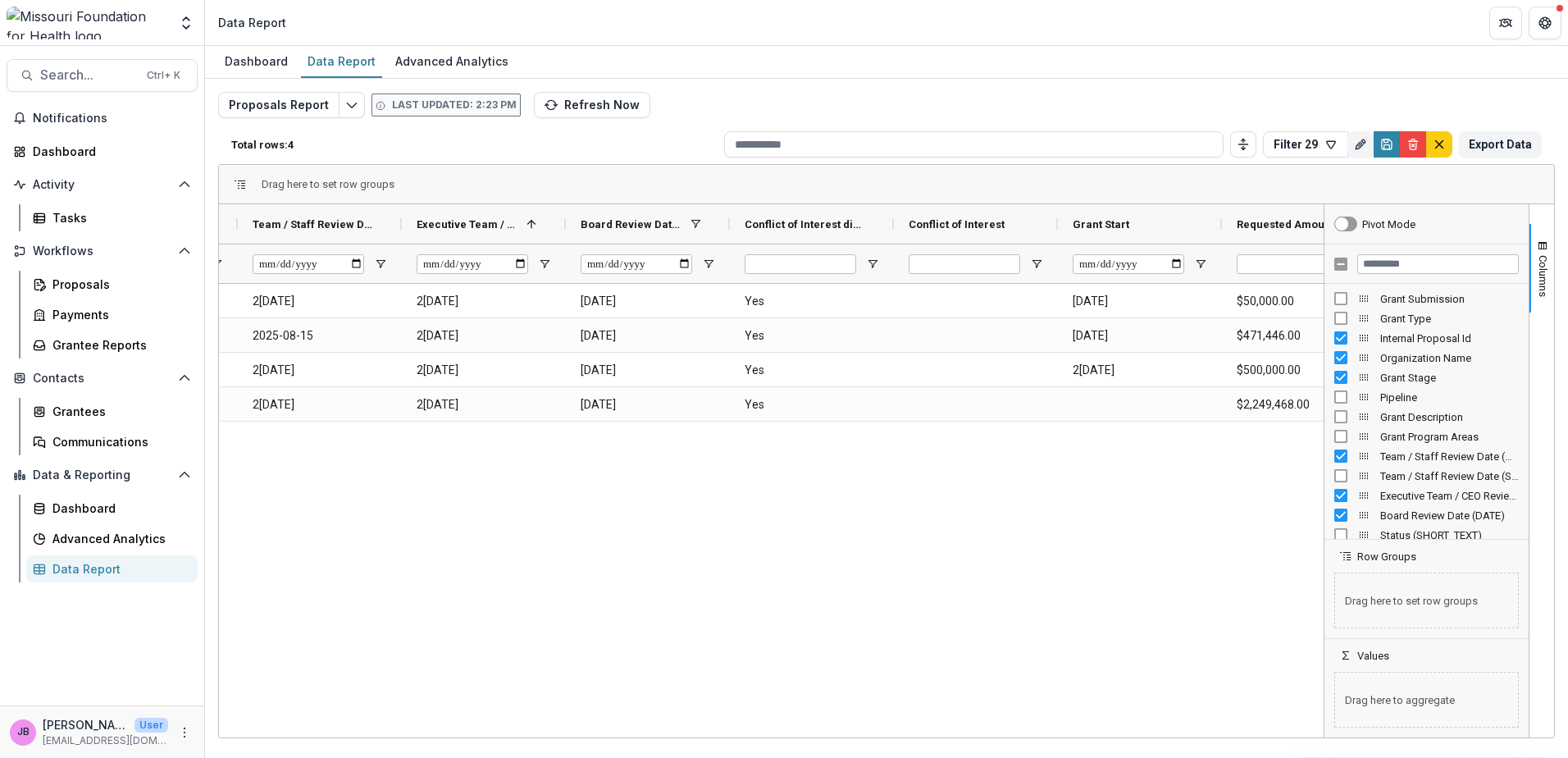
click at [920, 516] on div "The Curators of the University of [US_STATE] CSO & CEO Review [DATE] [DATE] [DA…" at bounding box center [771, 508] width 1104 height 449
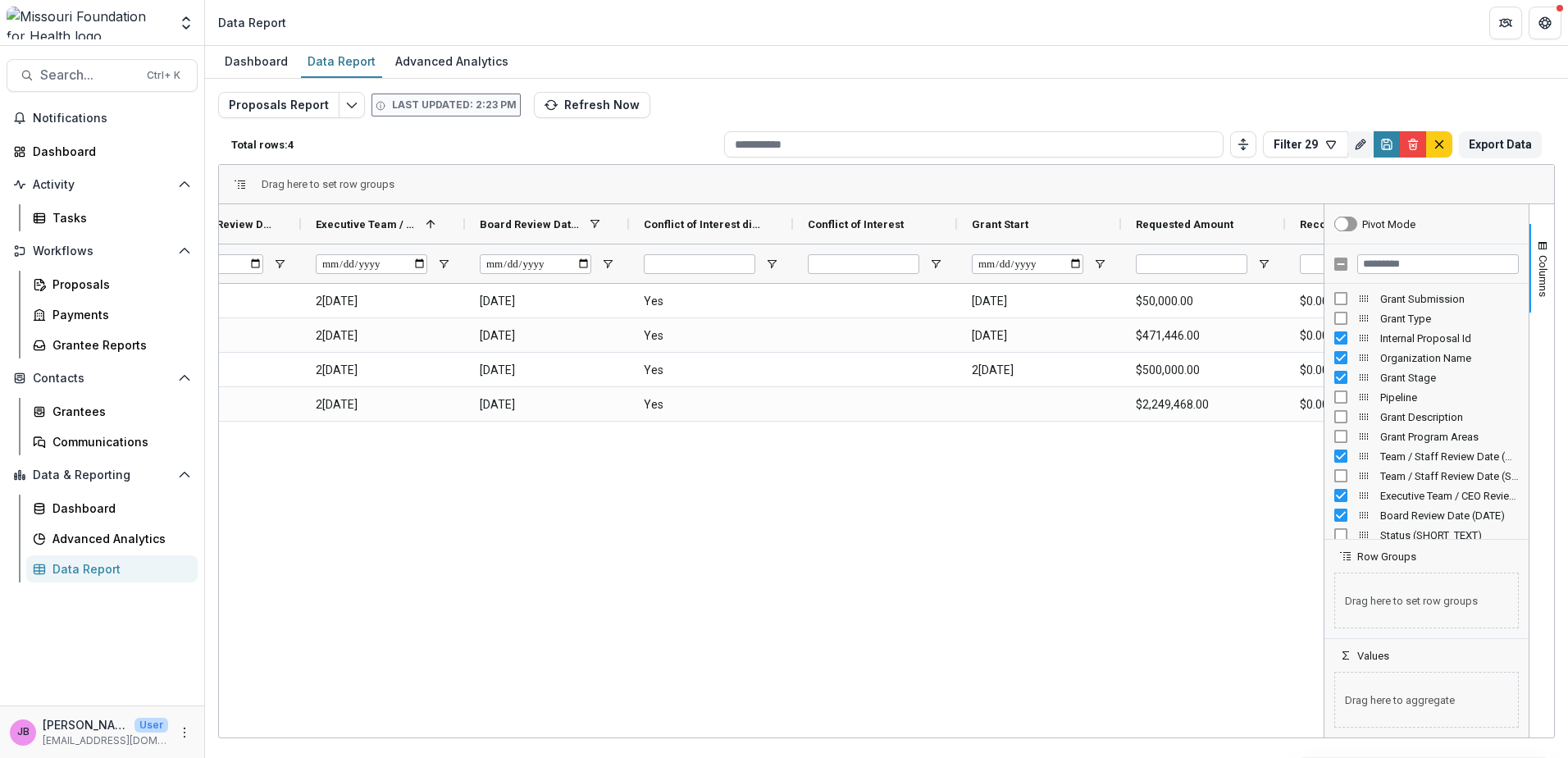
scroll to position [0, 405]
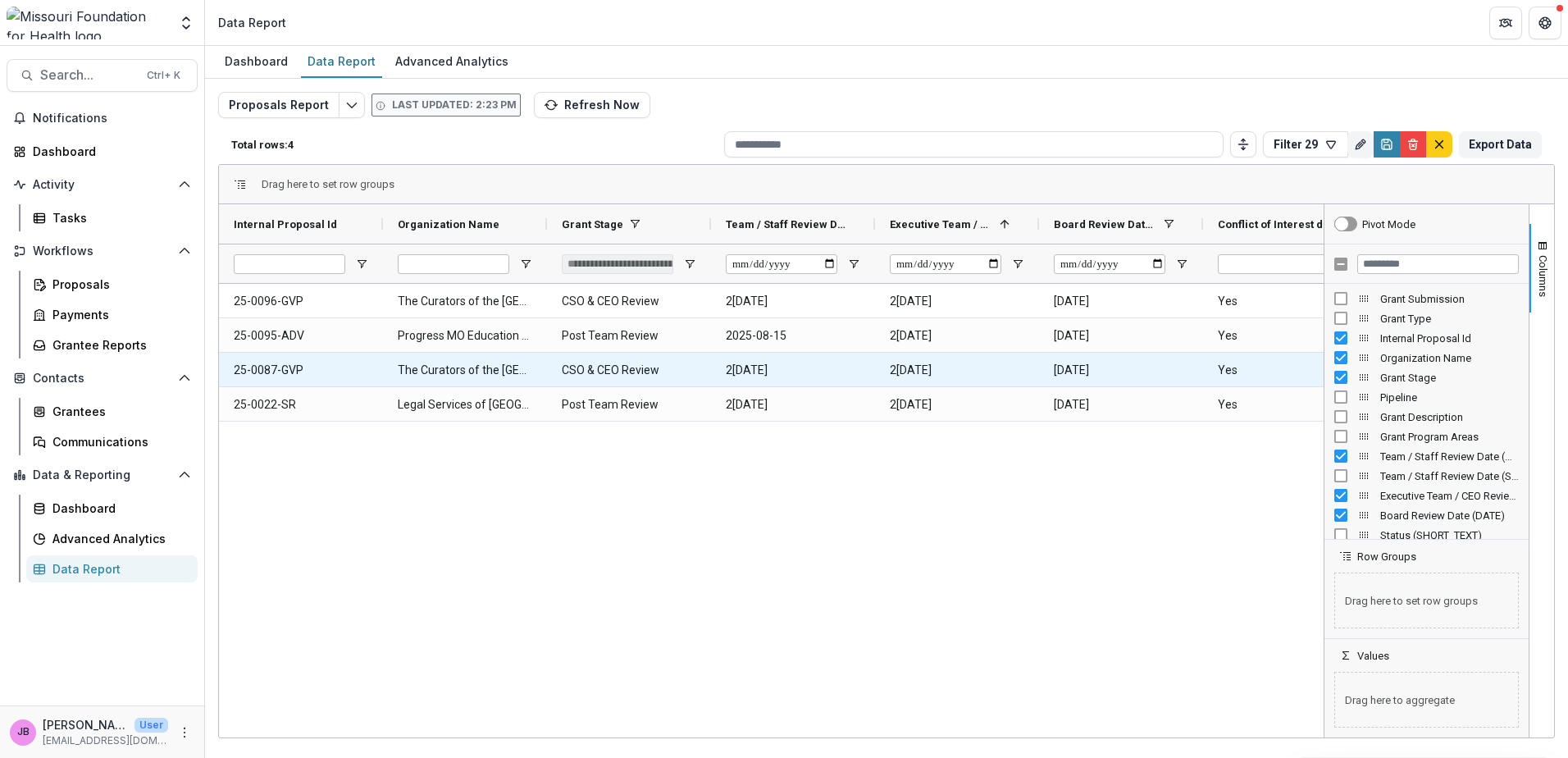
click at [441, 368] on Name-5372 "The Curators of the [GEOGRAPHIC_DATA][US_STATE]" at bounding box center [465, 370] width 134 height 34
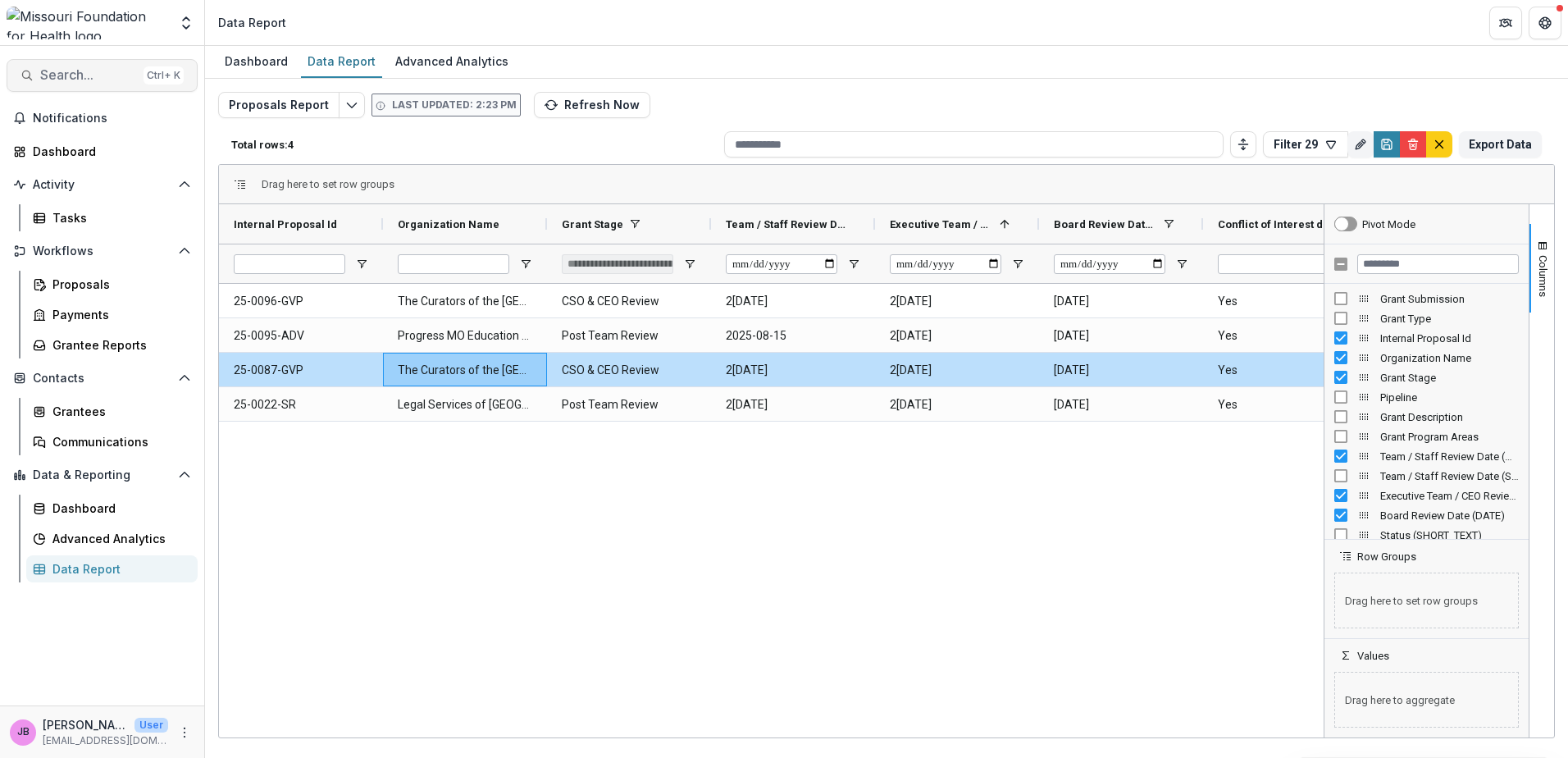
click at [87, 75] on span "Search..." at bounding box center [88, 75] width 97 height 16
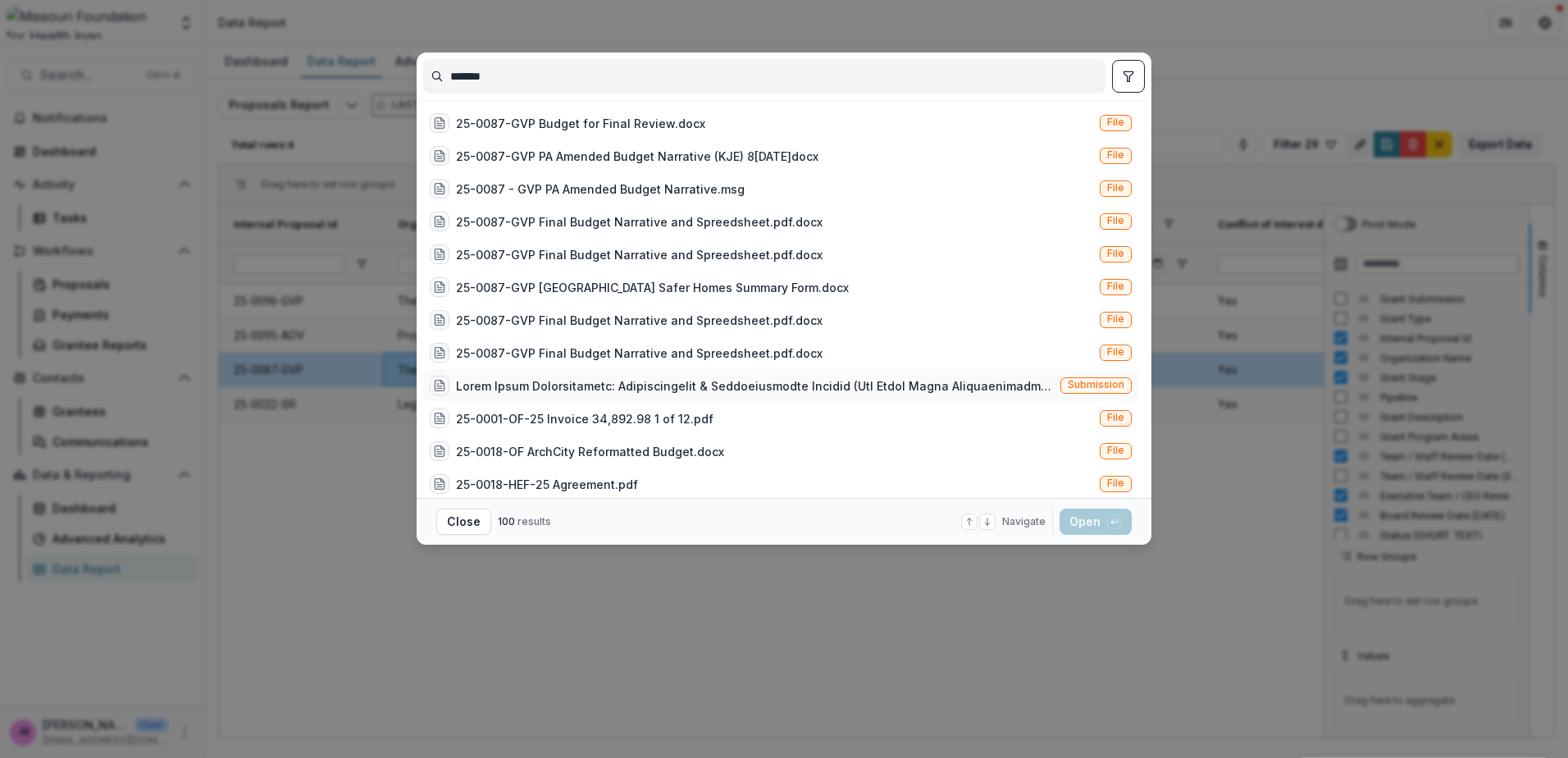
type input "*******"
click at [648, 389] on div at bounding box center [754, 385] width 598 height 17
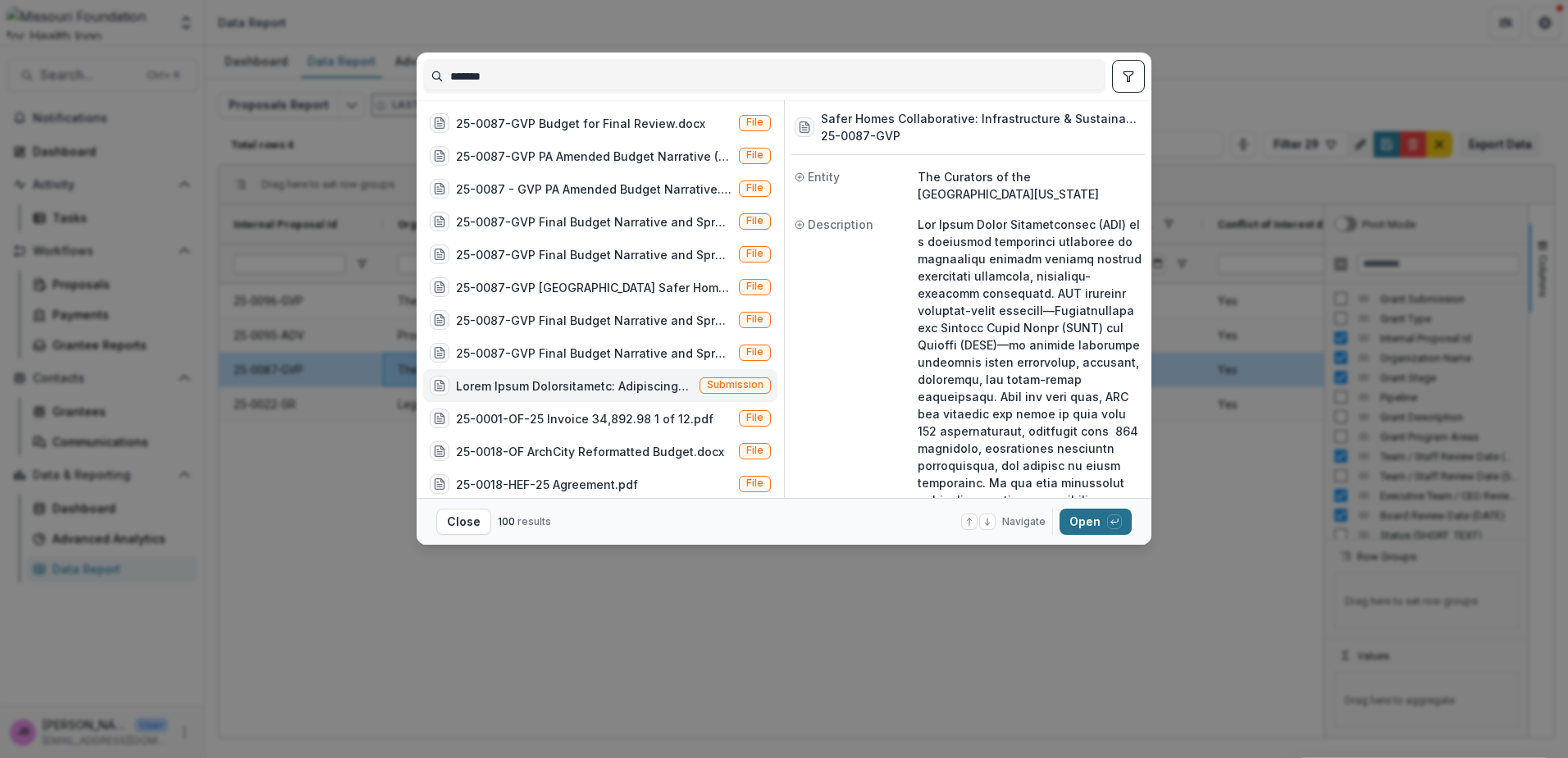
click at [1115, 519] on icon "button" at bounding box center [1114, 521] width 10 height 10
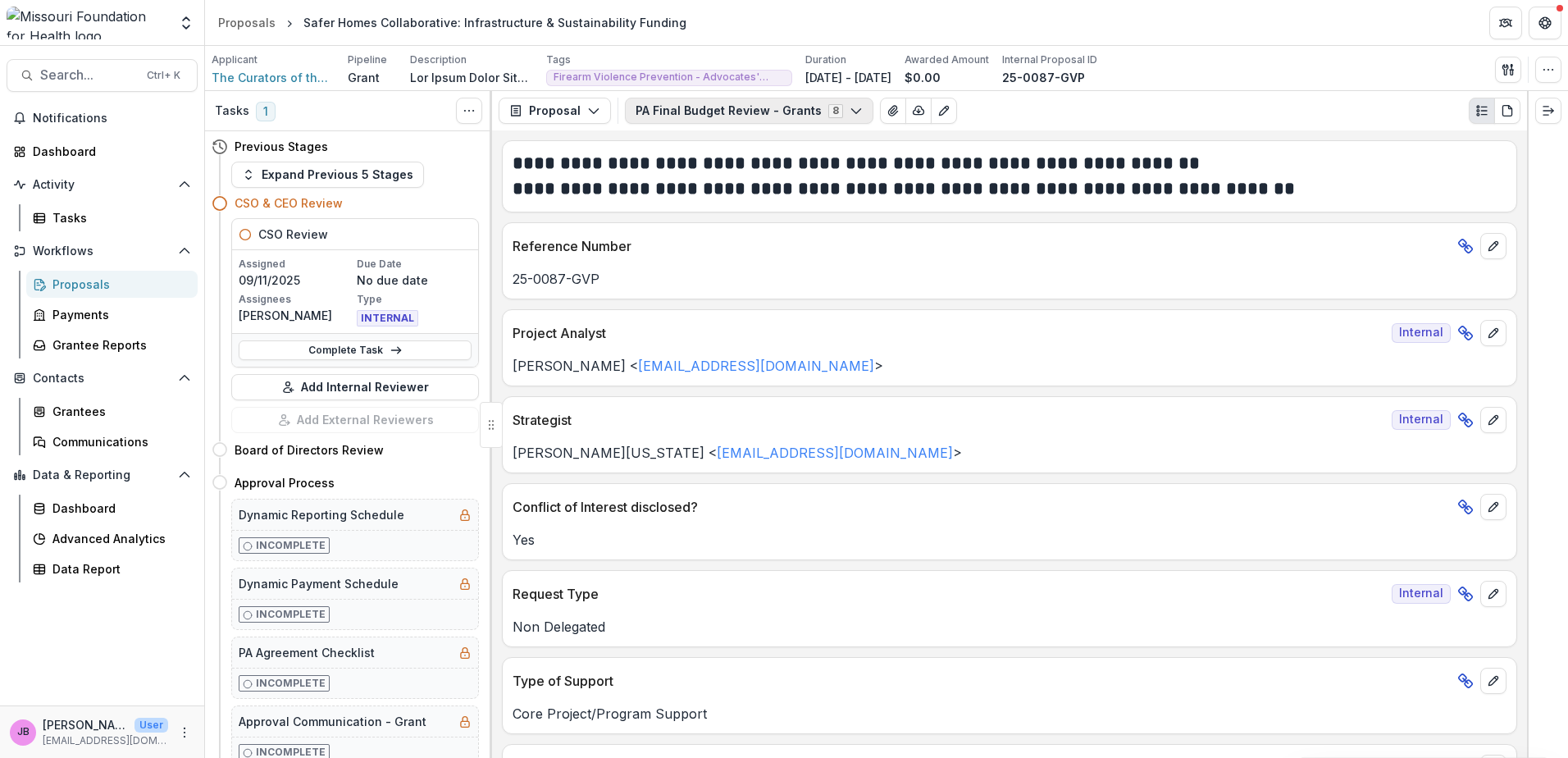
click at [851, 109] on polyline "button" at bounding box center [855, 111] width 9 height 5
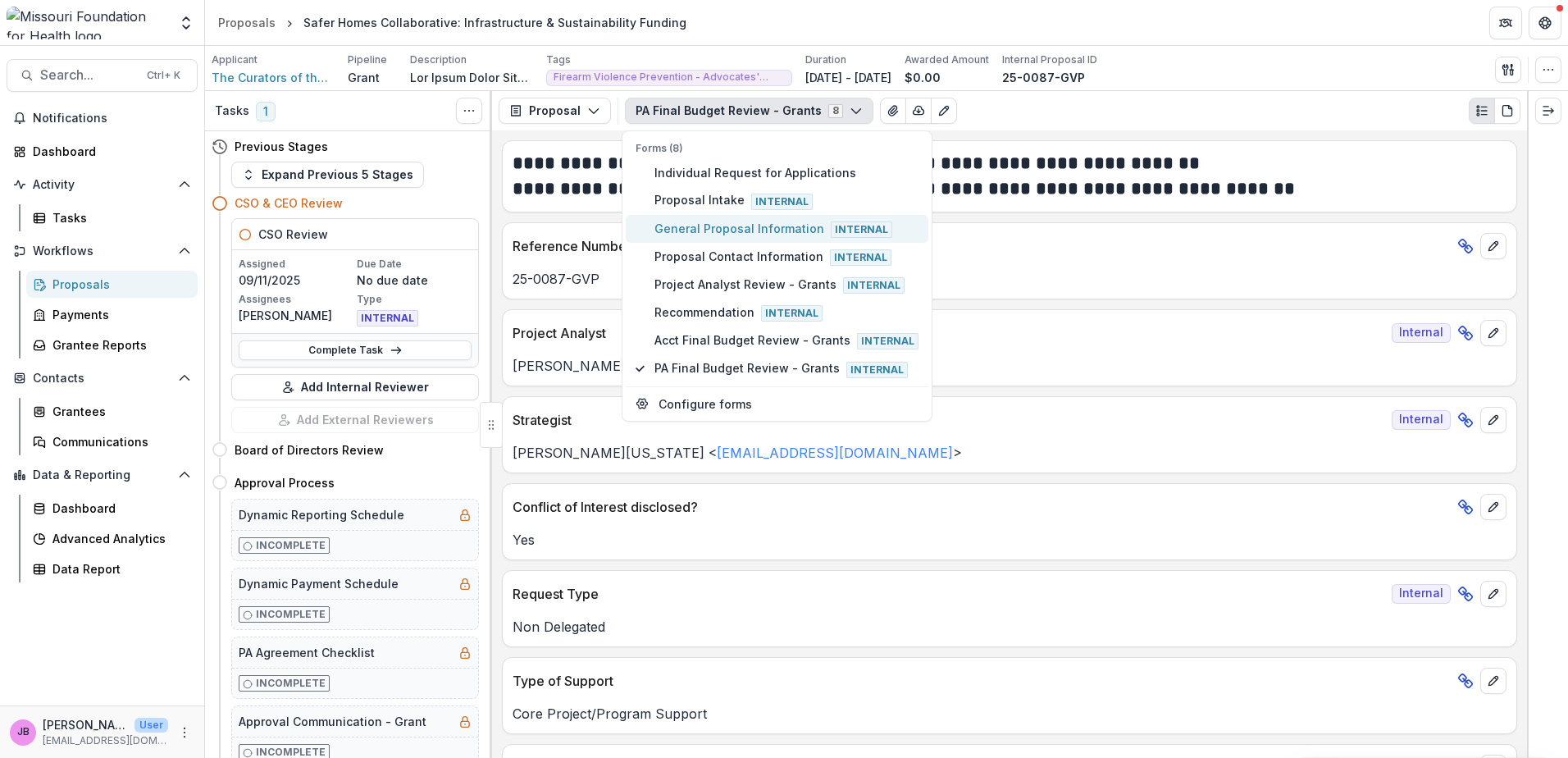
click at [714, 223] on span "General Proposal Information Internal" at bounding box center [786, 229] width 264 height 18
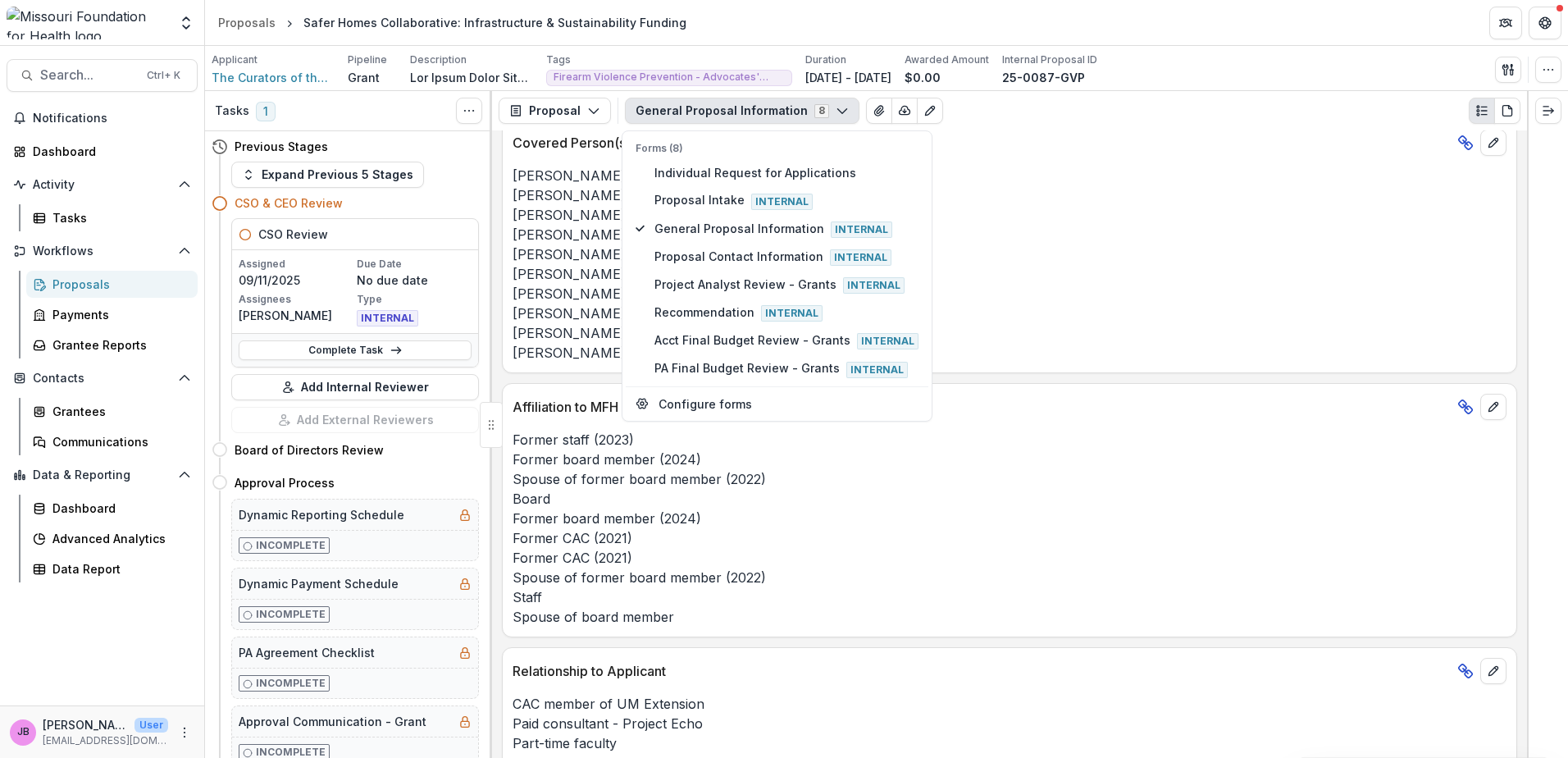
scroll to position [2788, 0]
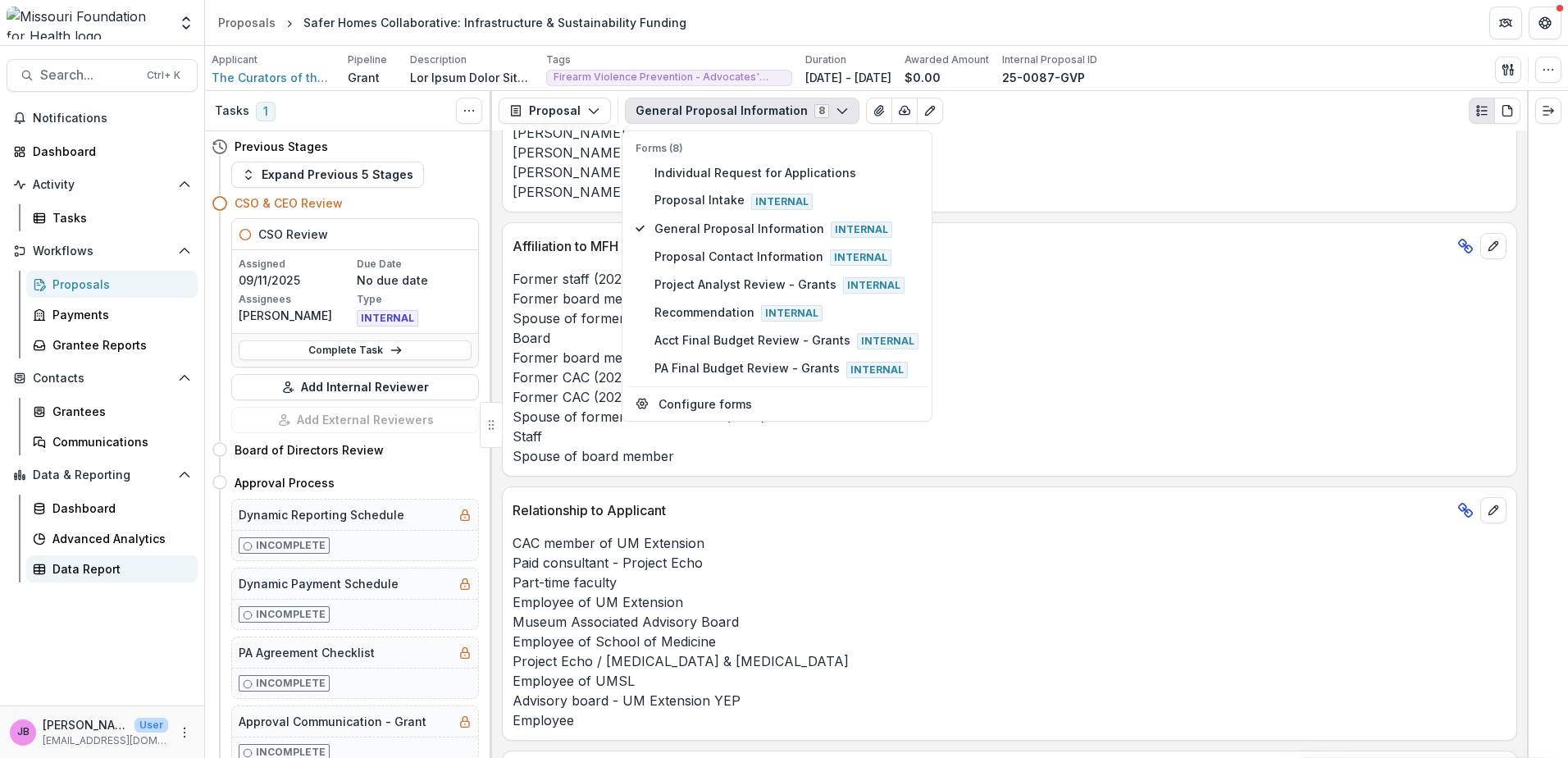
click at [85, 568] on div "Data Report" at bounding box center [117, 568] width 132 height 17
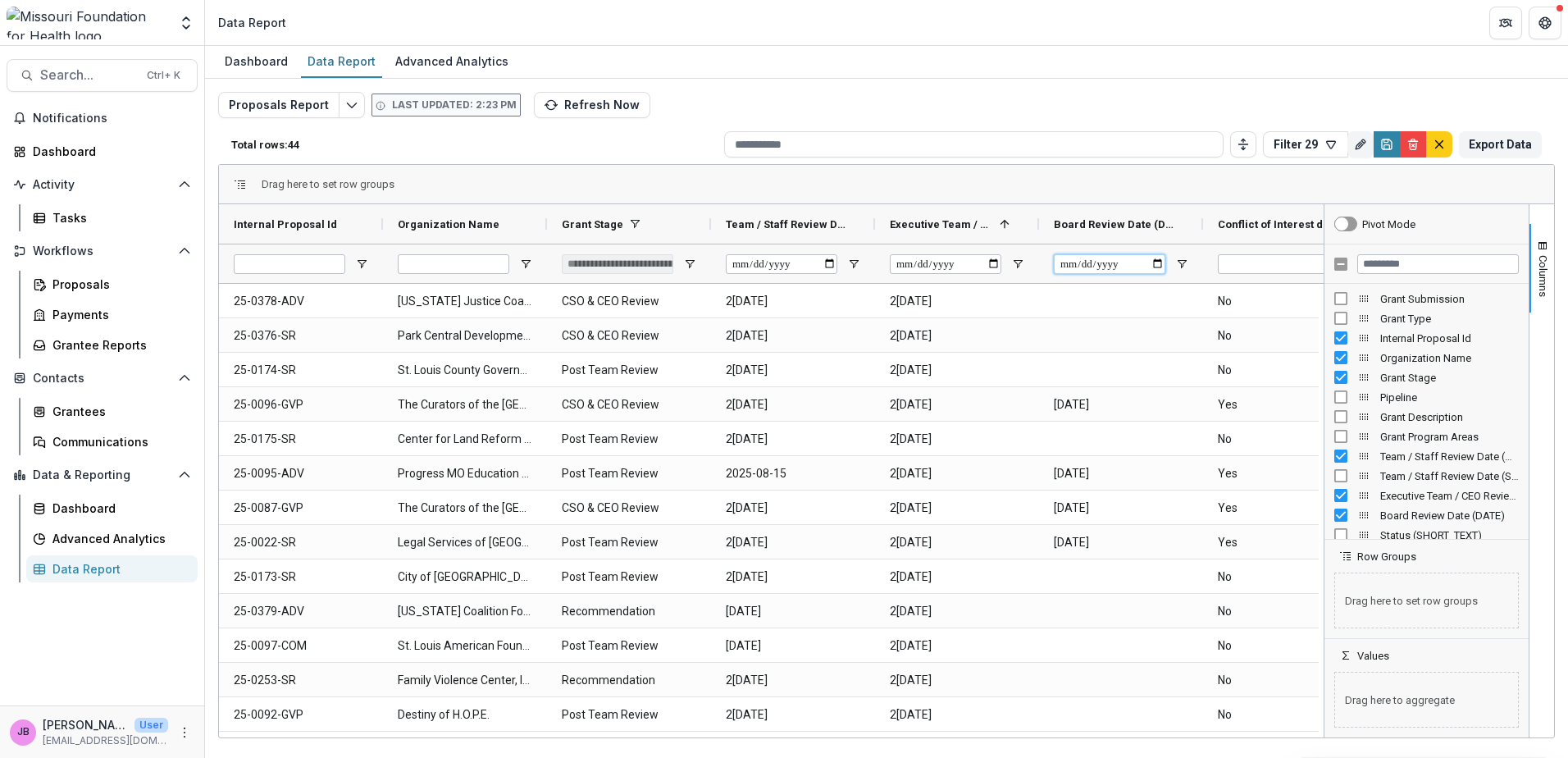
click at [1155, 260] on input "Board Review Date (DATE) Filter Input" at bounding box center [1110, 264] width 111 height 19
type input "**********"
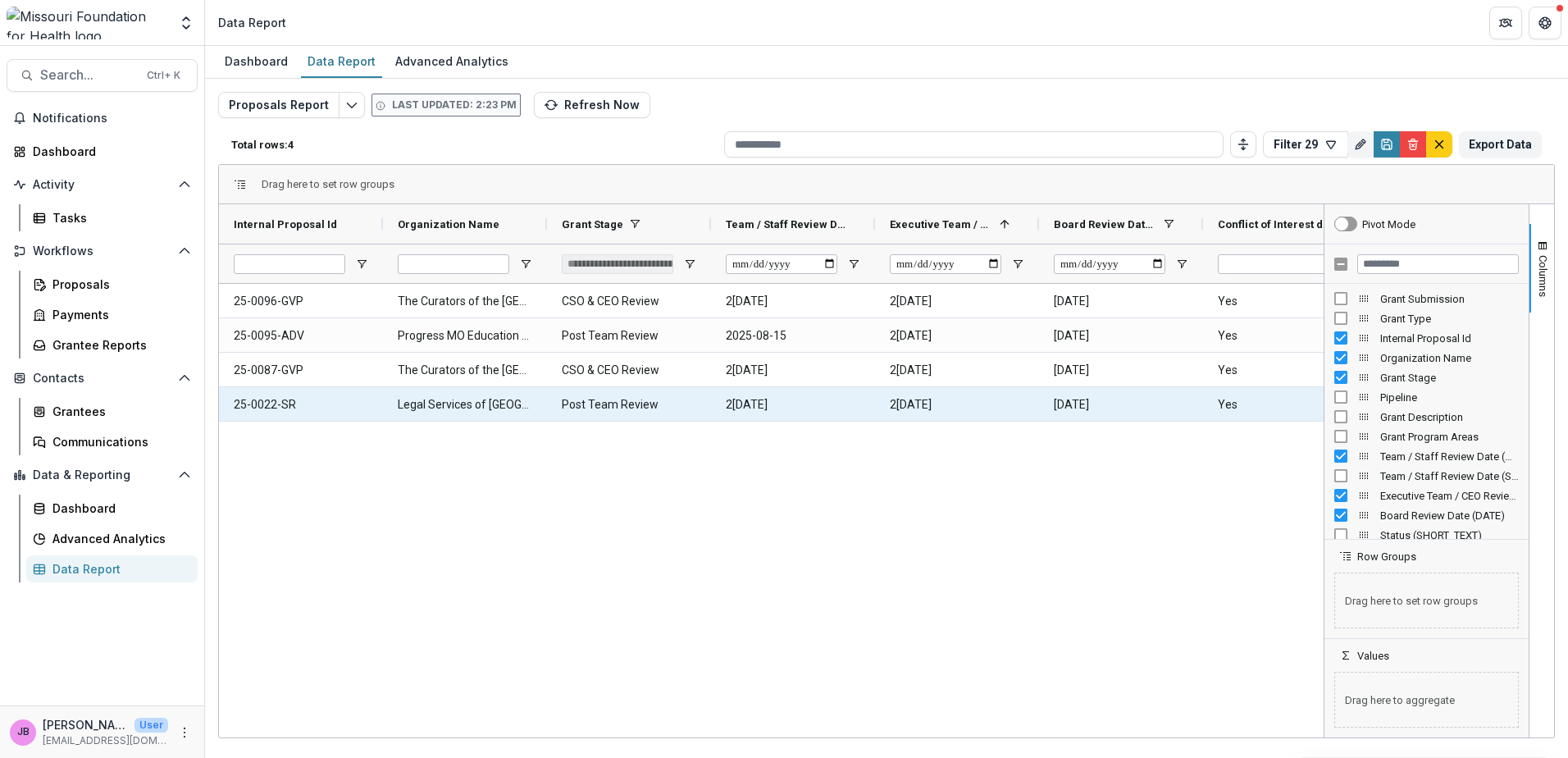
click at [484, 398] on Name-6212 "Legal Services of [GEOGRAPHIC_DATA][US_STATE], Inc." at bounding box center [465, 405] width 134 height 34
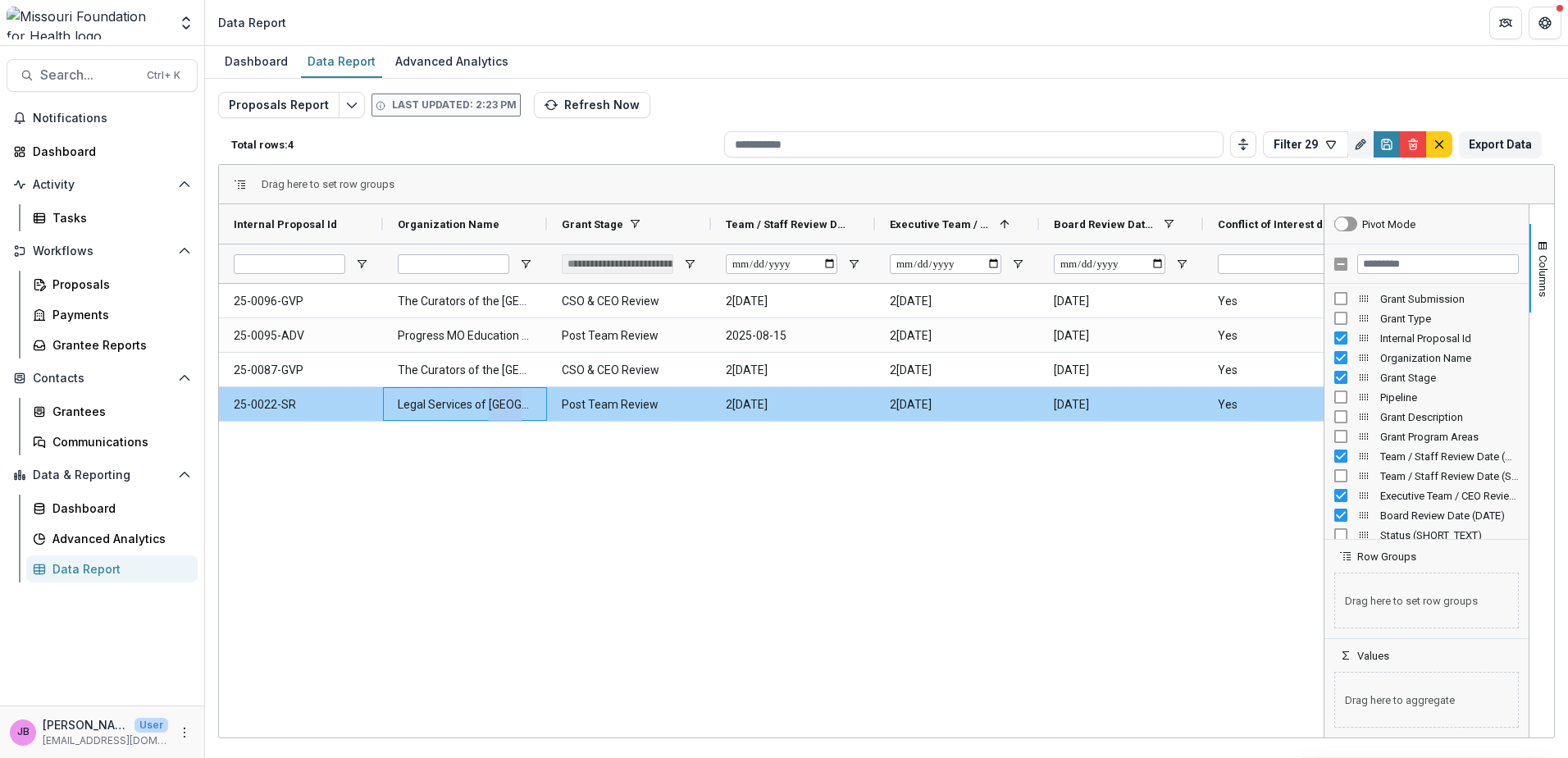
click at [484, 398] on Name-6212 "Legal Services of [GEOGRAPHIC_DATA][US_STATE], Inc." at bounding box center [465, 405] width 134 height 34
click at [755, 402] on \(DATE\)-6372 "2[DATE]" at bounding box center [792, 405] width 134 height 34
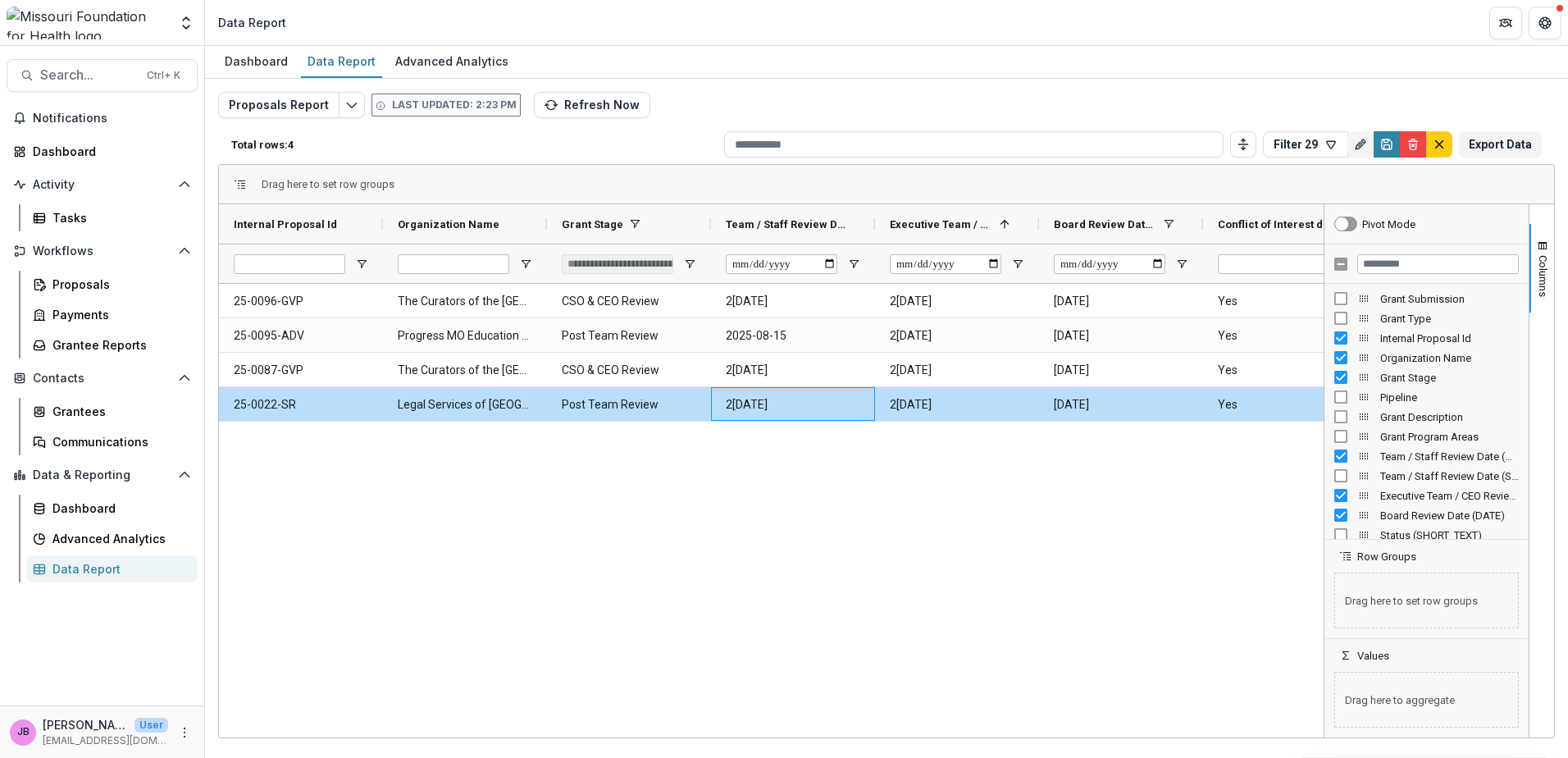
click at [468, 481] on div "25-0096-GVP The Curators of the University of [US_STATE] CSO & CEO Review 2[DAT…" at bounding box center [771, 508] width 1104 height 449
click at [65, 71] on span "Search..." at bounding box center [88, 75] width 97 height 16
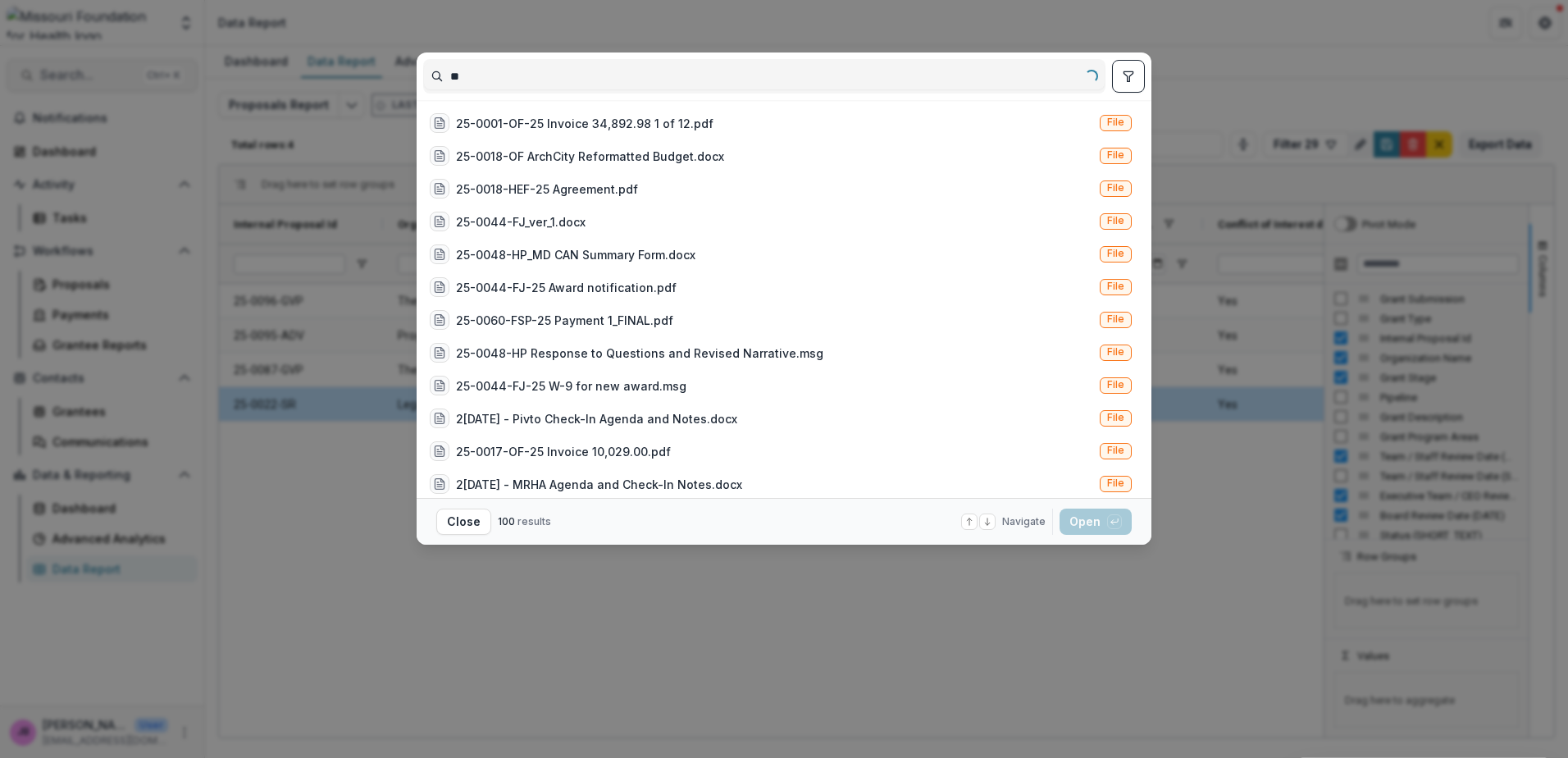
type input "*"
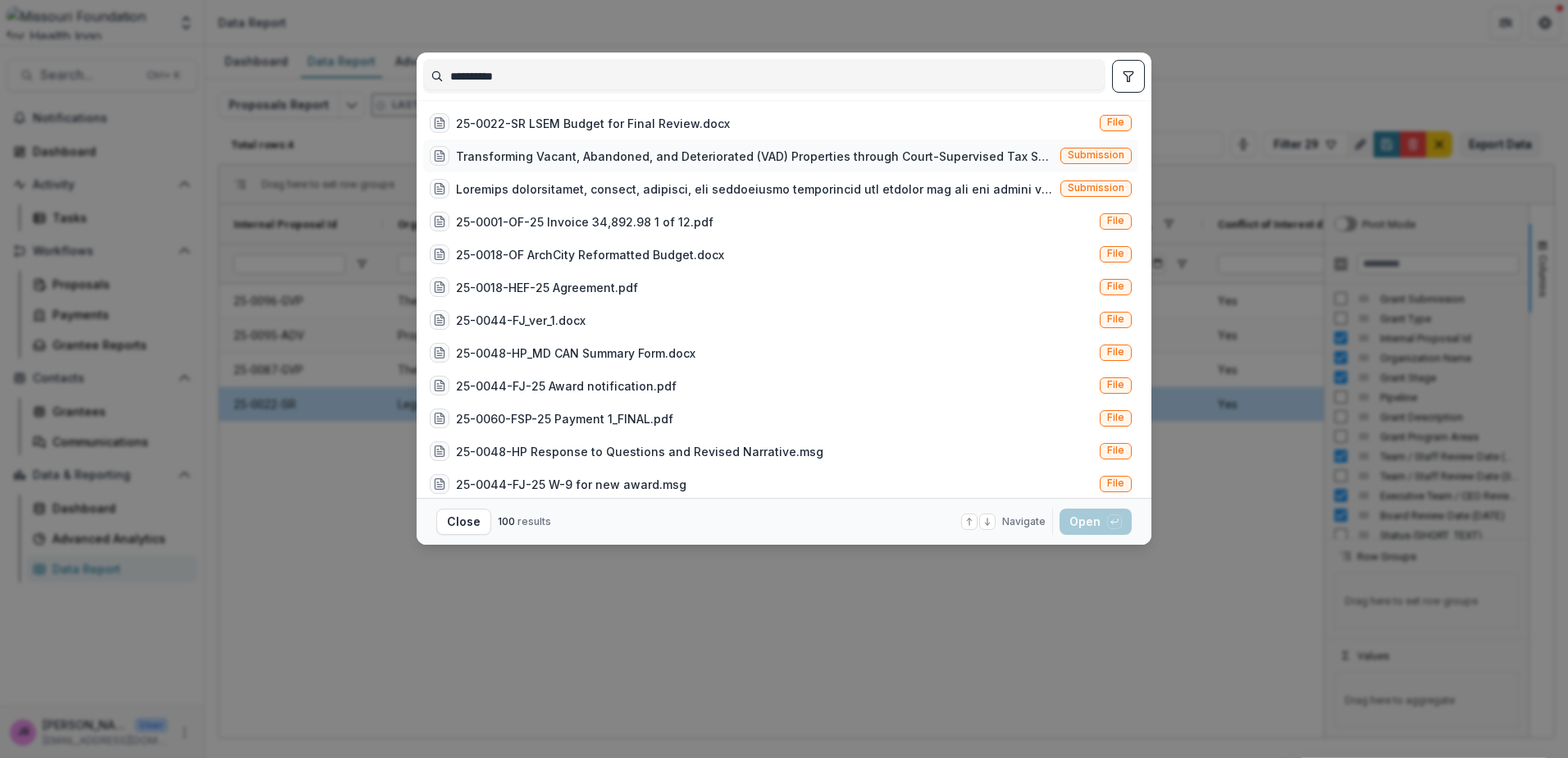
type input "**********"
click at [852, 159] on div "Transforming Vacant, Abandoned, and Deteriorated (VAD) Properties through Court…" at bounding box center [754, 155] width 598 height 17
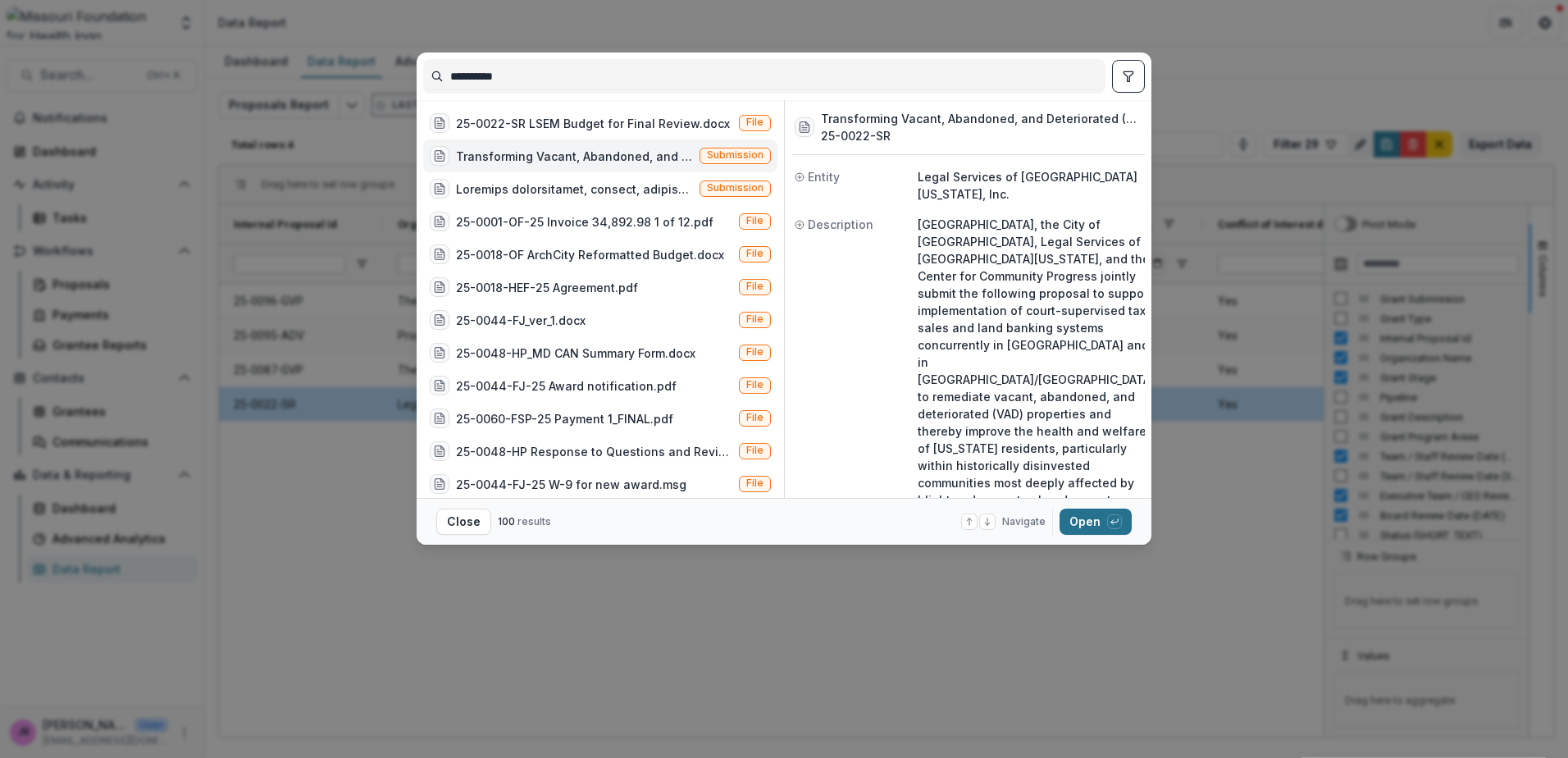
click at [1095, 519] on button "Open with enter key" at bounding box center [1095, 521] width 72 height 27
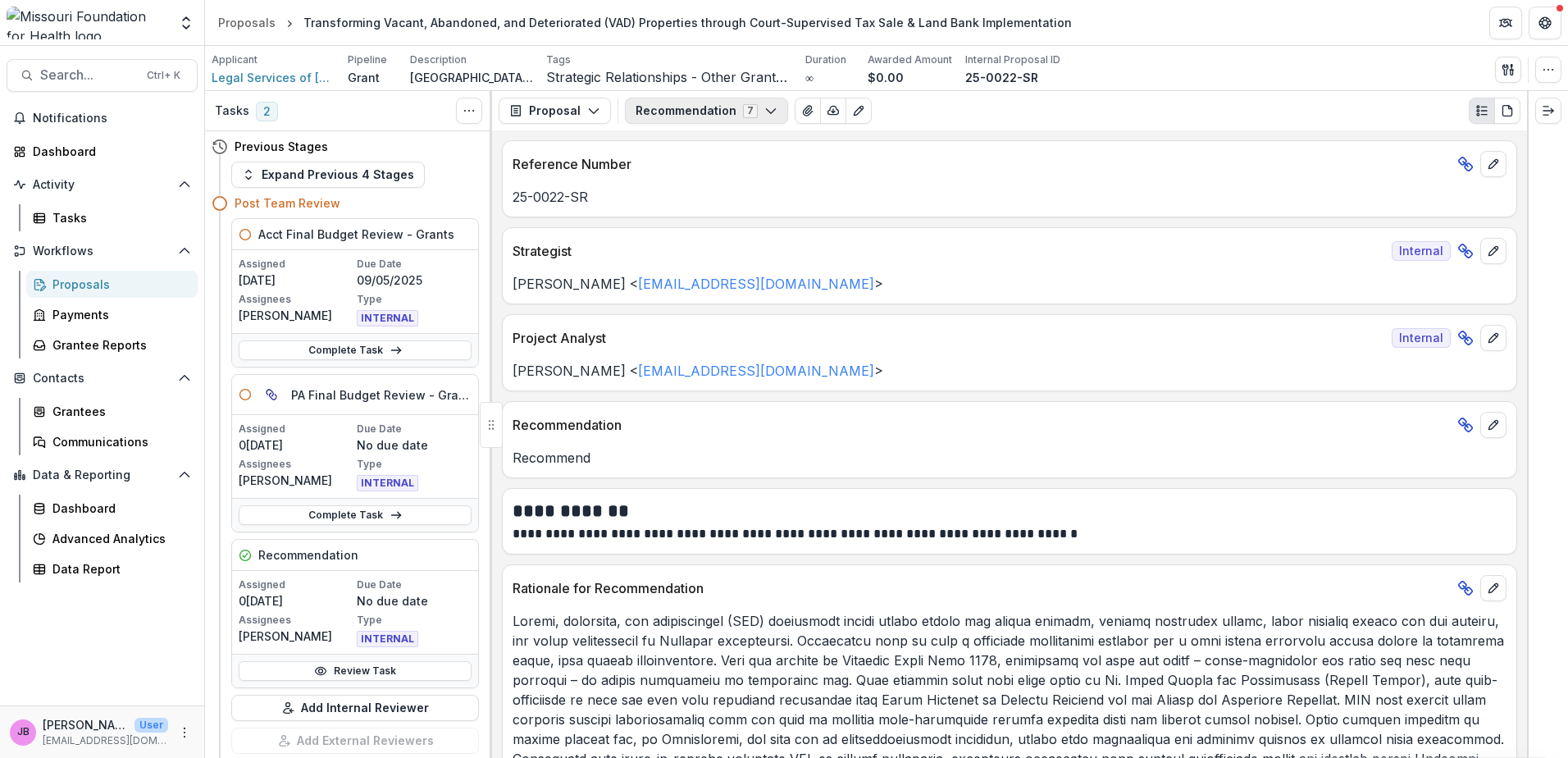
click at [767, 114] on icon "button" at bounding box center [770, 110] width 13 height 13
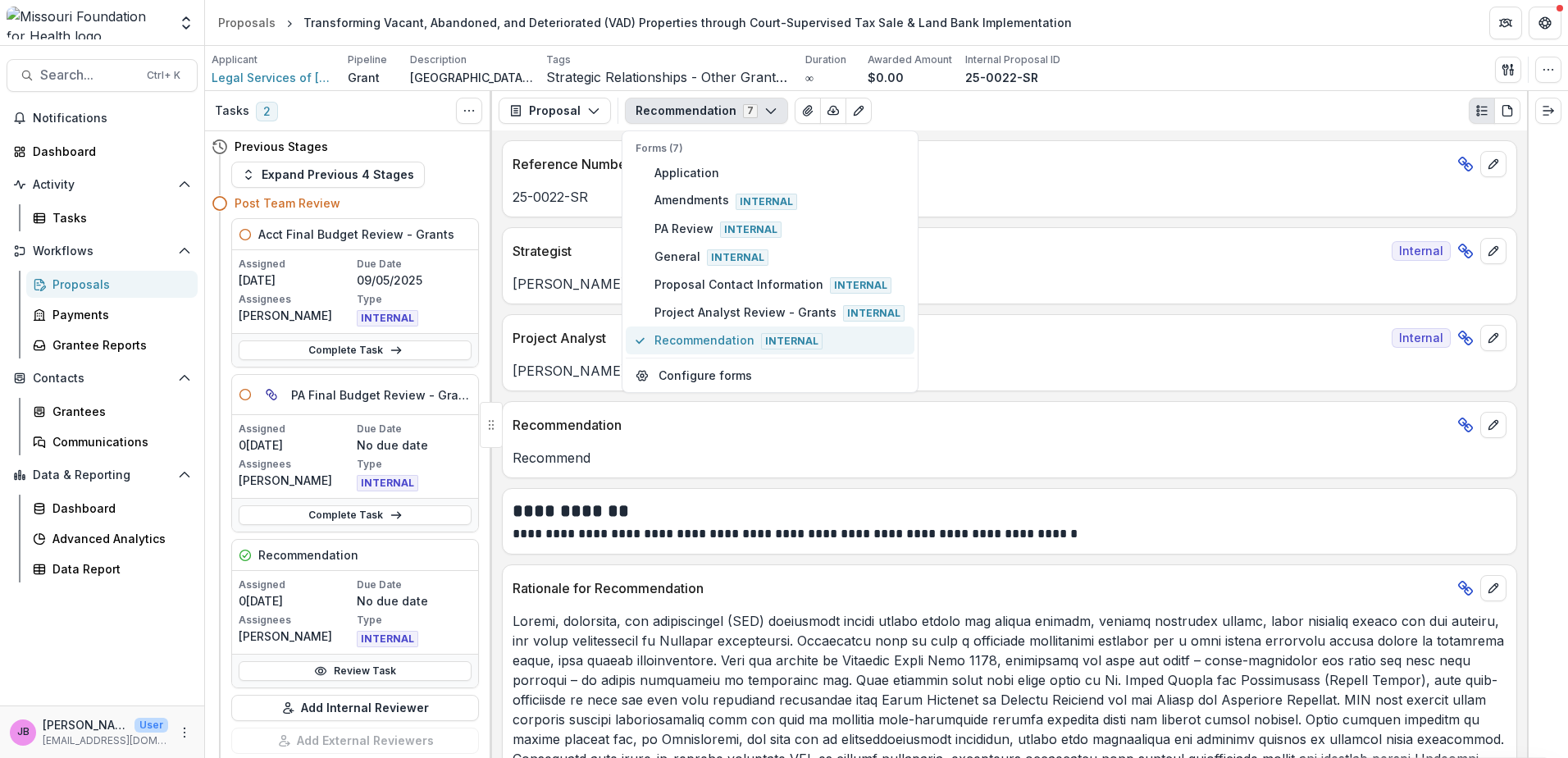
click at [700, 343] on span "Recommendation Internal" at bounding box center [779, 340] width 250 height 18
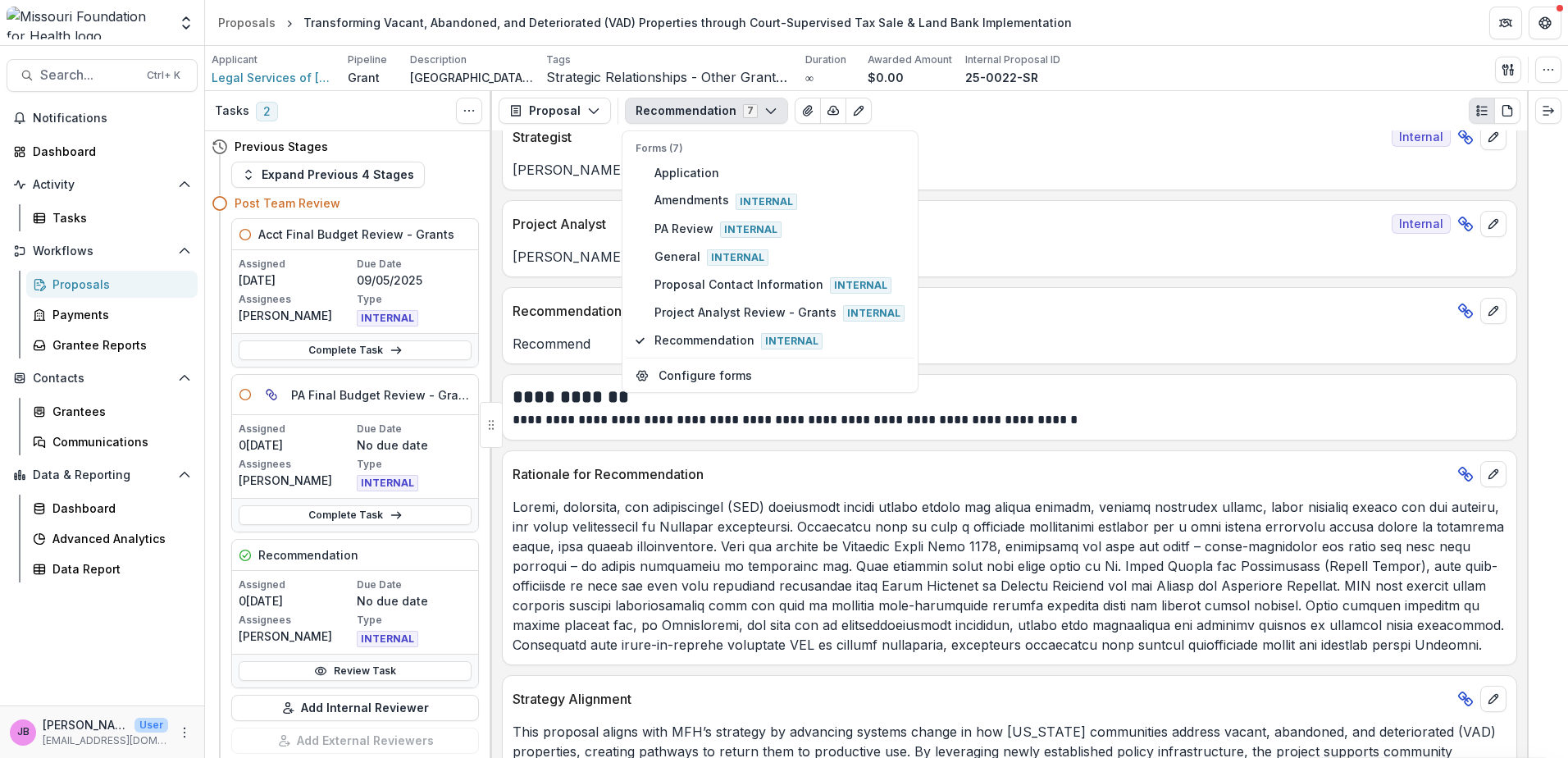
scroll to position [217, 0]
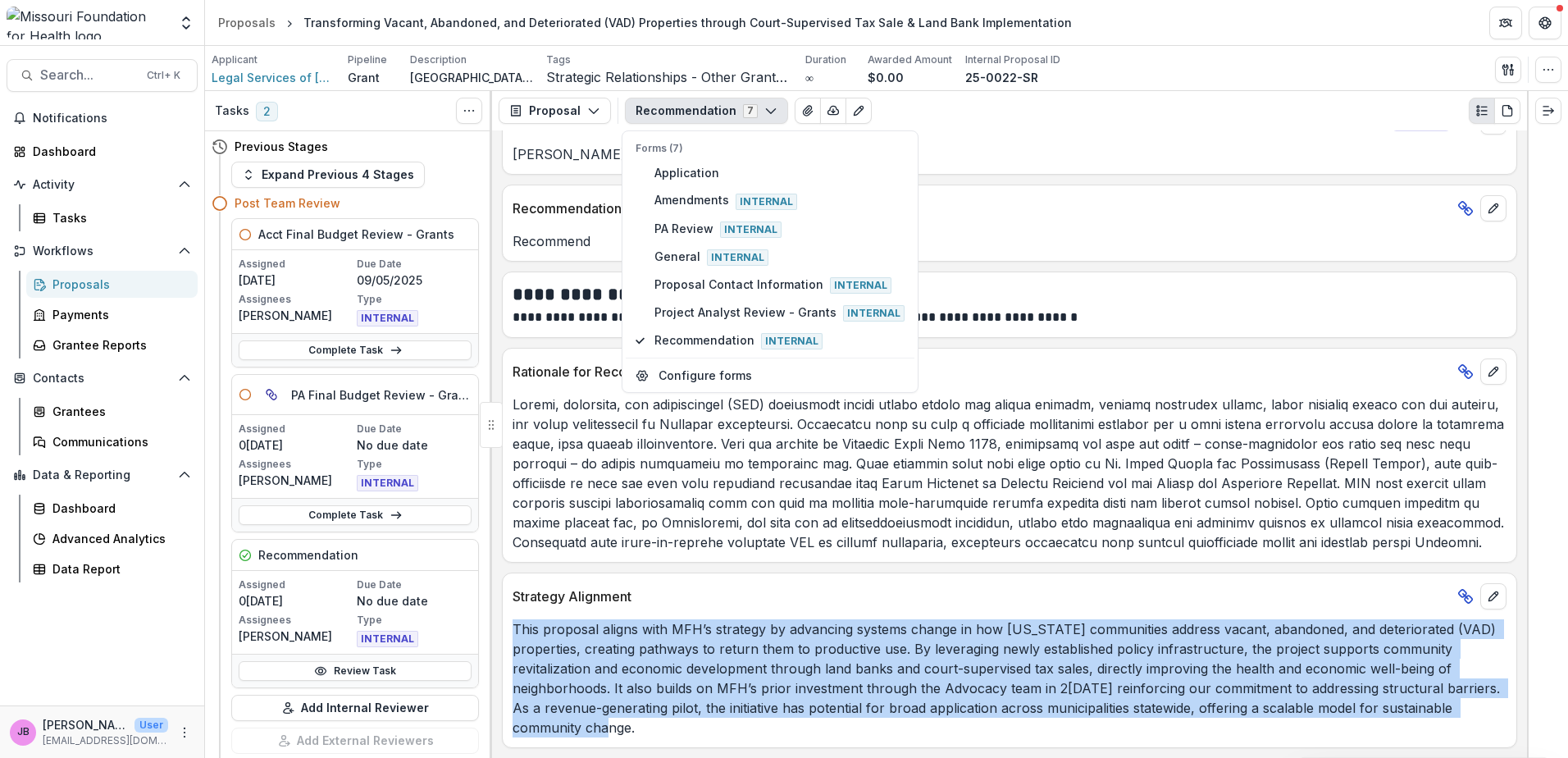
drag, startPoint x: 514, startPoint y: 625, endPoint x: 681, endPoint y: 731, distance: 197.8
click at [681, 731] on p "This proposal aligns with MFH’s strategy by advancing systems change in how [US…" at bounding box center [1009, 678] width 994 height 118
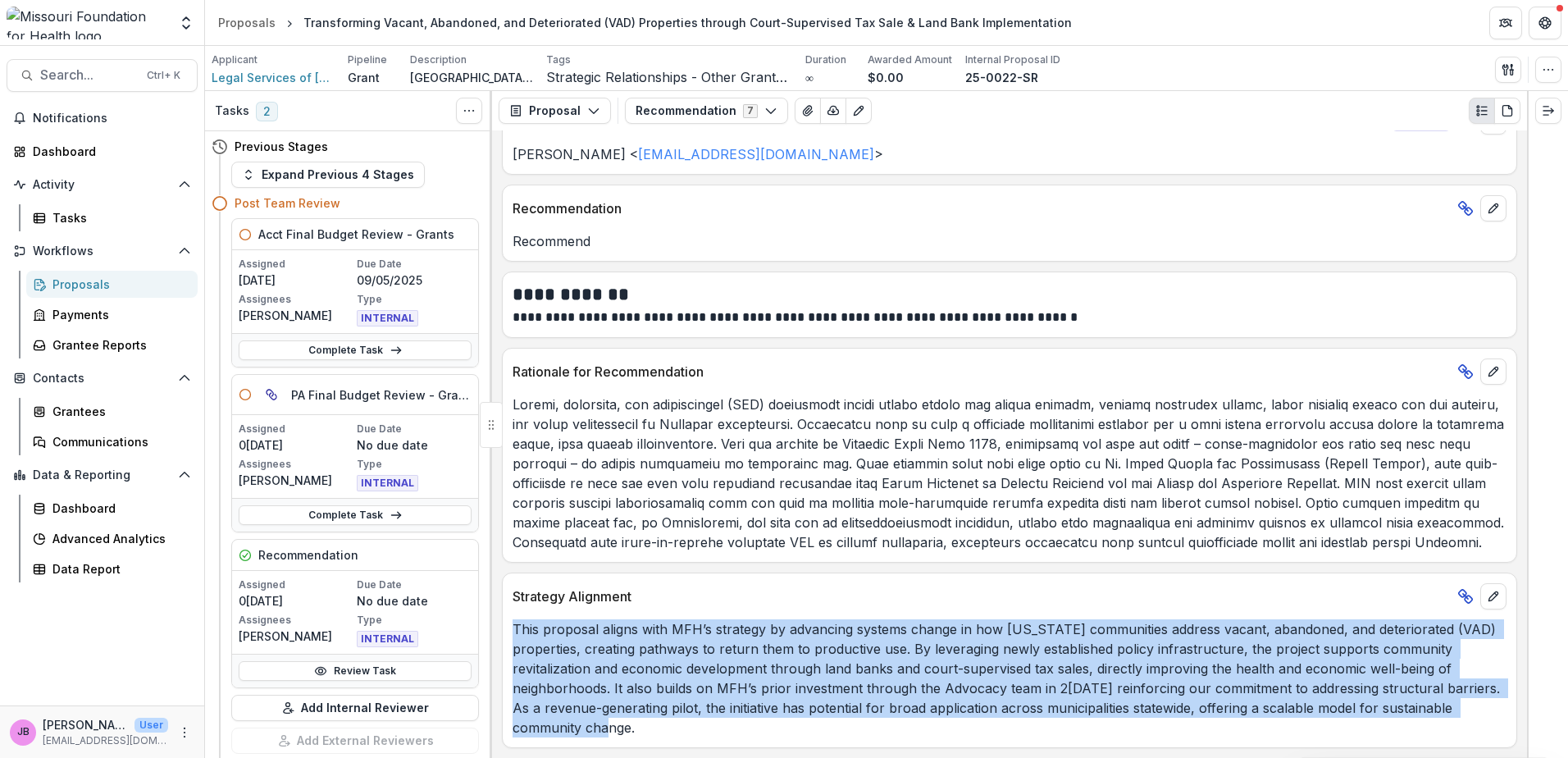
drag, startPoint x: 682, startPoint y: 730, endPoint x: 658, endPoint y: 658, distance: 75.9
copy p "This proposal aligns with MFH’s strategy by advancing systems change in how [US…"
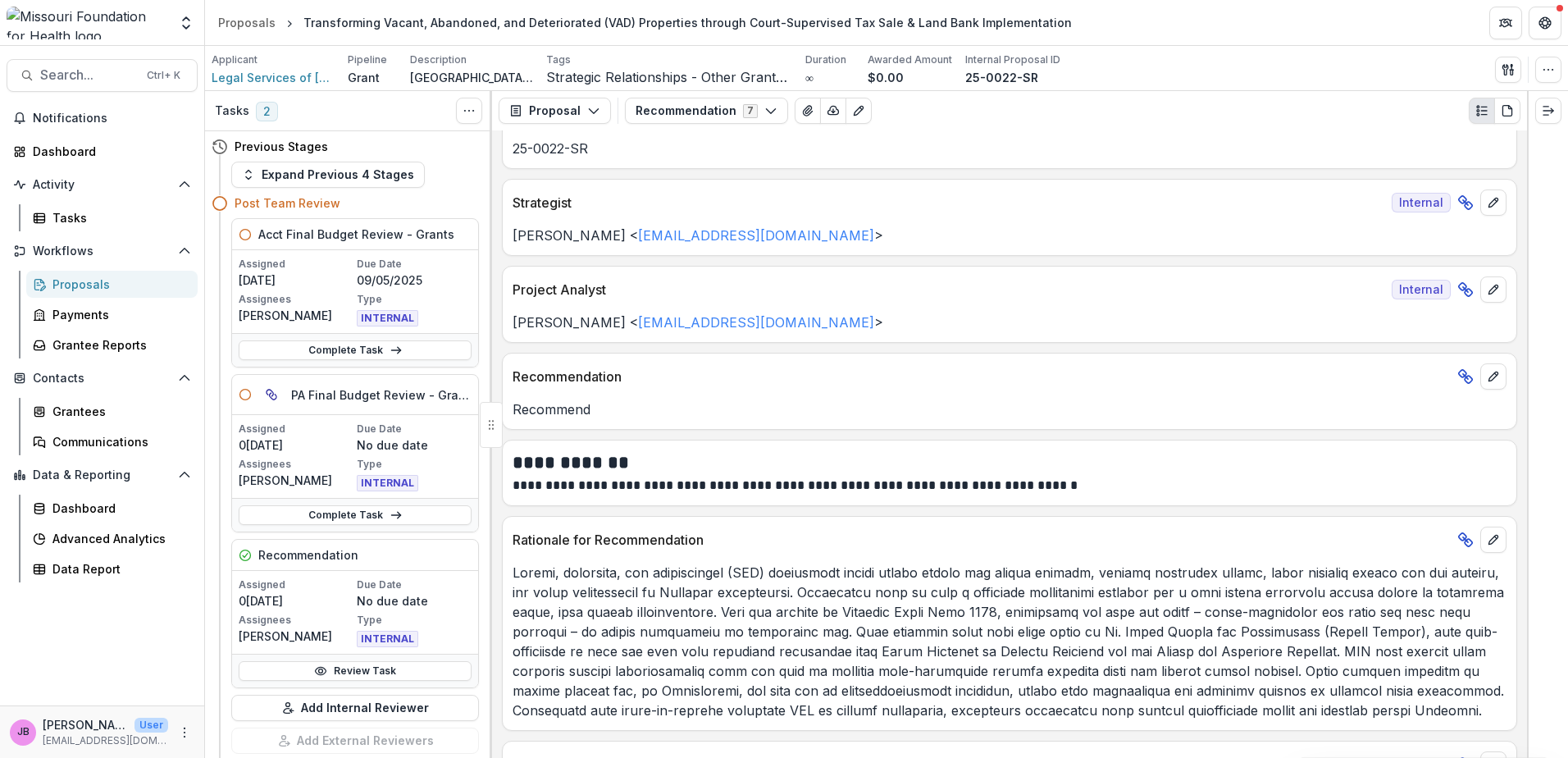
scroll to position [0, 0]
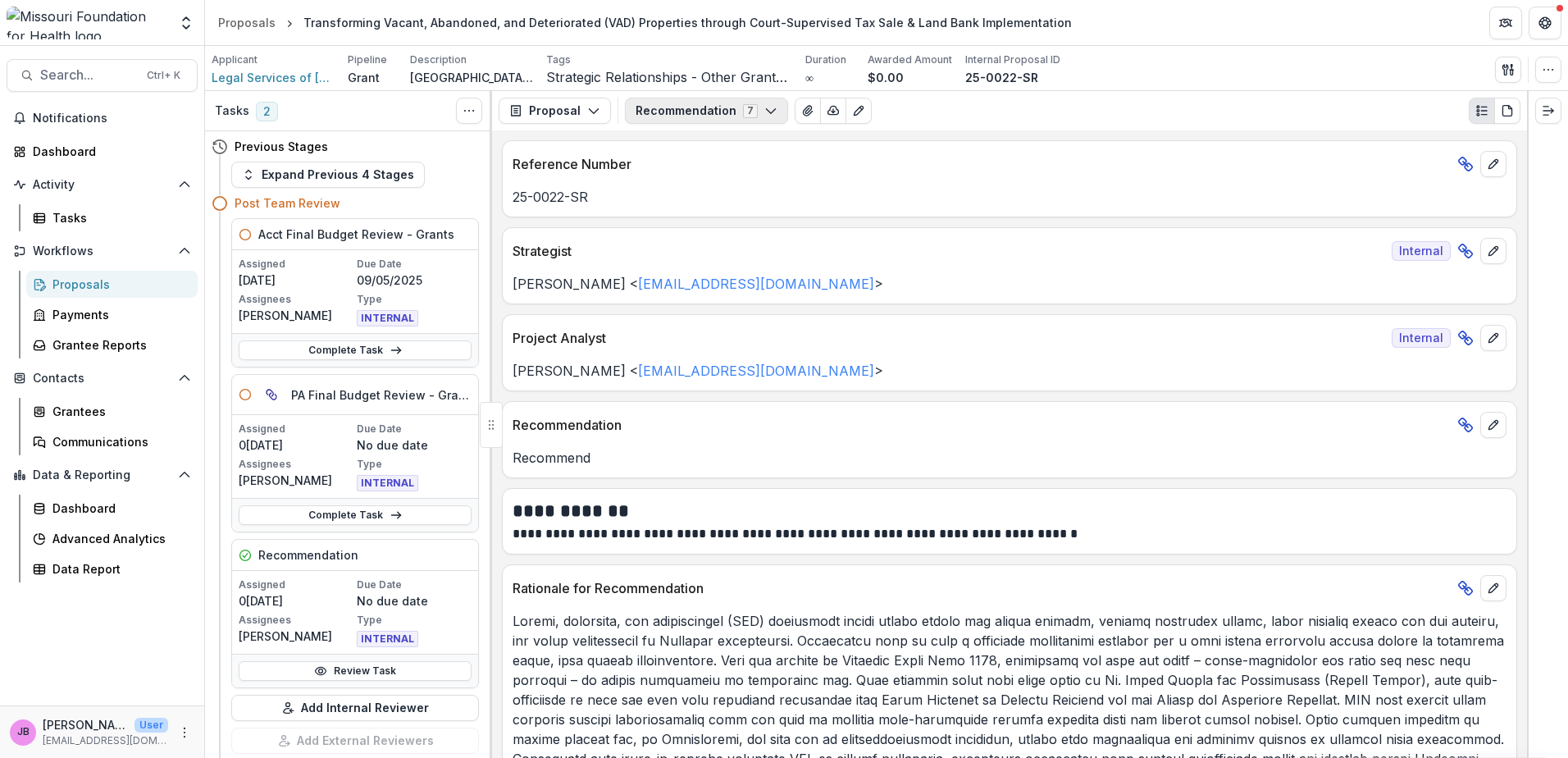
click at [768, 117] on icon "button" at bounding box center [770, 110] width 13 height 13
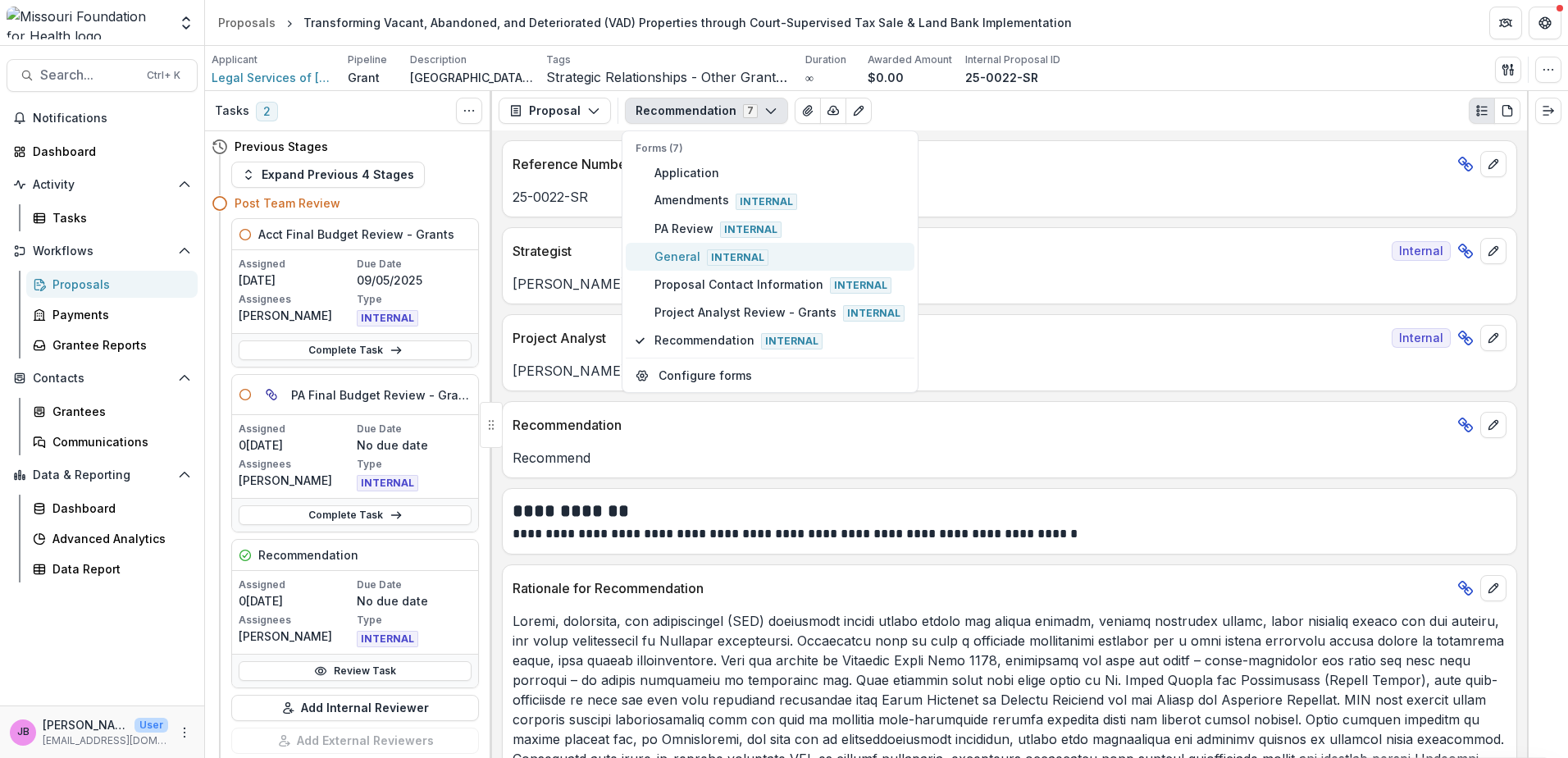
click at [695, 254] on span "General Internal" at bounding box center [779, 256] width 250 height 18
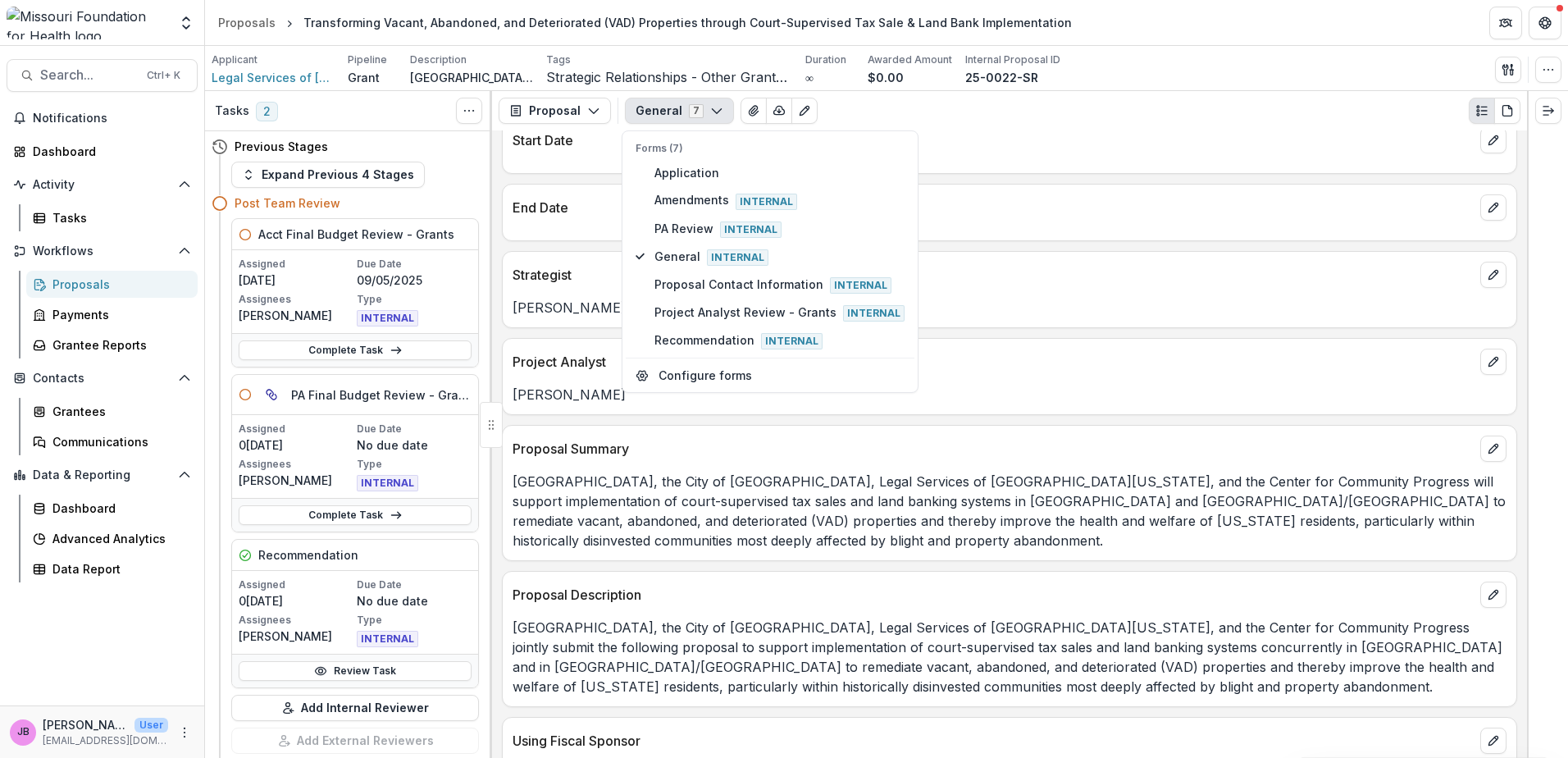
scroll to position [984, 0]
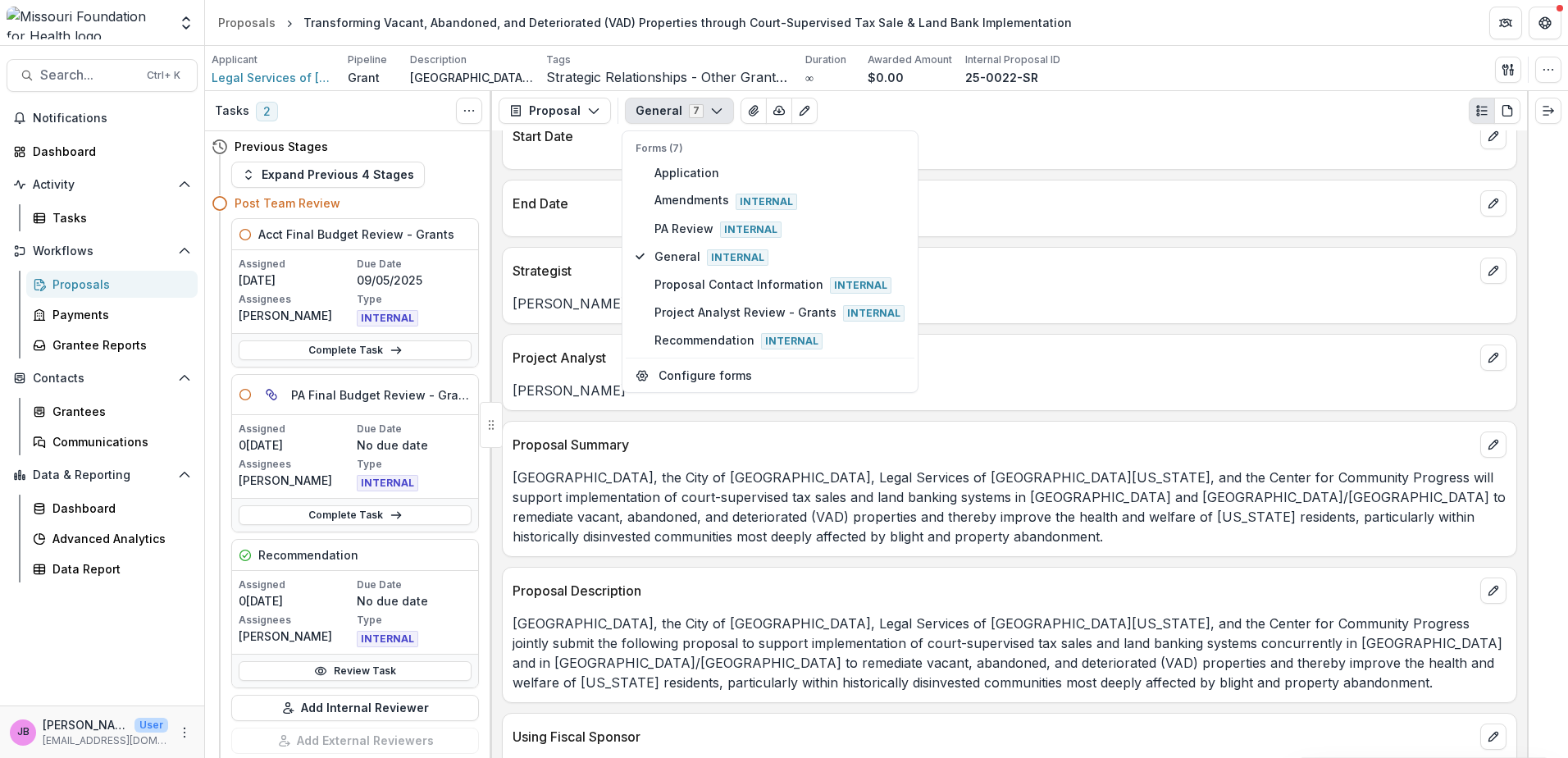
click at [929, 565] on div "Reference Number 25-0022-SR Request Type Grants - Non-Delegated Application Typ…" at bounding box center [1009, 444] width 1034 height 627
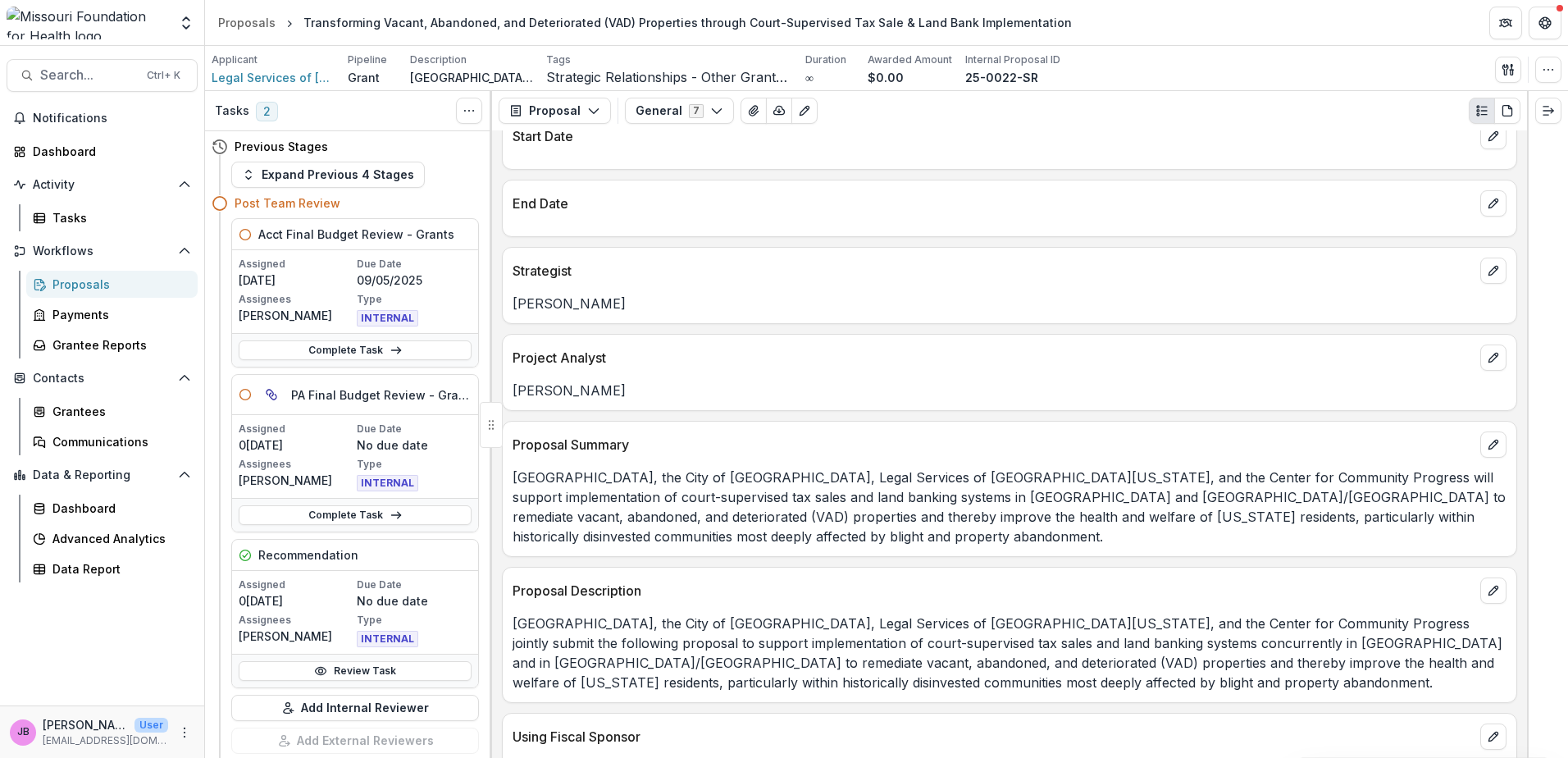
scroll to position [1066, 0]
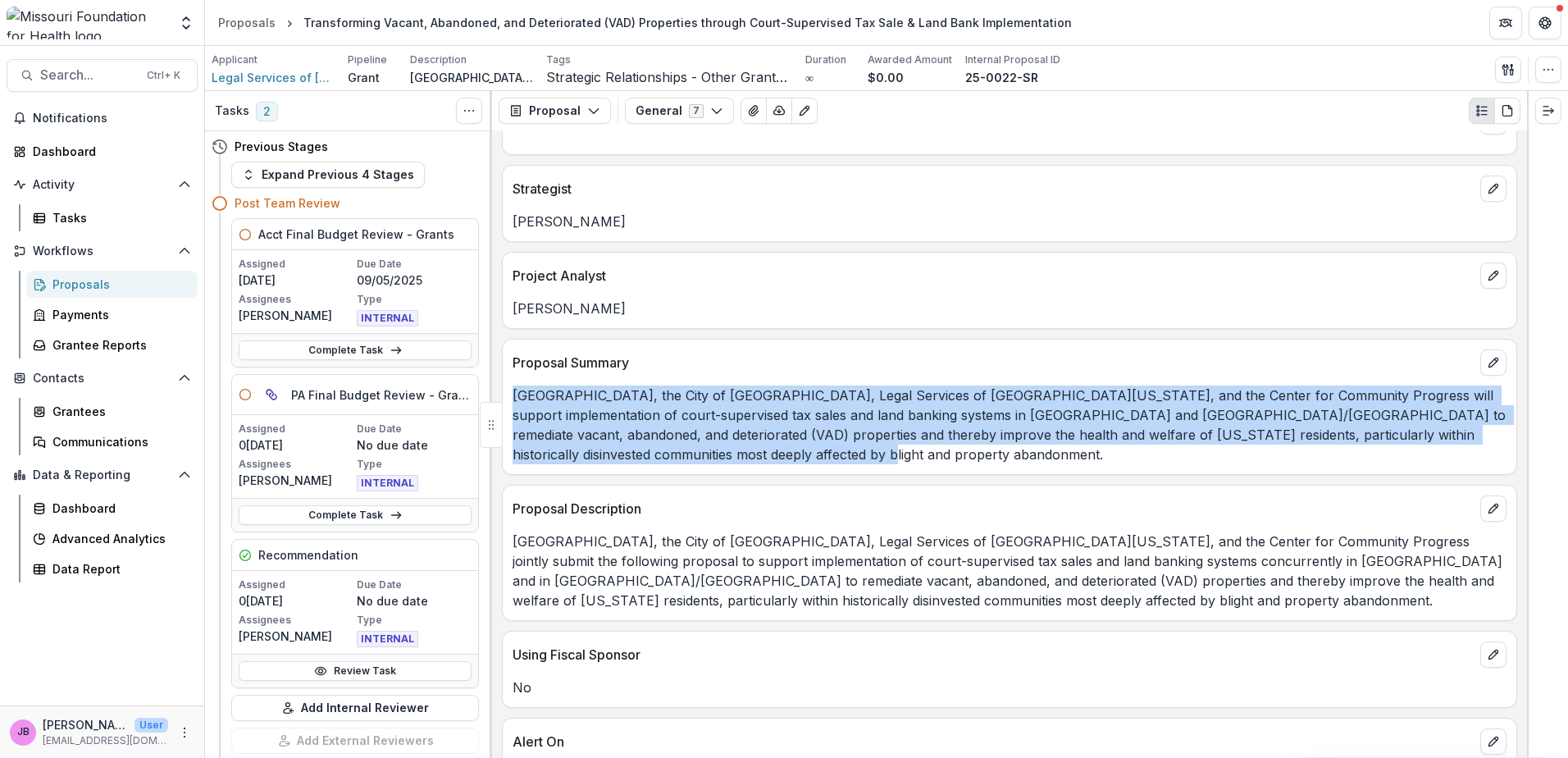
drag, startPoint x: 512, startPoint y: 398, endPoint x: 866, endPoint y: 459, distance: 359.2
click at [866, 459] on p "[GEOGRAPHIC_DATA], the City of [GEOGRAPHIC_DATA], Legal Services of [GEOGRAPHIC…" at bounding box center [1009, 424] width 994 height 79
copy p "[GEOGRAPHIC_DATA], the City of [GEOGRAPHIC_DATA], Legal Services of [GEOGRAPHIC…"
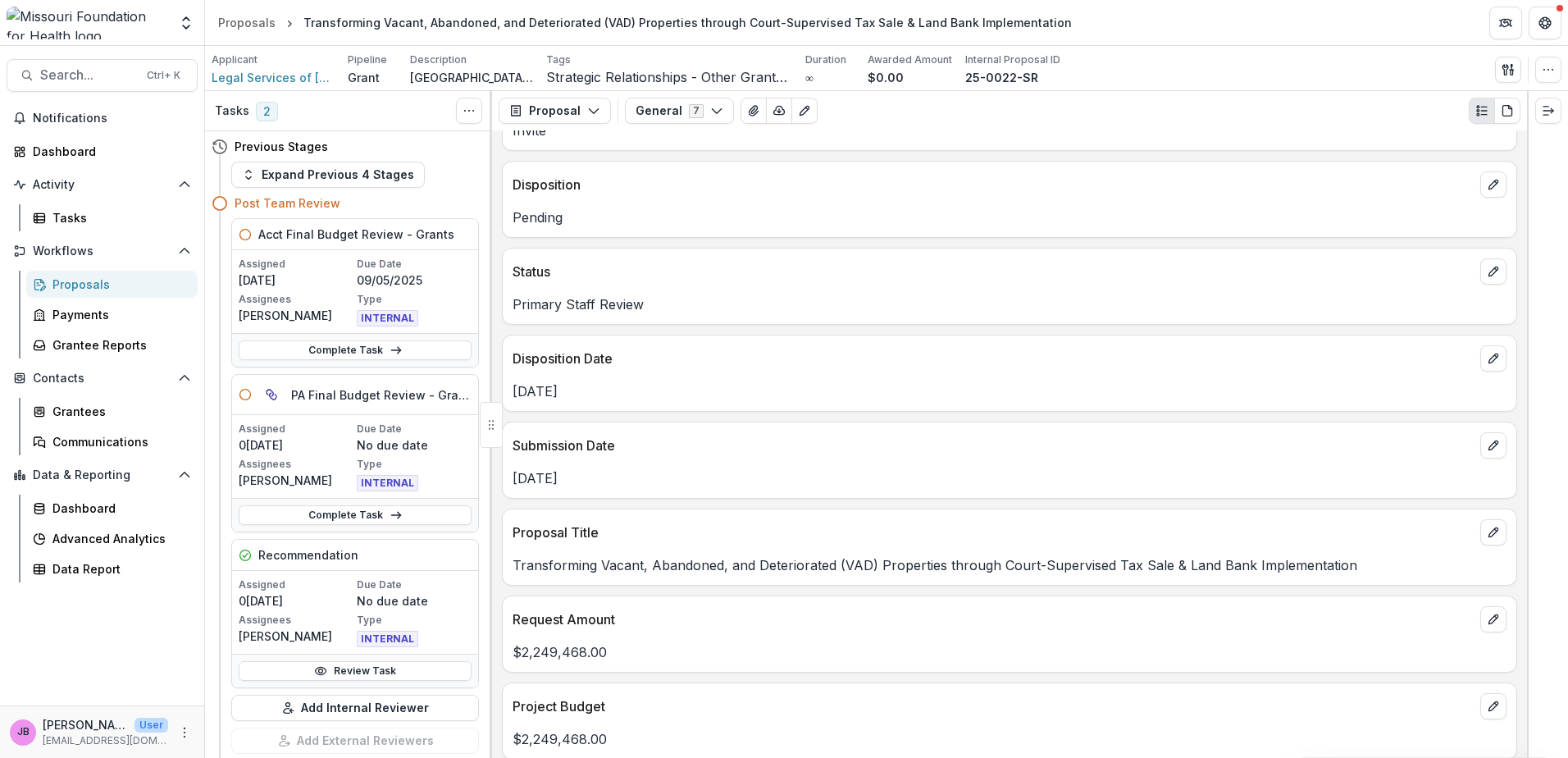
scroll to position [246, 0]
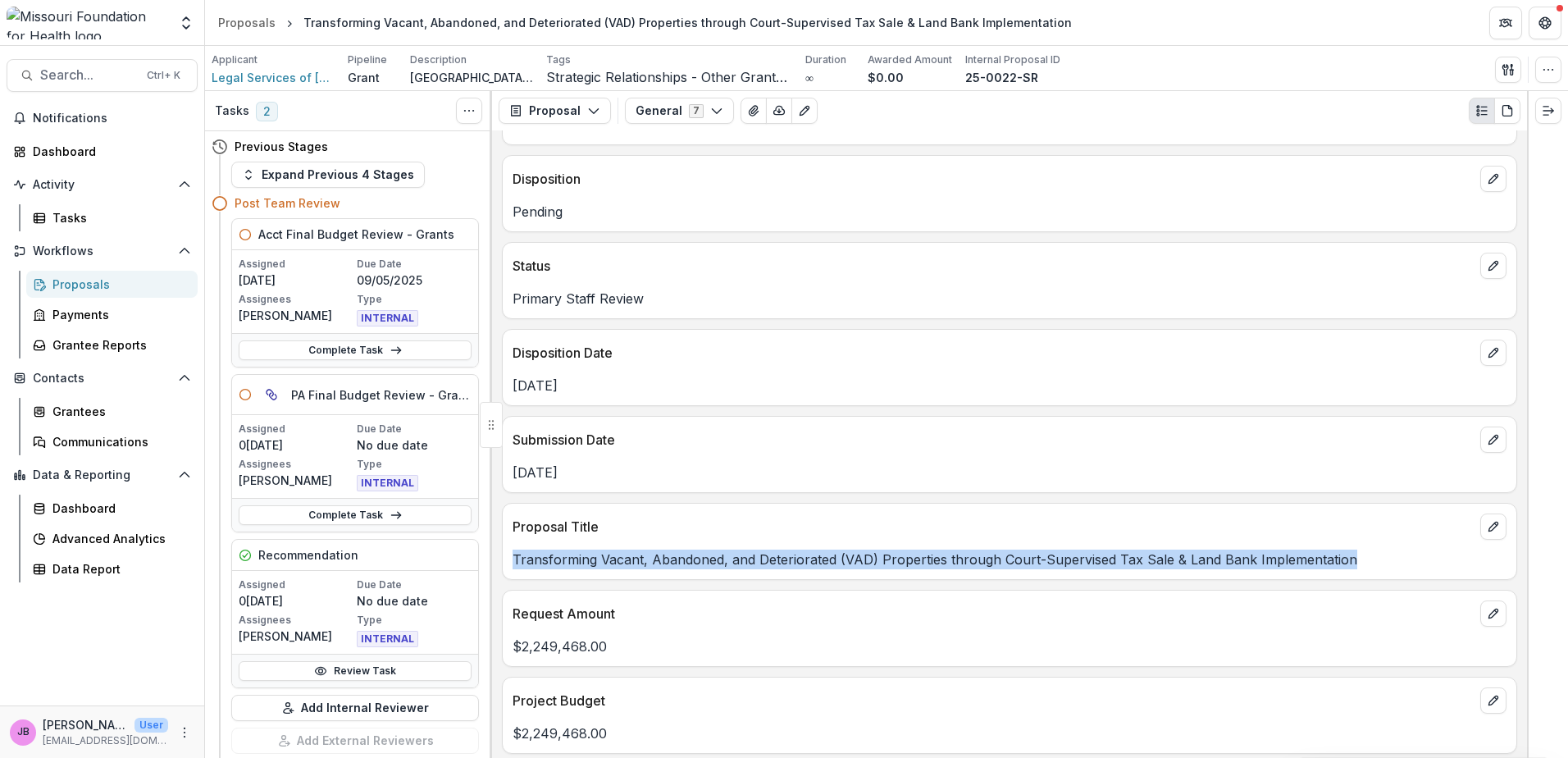
drag, startPoint x: 516, startPoint y: 559, endPoint x: 1469, endPoint y: 577, distance: 953.2
click at [1469, 577] on div "Proposal Title Transforming Vacant, Abandoned, and Deteriorated (VAD) Propertie…" at bounding box center [1009, 541] width 1015 height 77
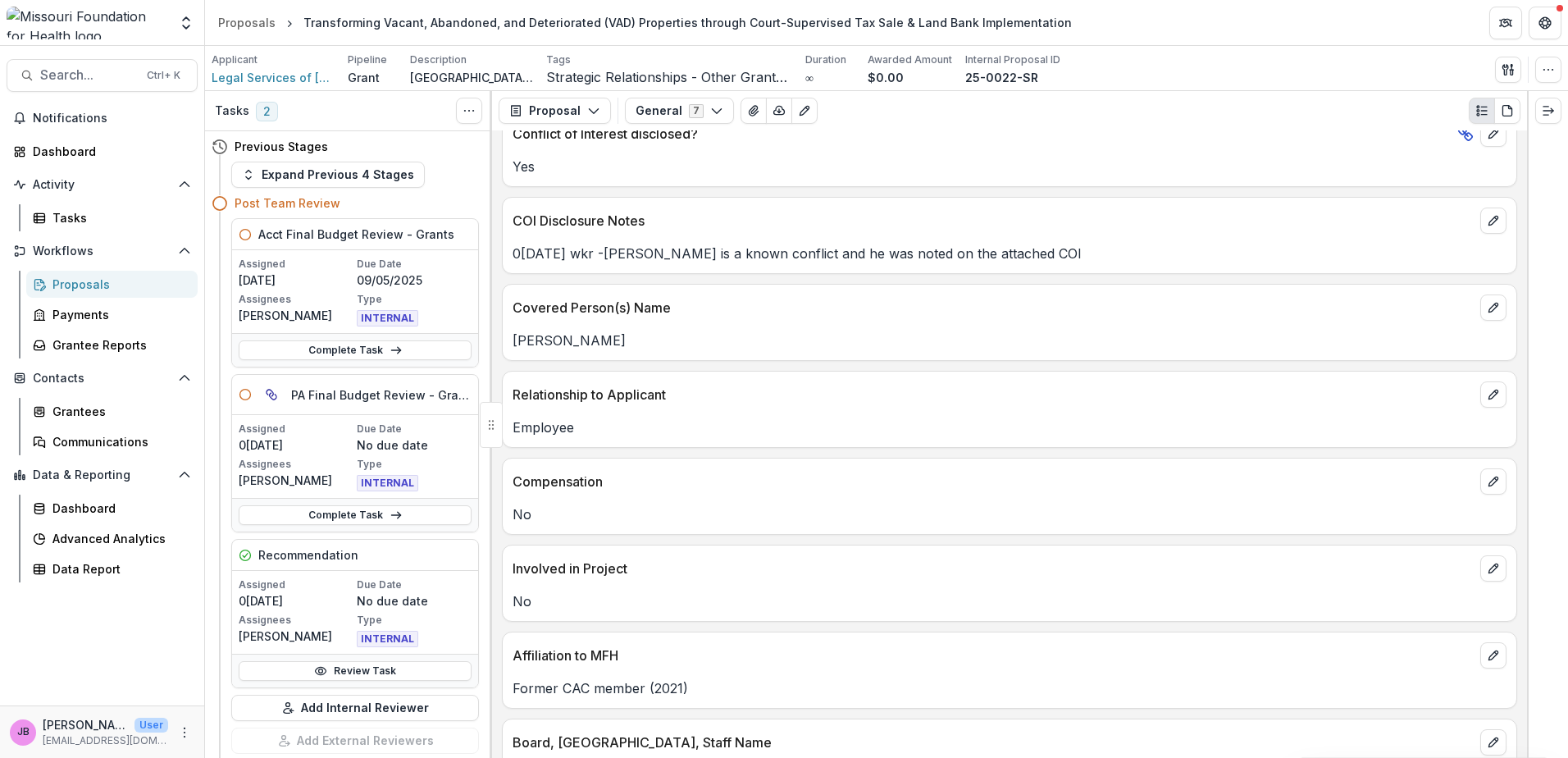
scroll to position [2624, 0]
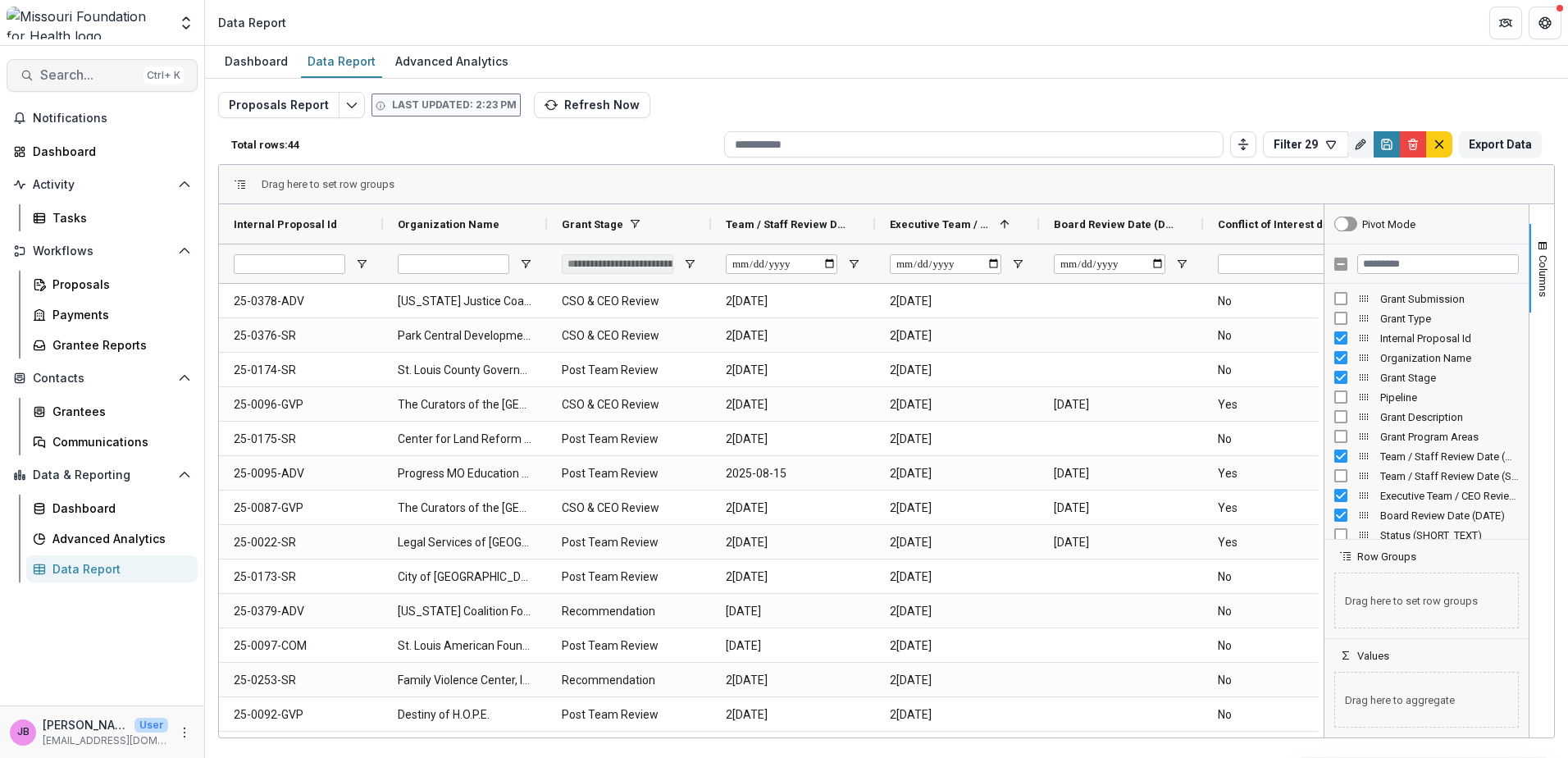
click at [86, 79] on span "Search..." at bounding box center [88, 75] width 97 height 16
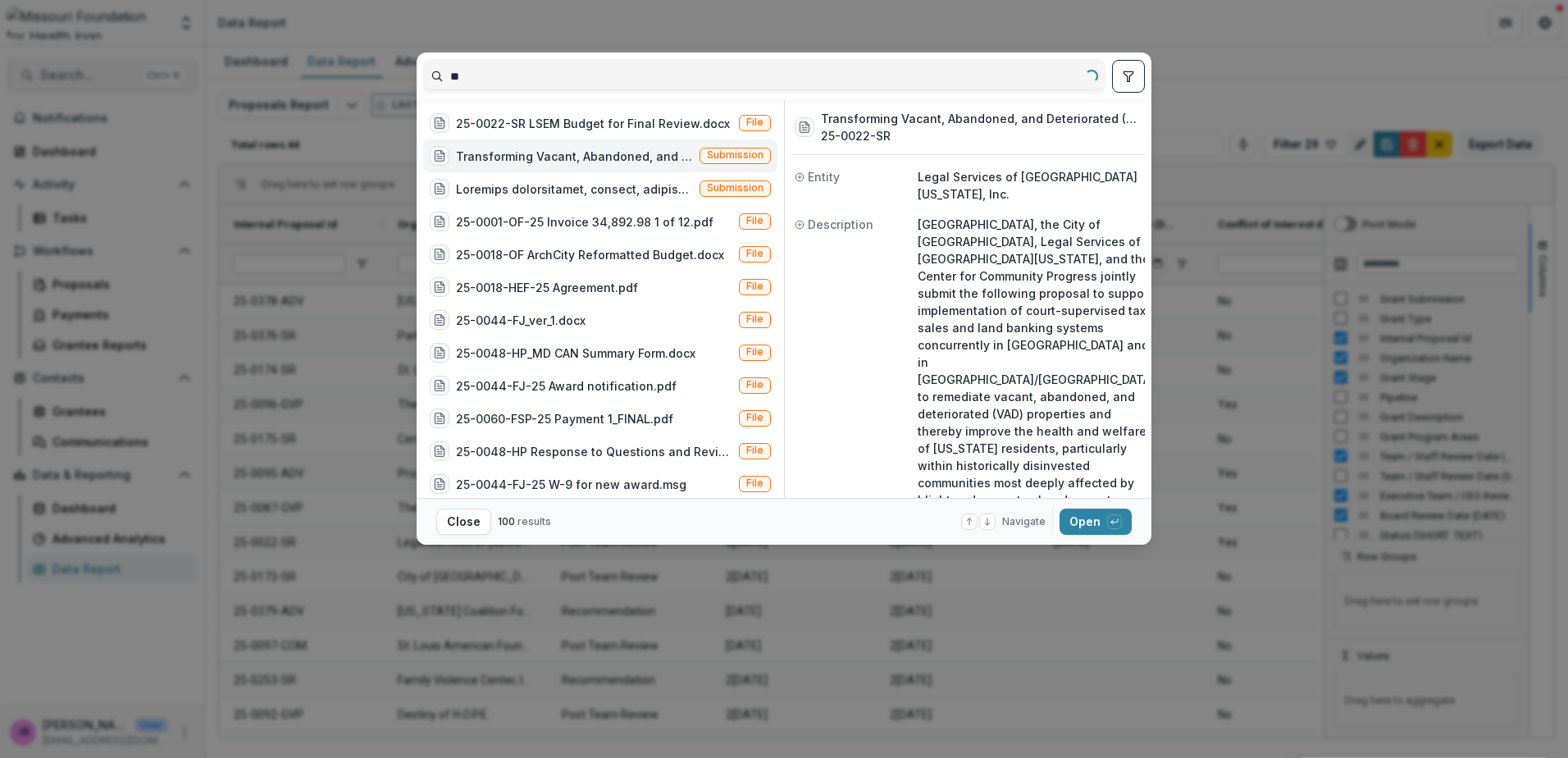
type input "*"
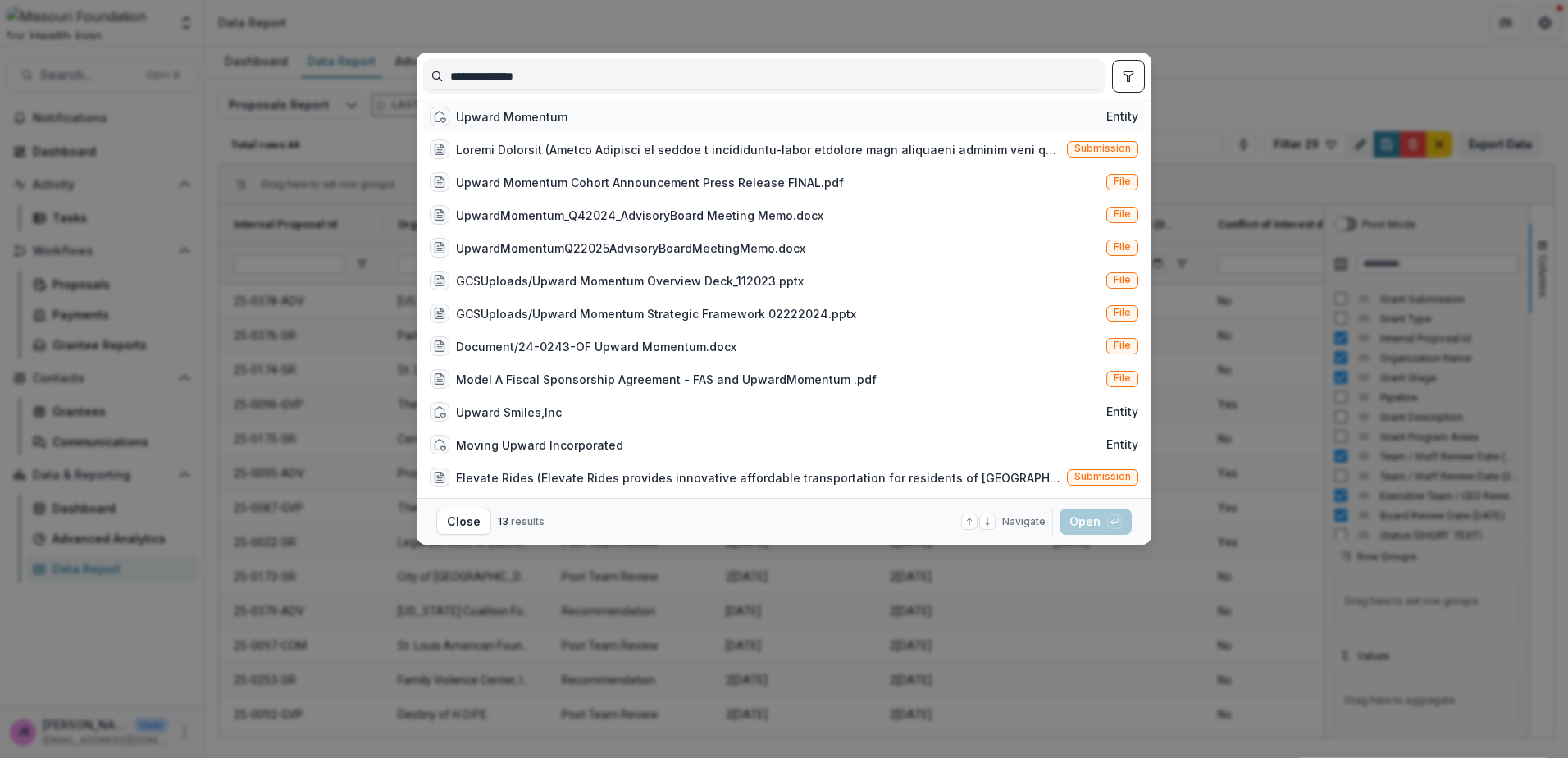
type input "**********"
click at [579, 128] on div "Upward Momentum Entity" at bounding box center [784, 116] width 722 height 33
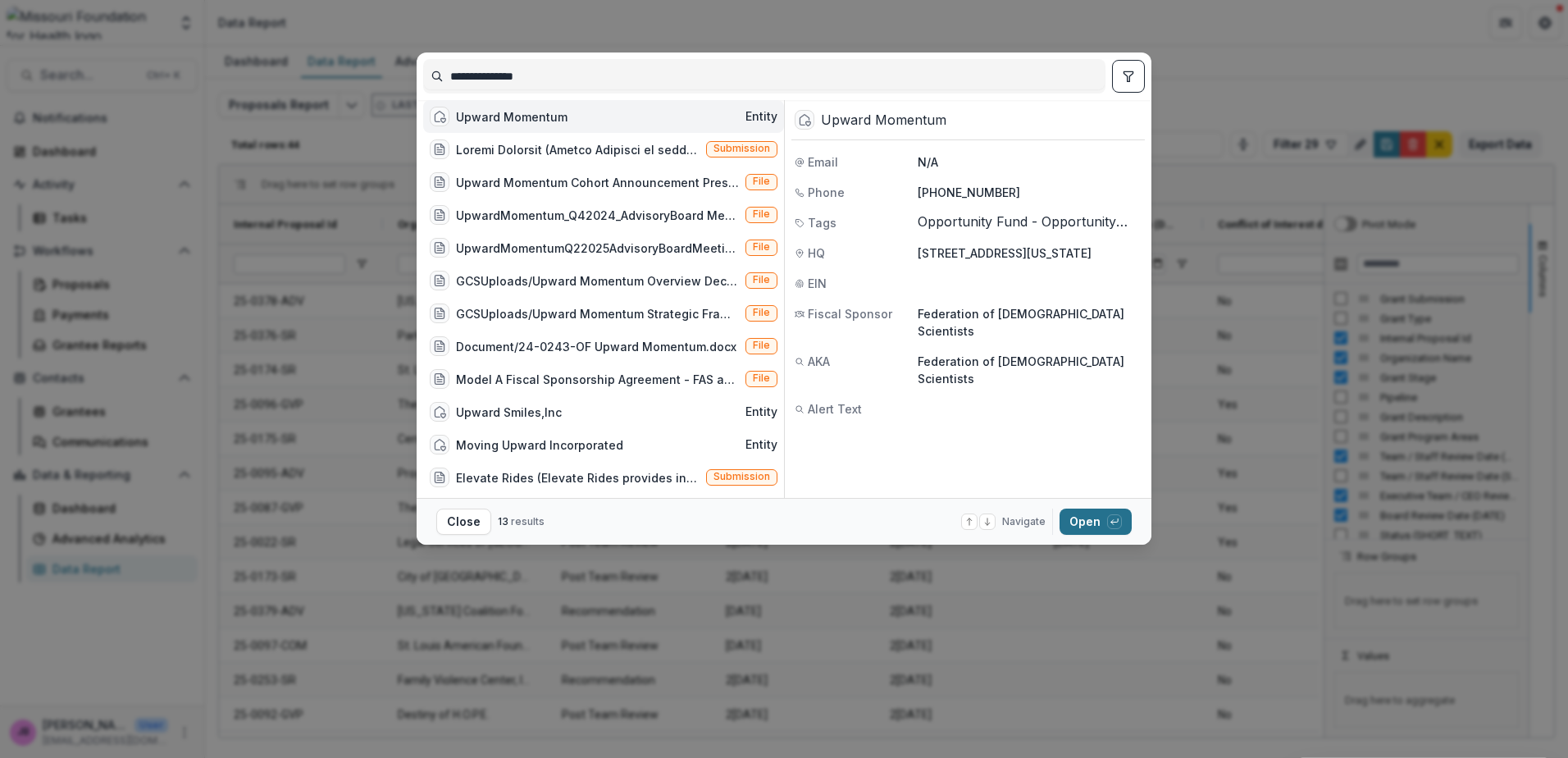
click at [1073, 512] on button "Open with enter key" at bounding box center [1095, 521] width 72 height 27
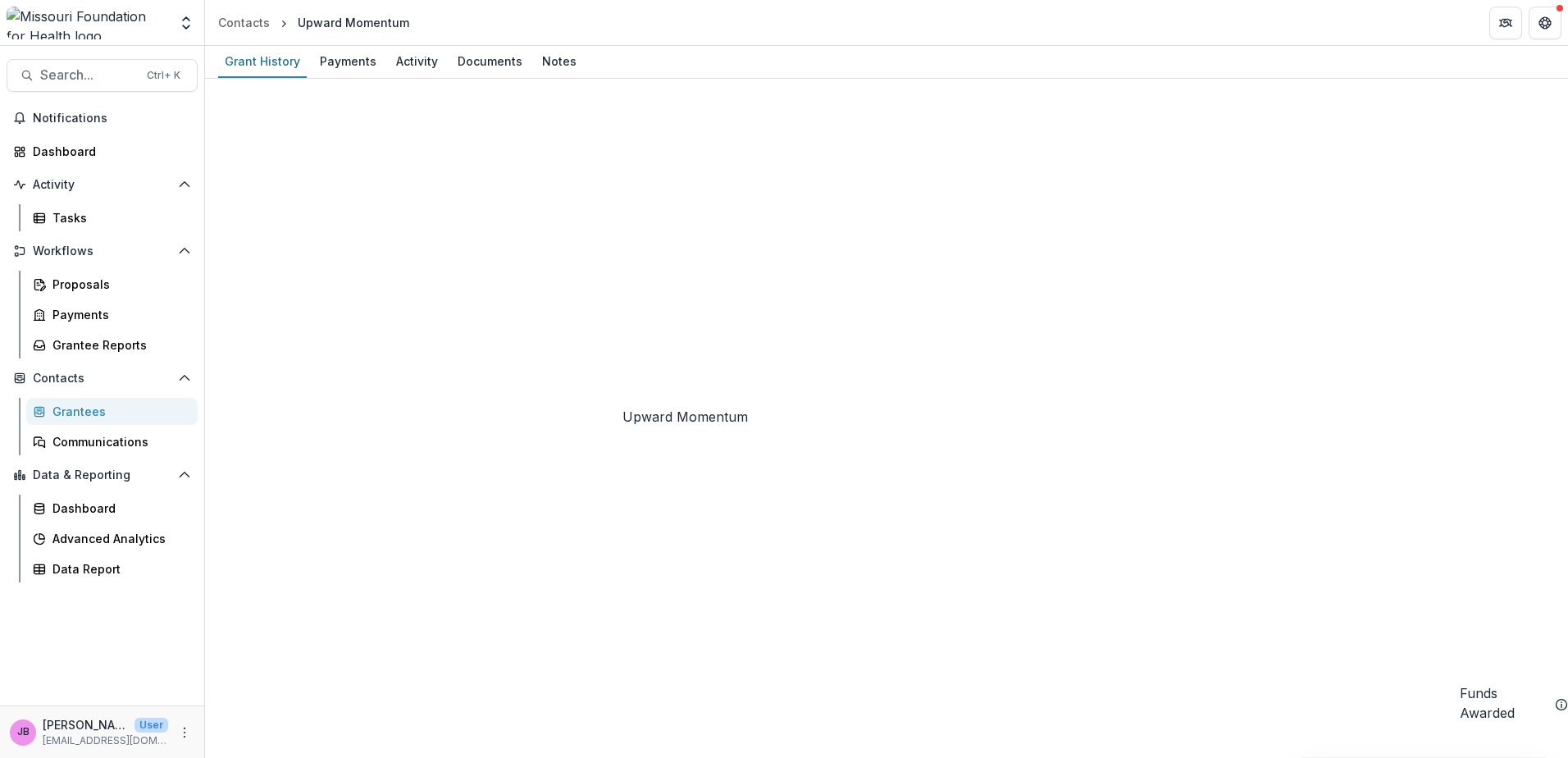
click at [103, 66] on button "Search... Ctrl + K" at bounding box center [102, 75] width 191 height 33
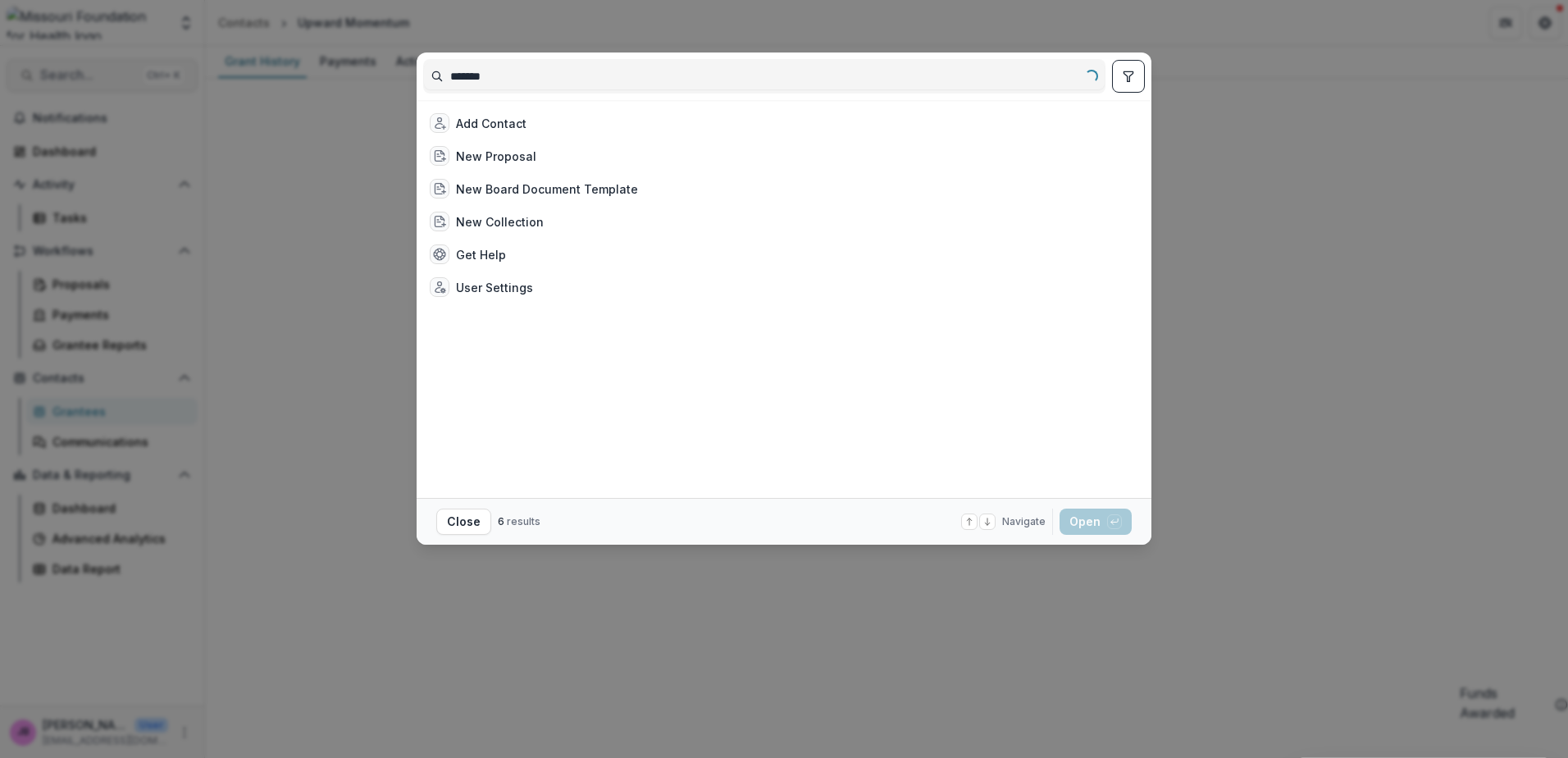
type input "*******"
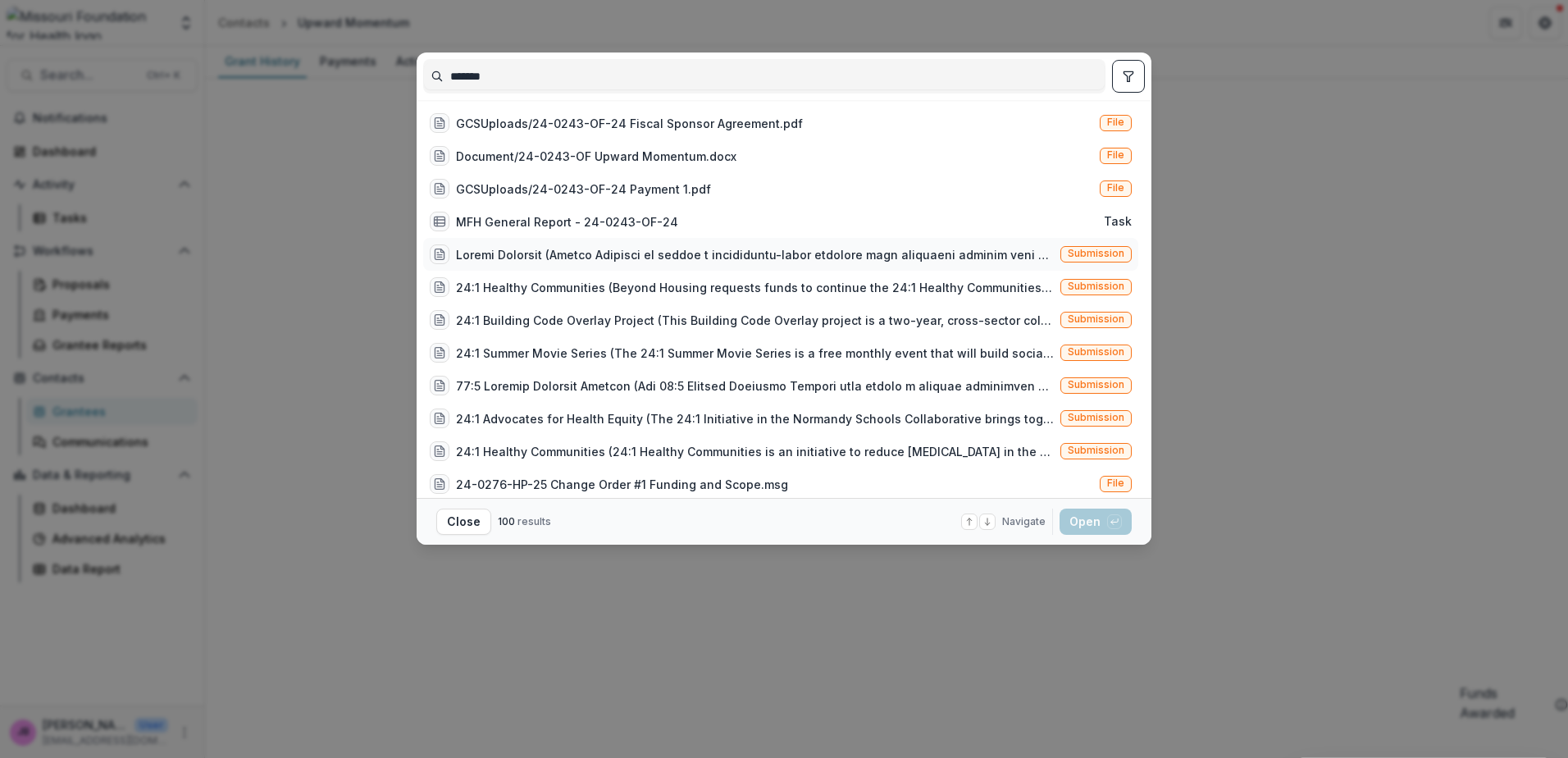
click at [776, 258] on div at bounding box center [754, 254] width 598 height 17
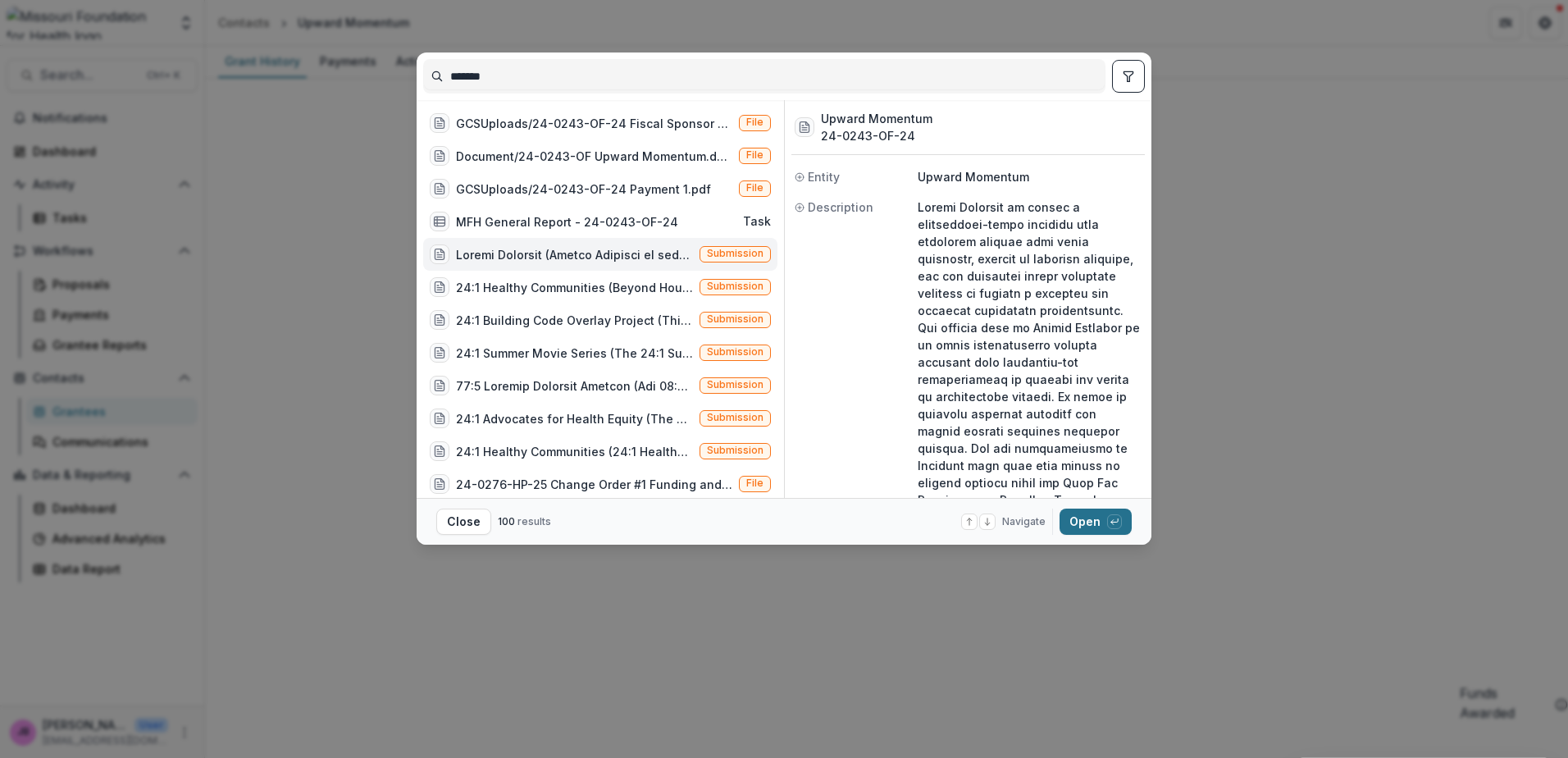
click at [1076, 524] on button "Open with enter key" at bounding box center [1095, 521] width 72 height 27
